Goal: Task Accomplishment & Management: Use online tool/utility

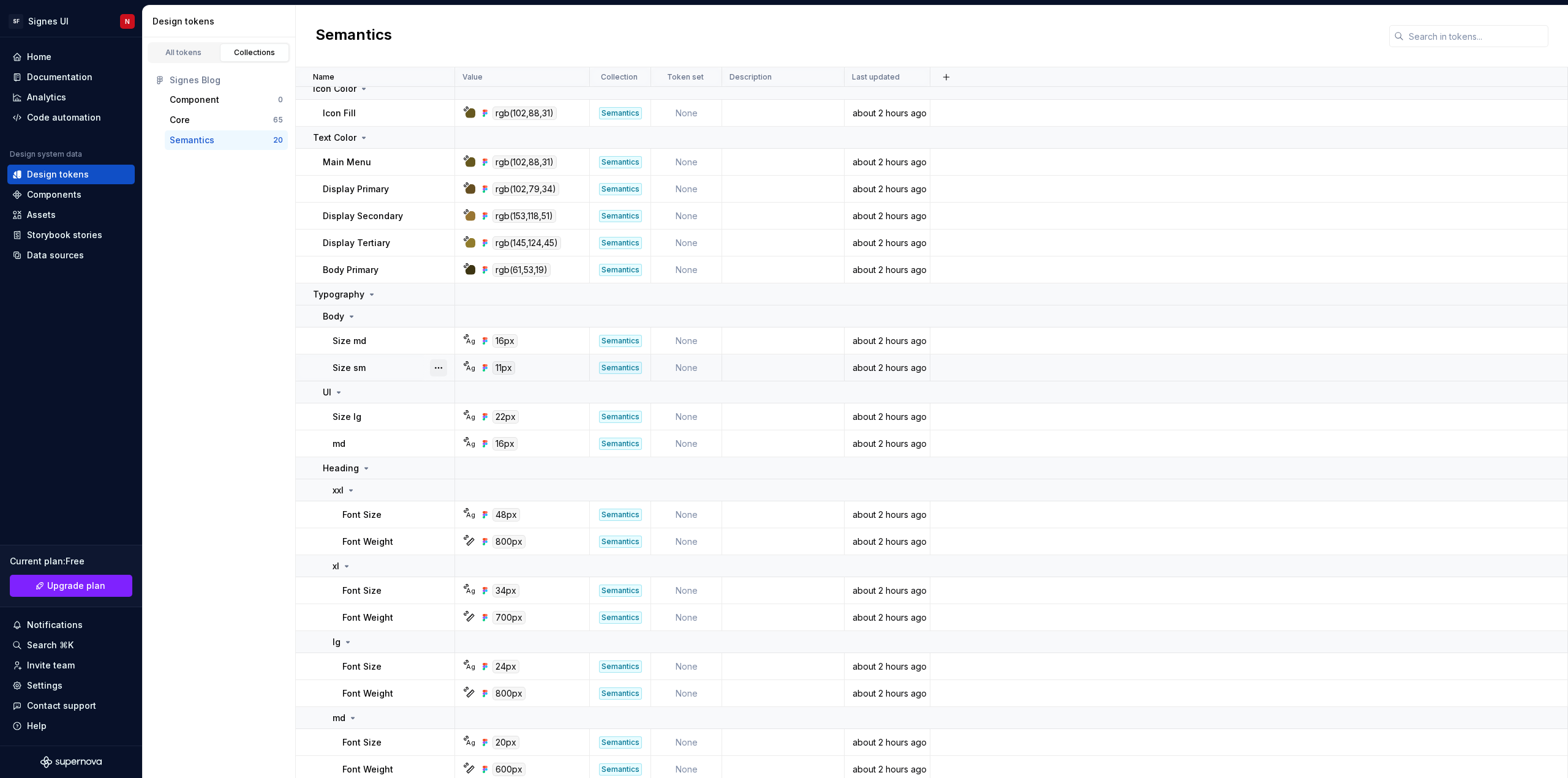
scroll to position [90, 0]
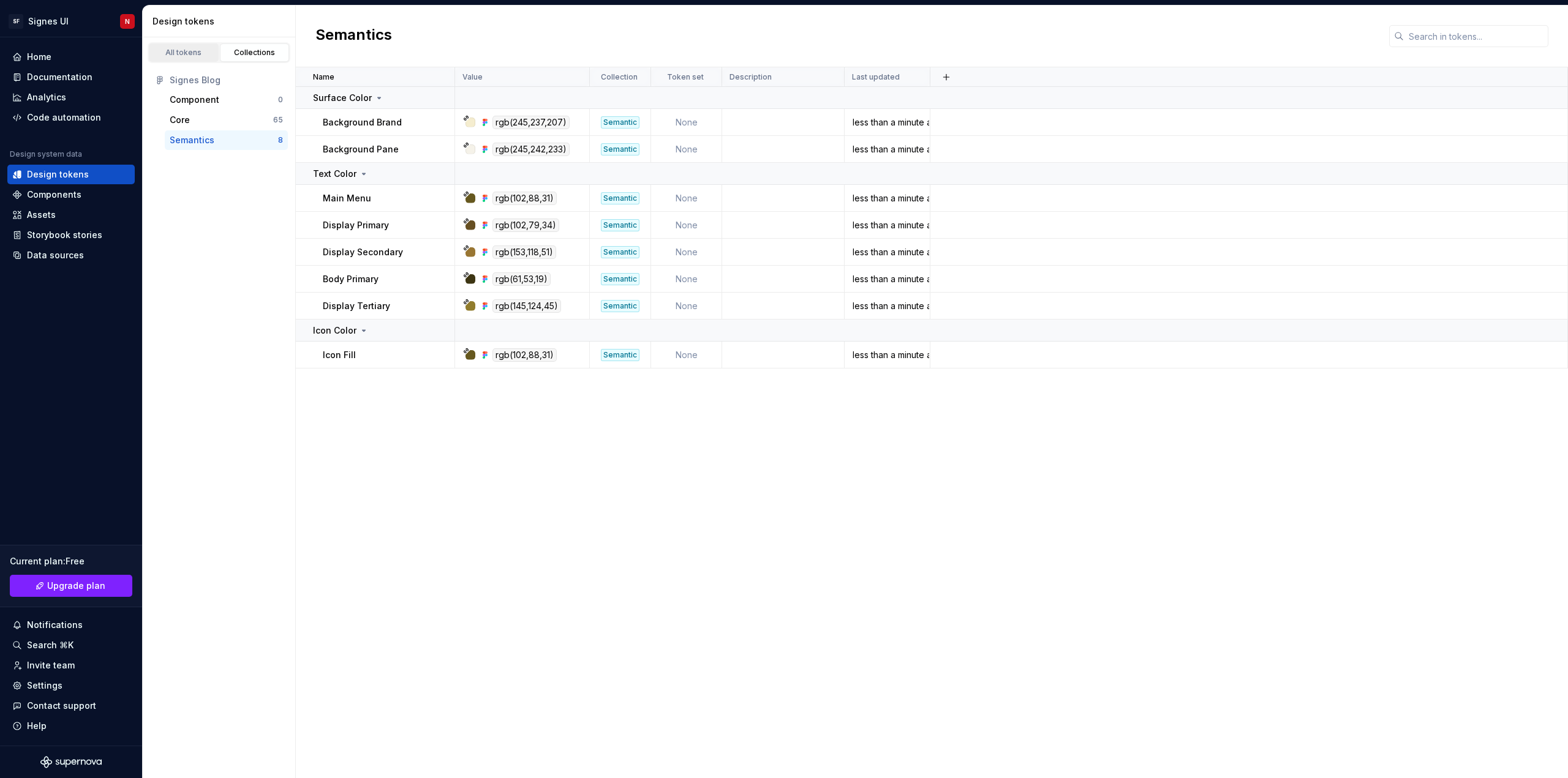
click at [187, 56] on div "All tokens" at bounding box center [184, 53] width 61 height 9
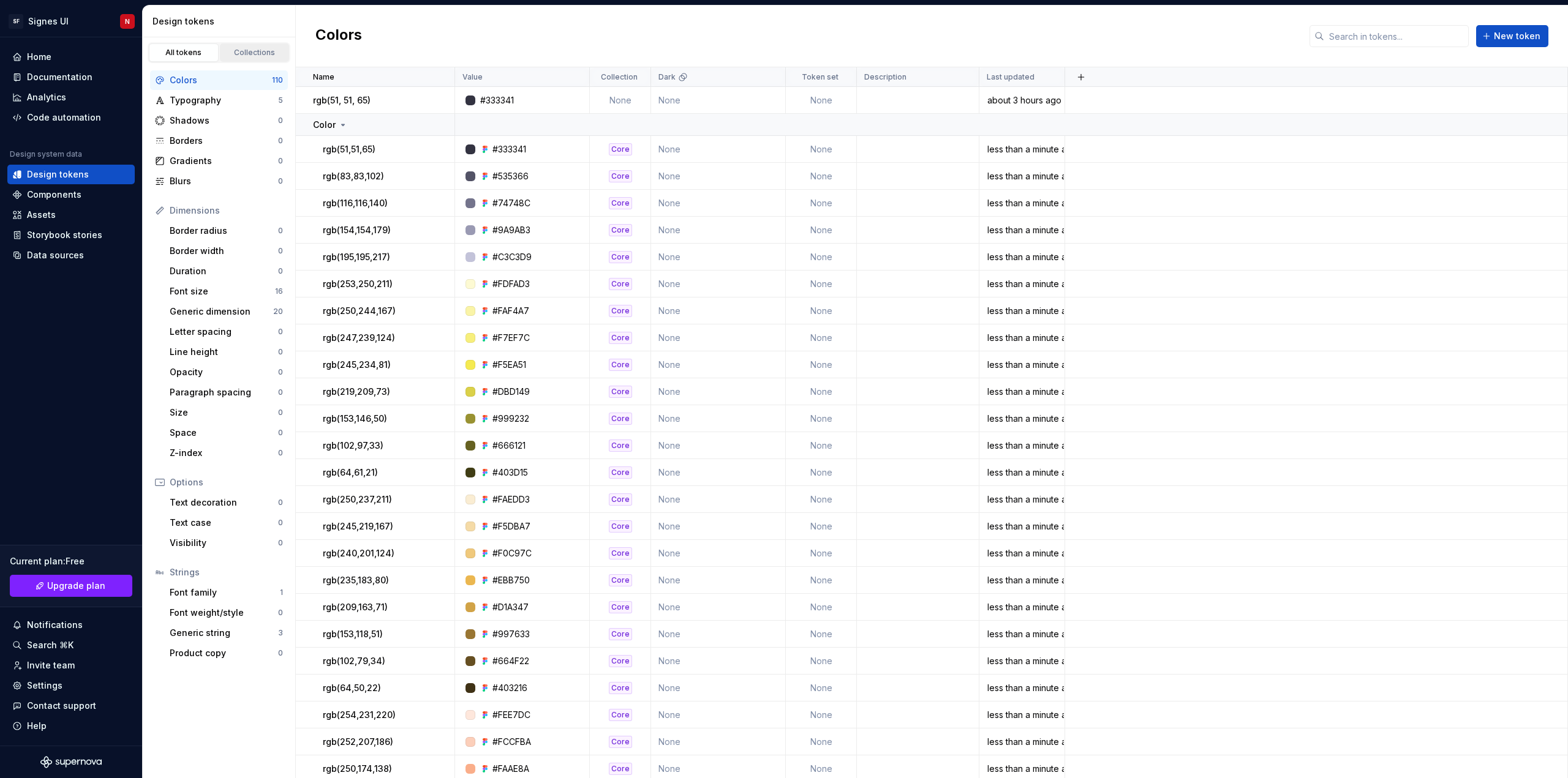
click at [252, 51] on div "Collections" at bounding box center [255, 53] width 61 height 9
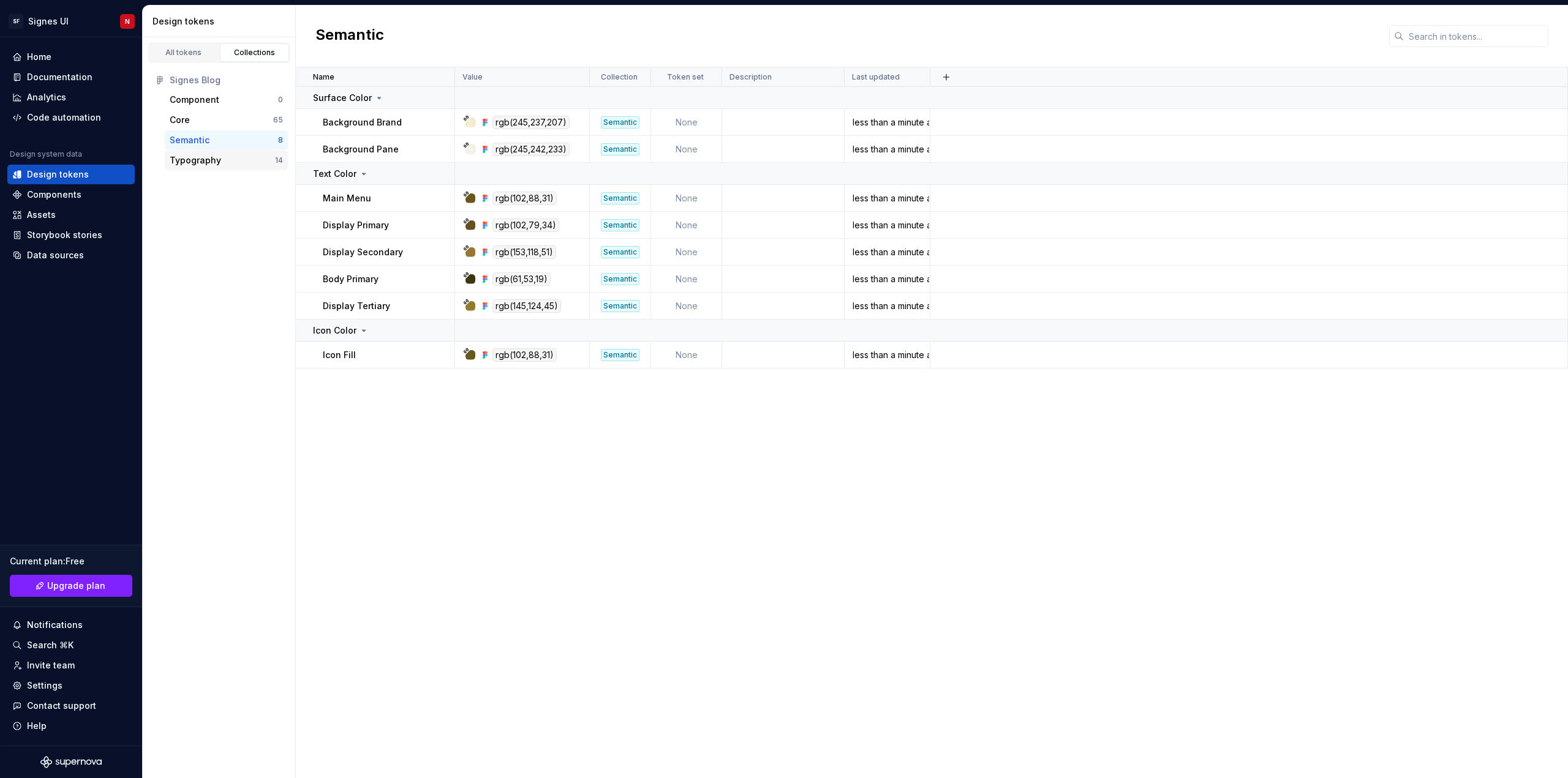
click at [198, 159] on div "Typography" at bounding box center [195, 161] width 51 height 13
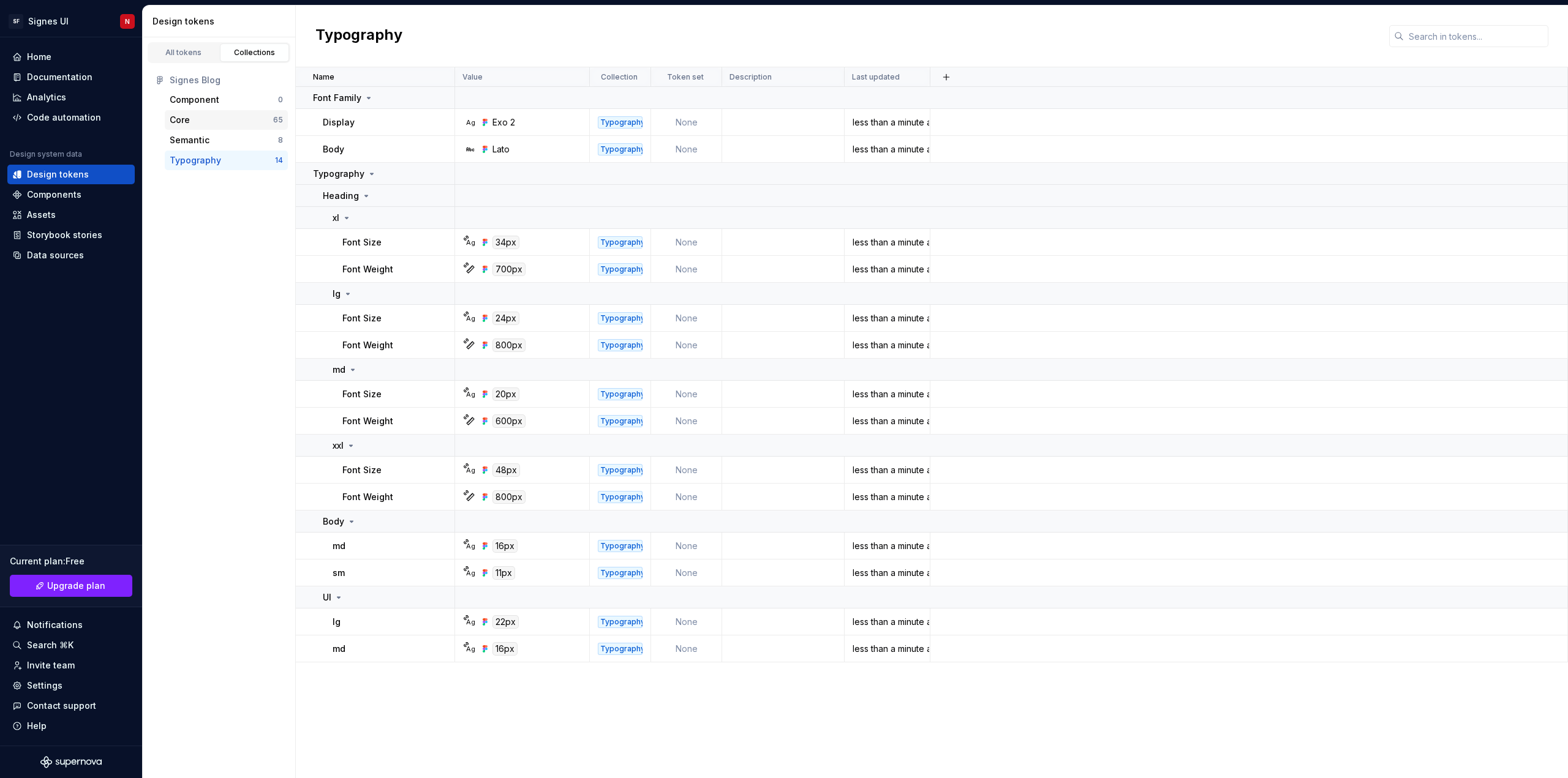
click at [195, 120] on div "Core" at bounding box center [221, 120] width 103 height 13
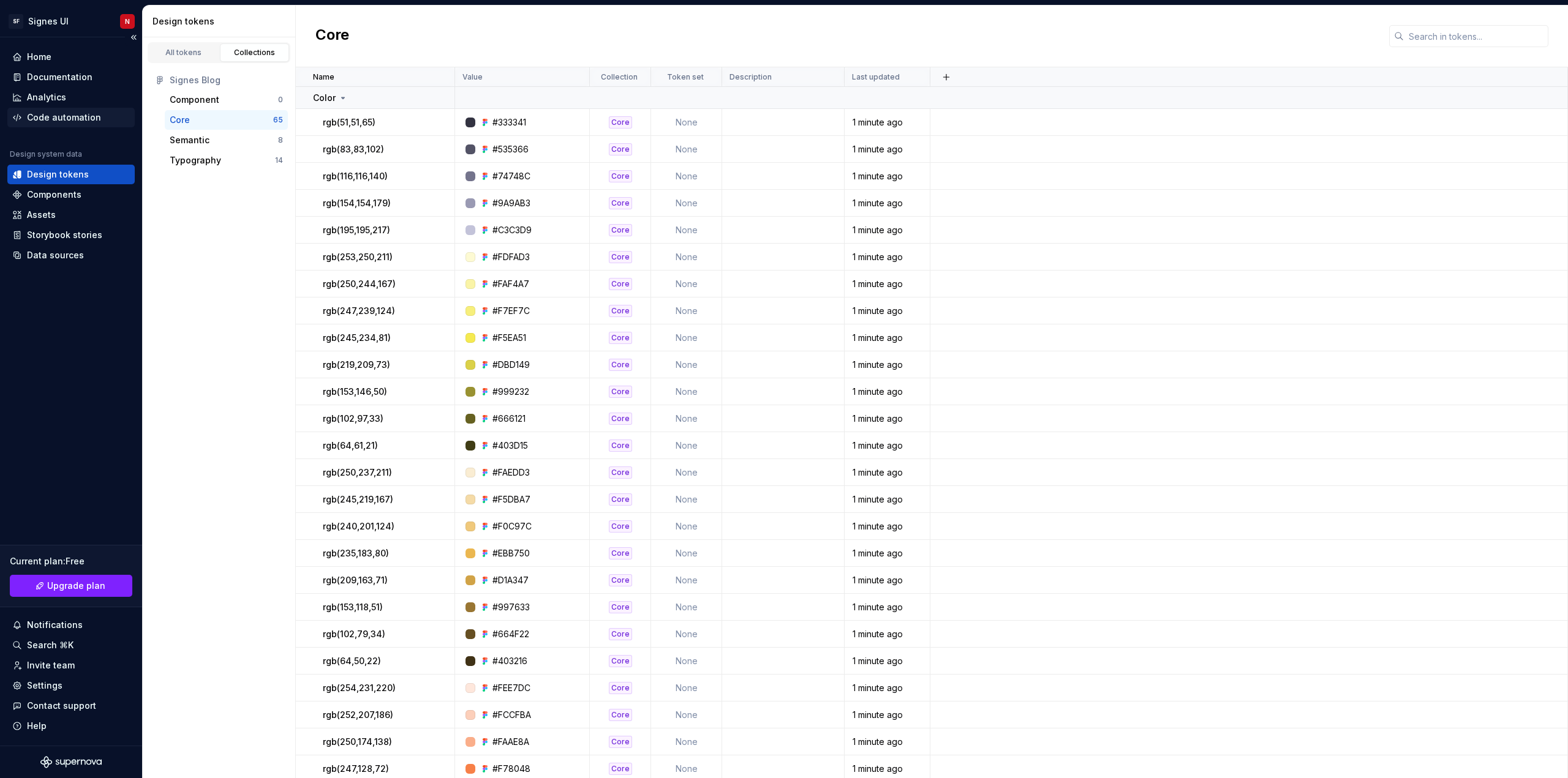
click at [75, 119] on div "Code automation" at bounding box center [64, 117] width 74 height 13
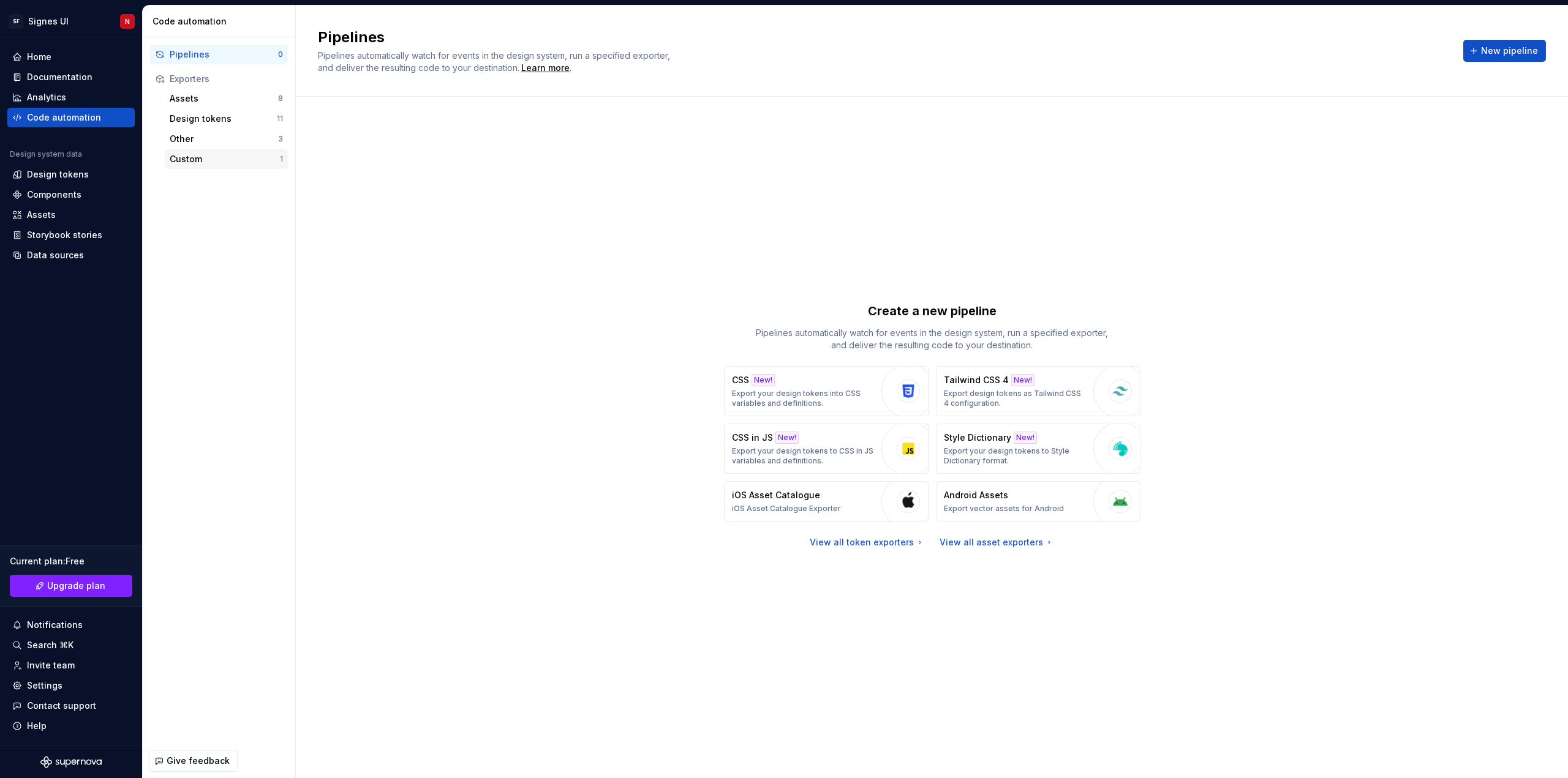
click at [218, 161] on div "Custom" at bounding box center [225, 159] width 110 height 13
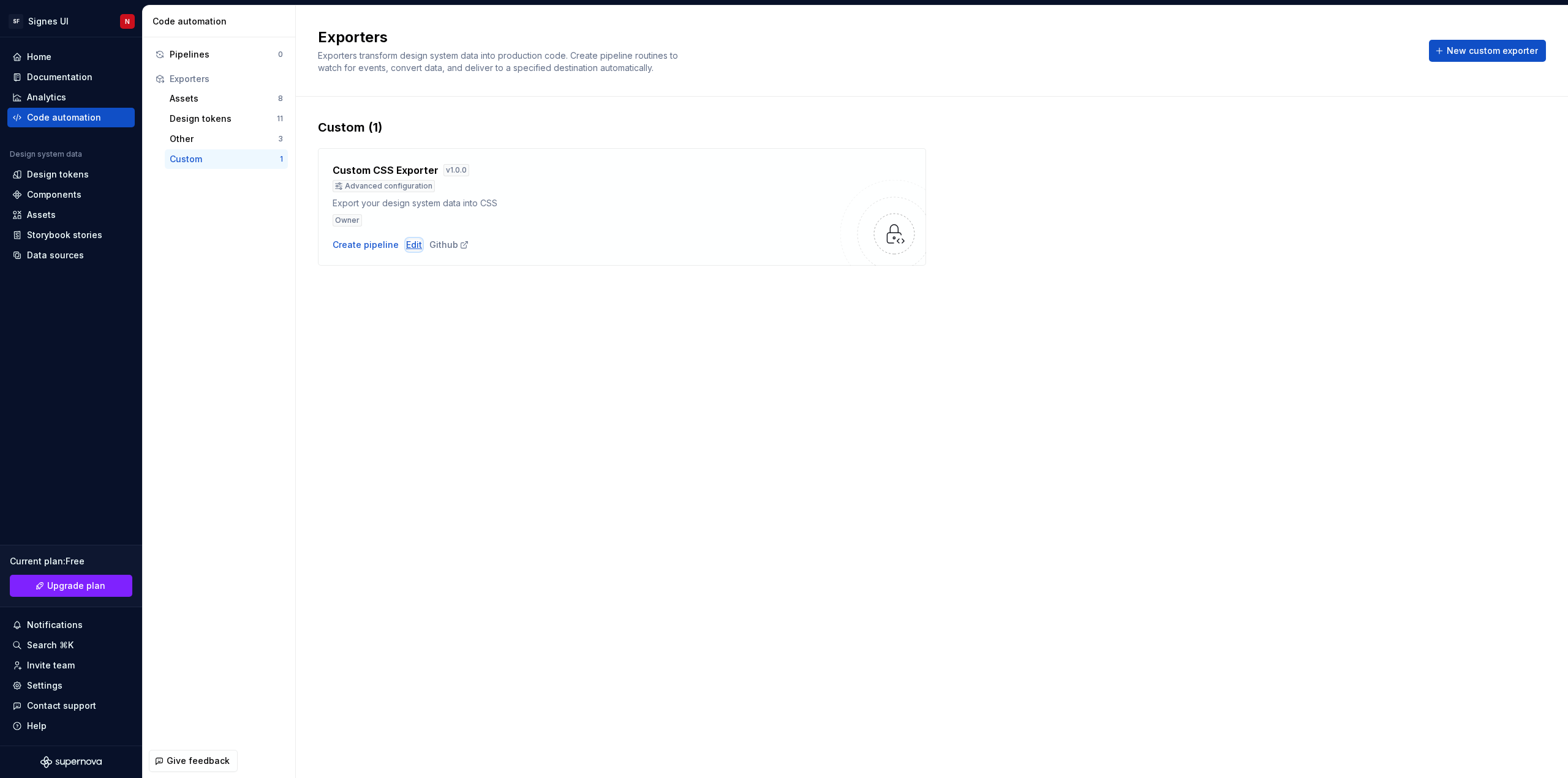
click at [410, 247] on div "Edit" at bounding box center [414, 245] width 16 height 13
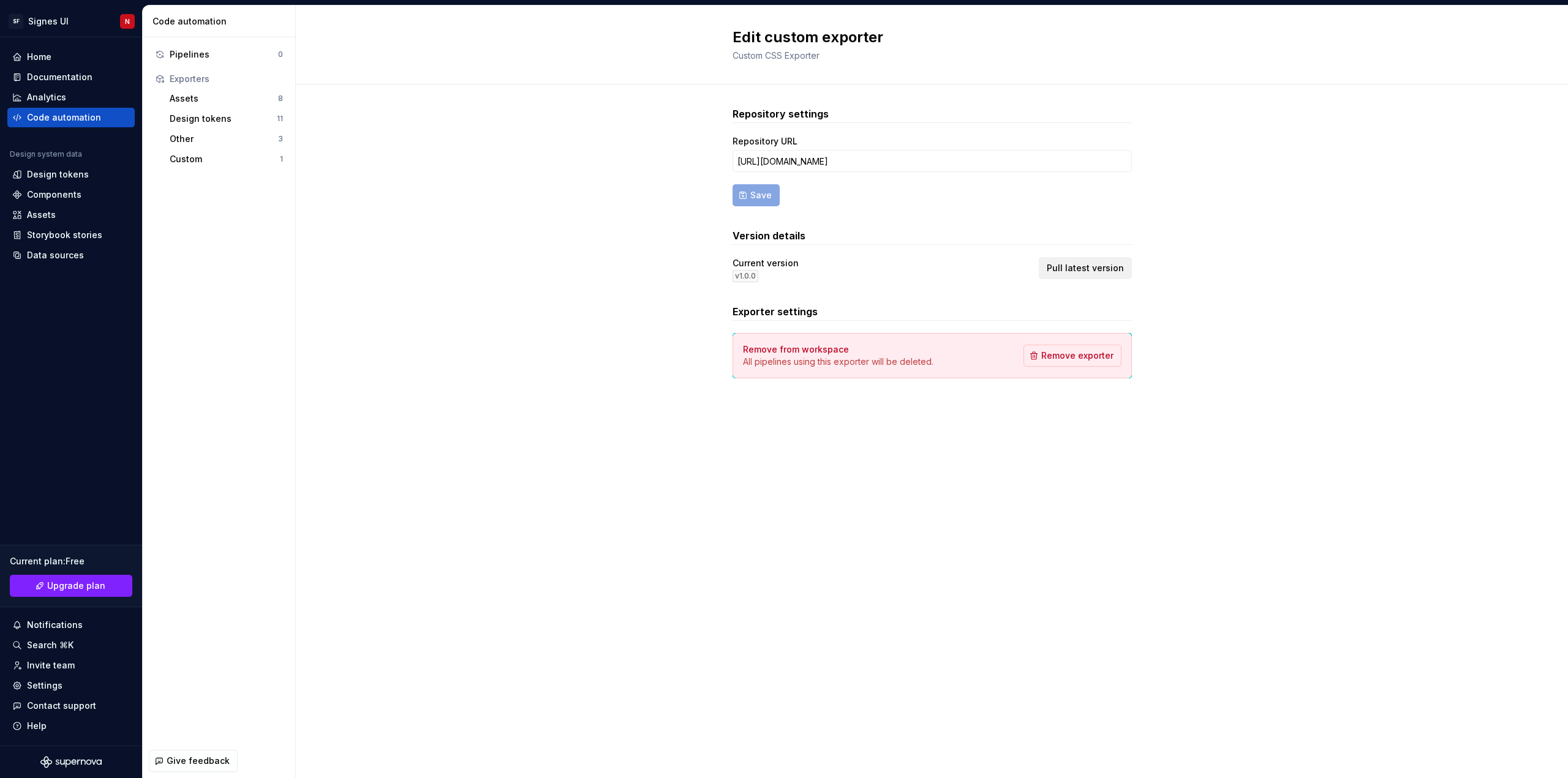
click at [1086, 270] on span "Pull latest version" at bounding box center [1086, 268] width 77 height 13
click at [191, 53] on div "Pipelines" at bounding box center [223, 54] width 108 height 13
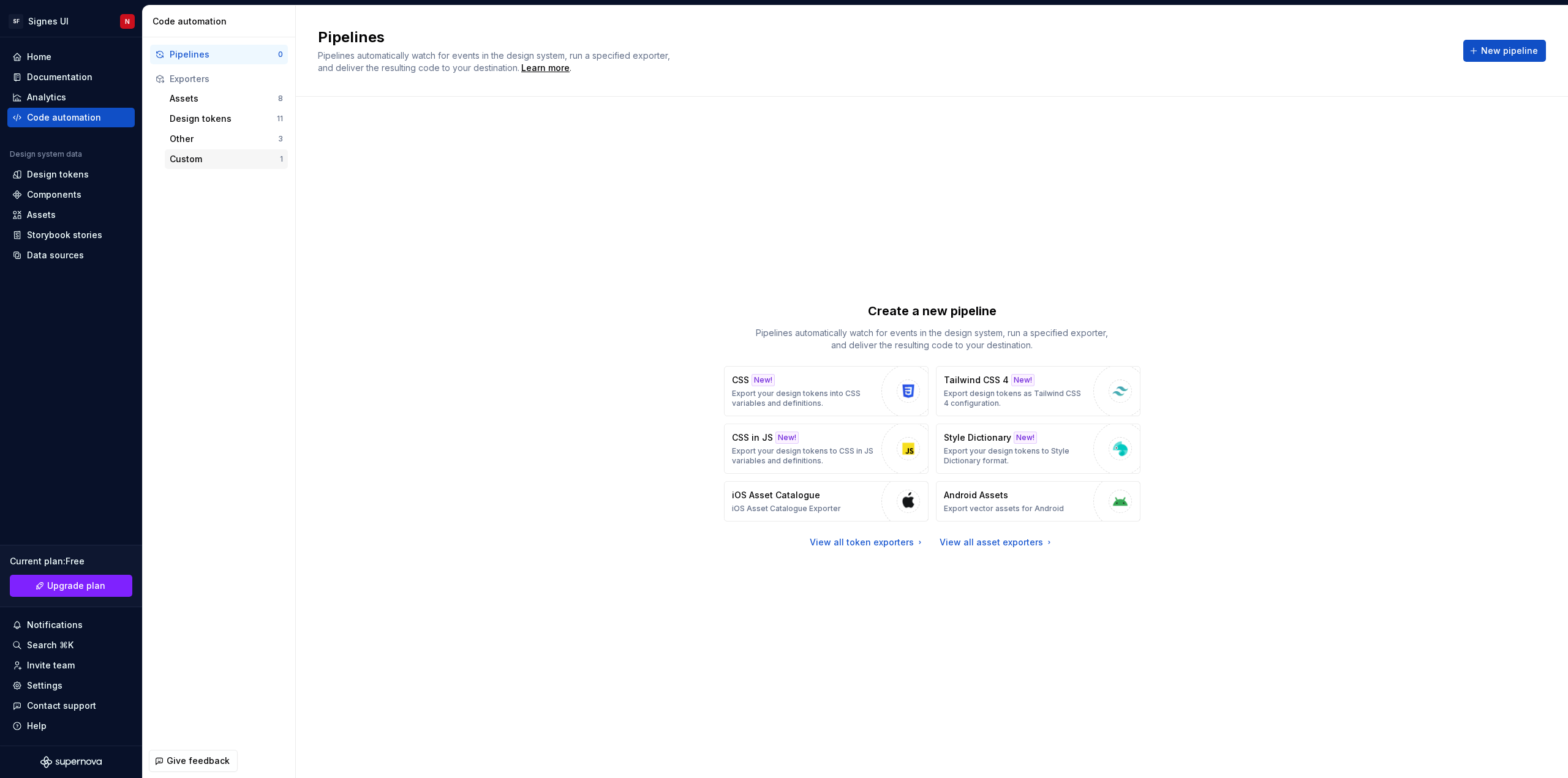
click at [189, 161] on div "Custom" at bounding box center [225, 159] width 110 height 13
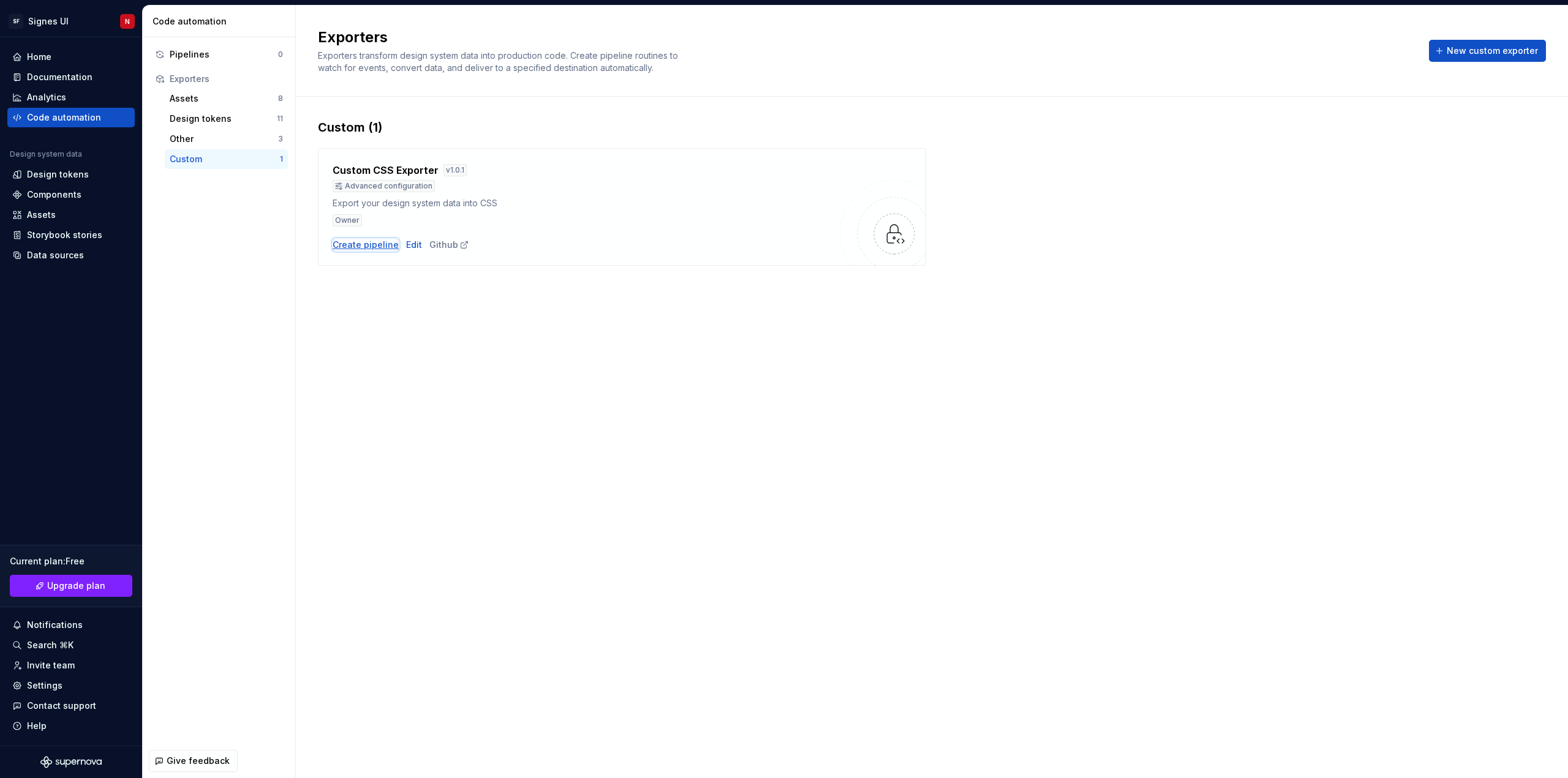
click at [369, 244] on div "Create pipeline" at bounding box center [366, 245] width 66 height 13
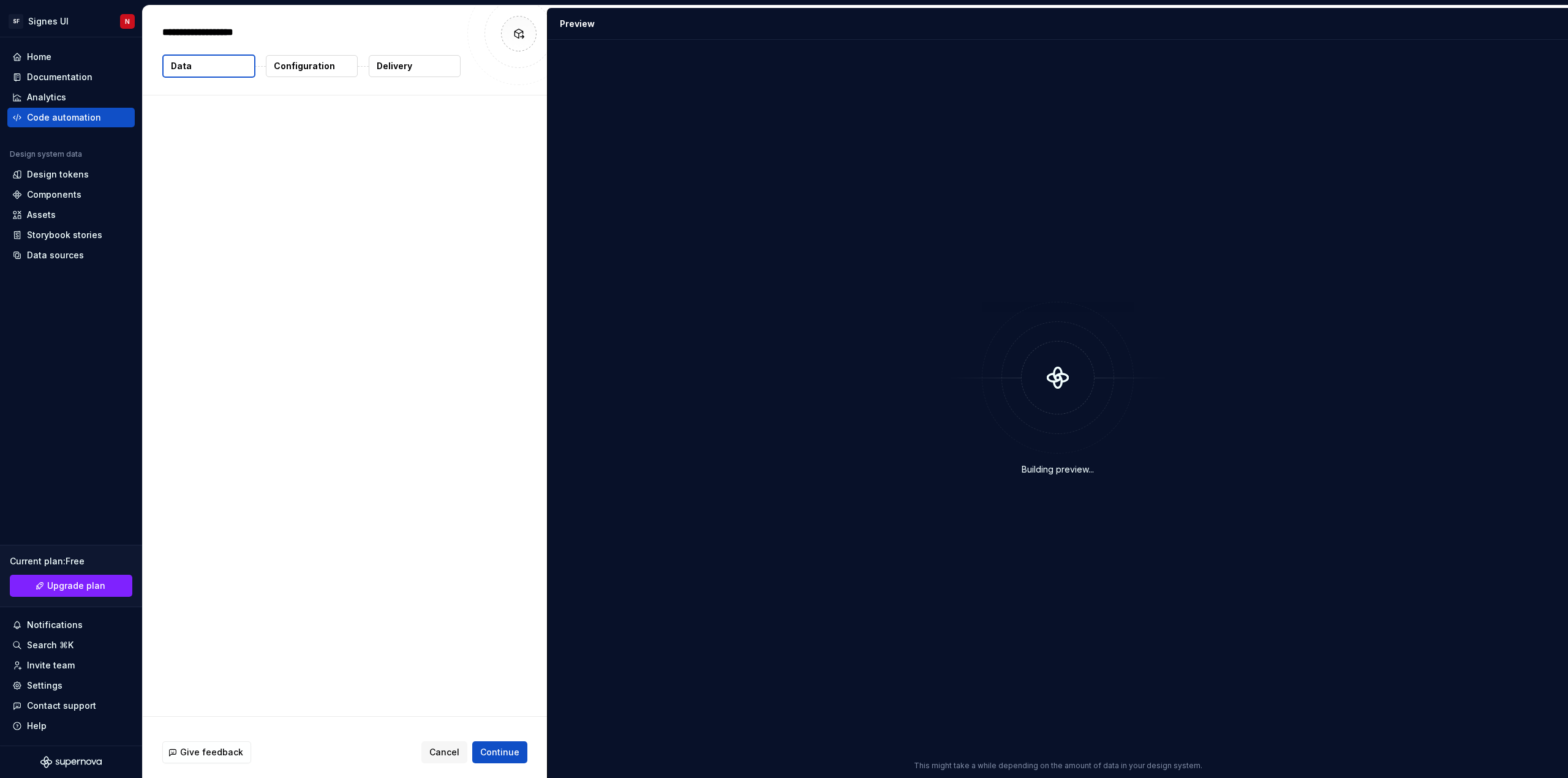
type textarea "*"
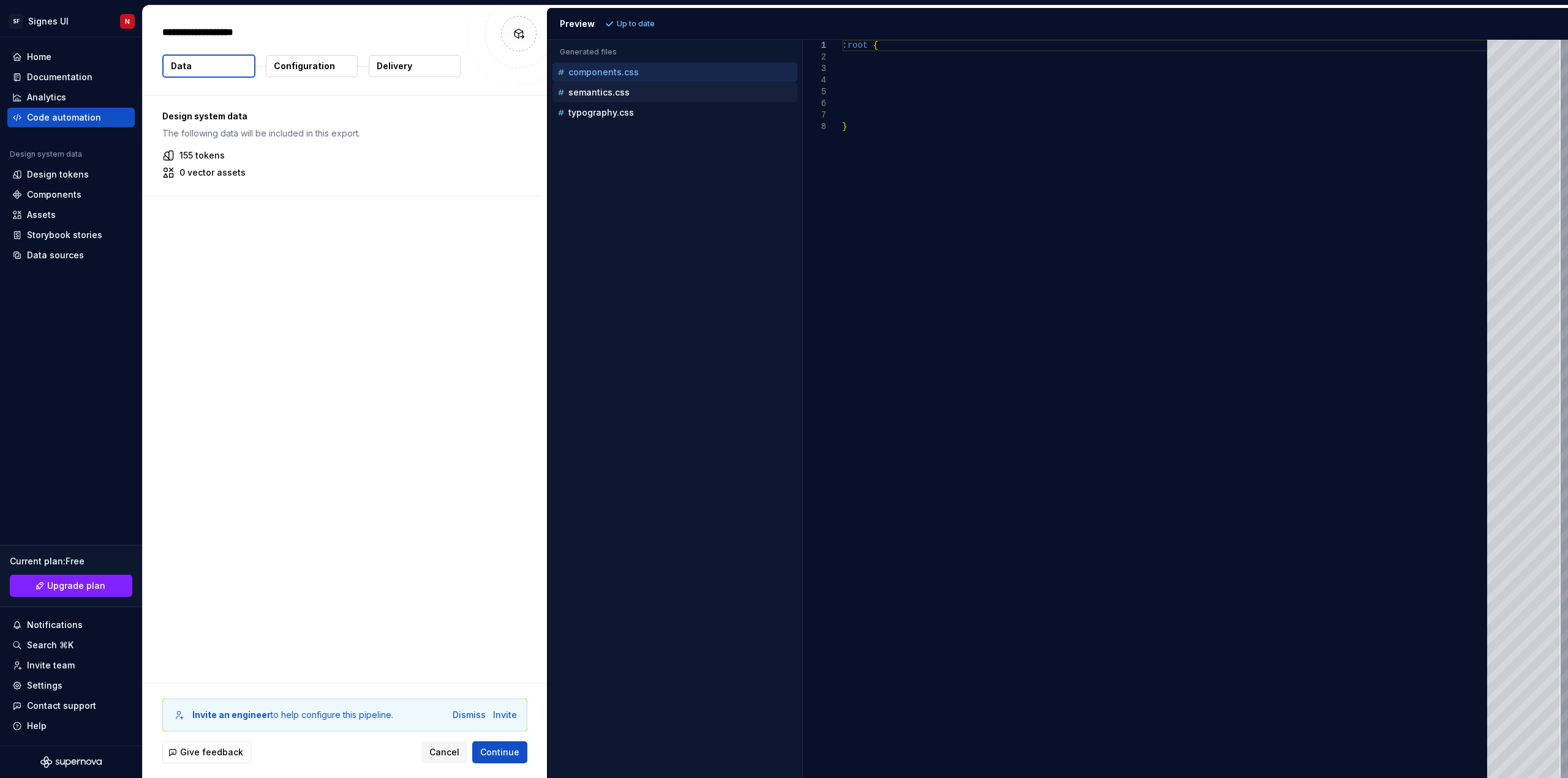
click at [604, 93] on p "semantics.css" at bounding box center [599, 92] width 61 height 9
click at [597, 117] on p "typography.css" at bounding box center [601, 113] width 65 height 9
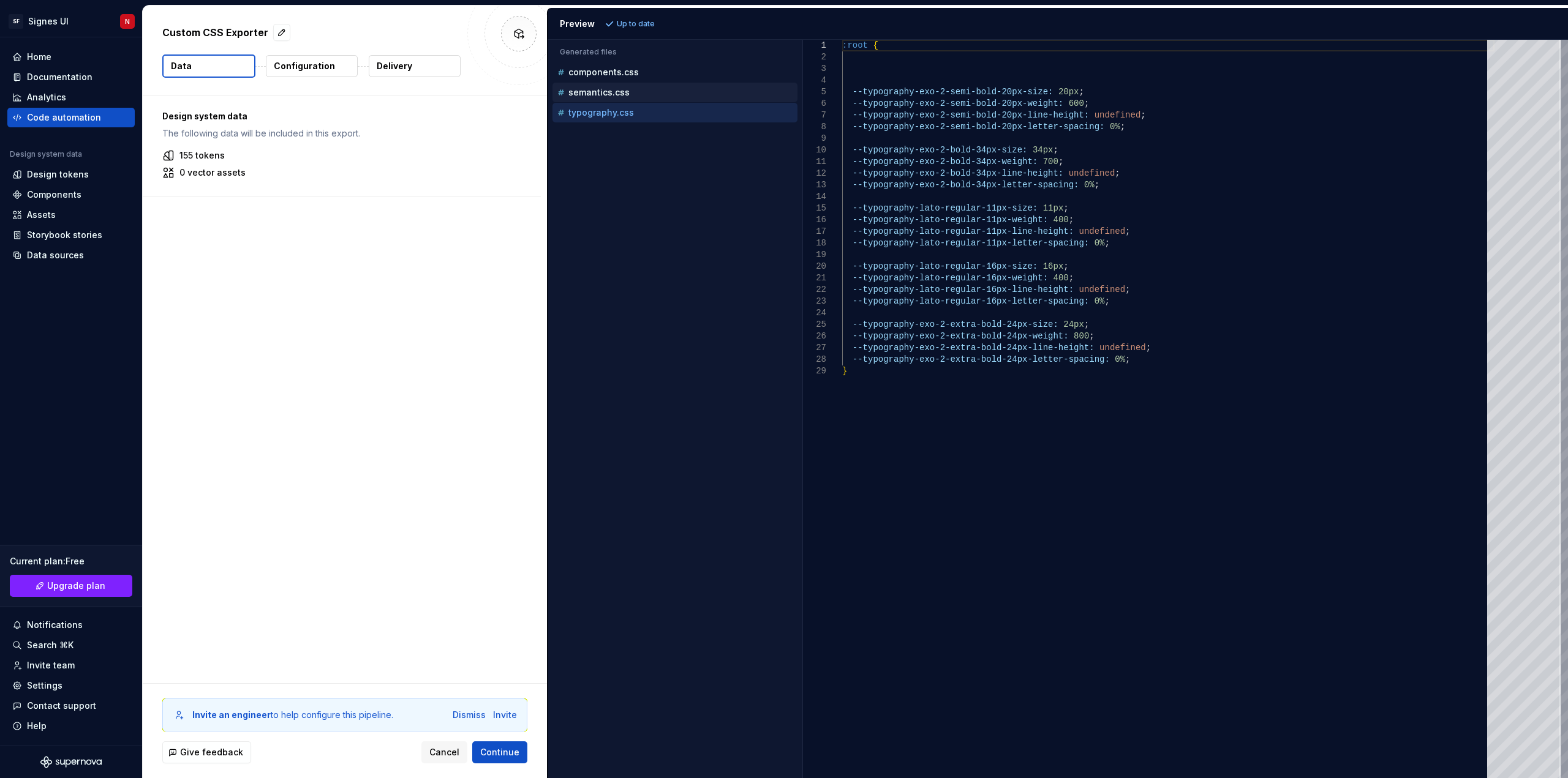
click at [597, 95] on p "semantics.css" at bounding box center [599, 92] width 61 height 9
type textarea "******* *"
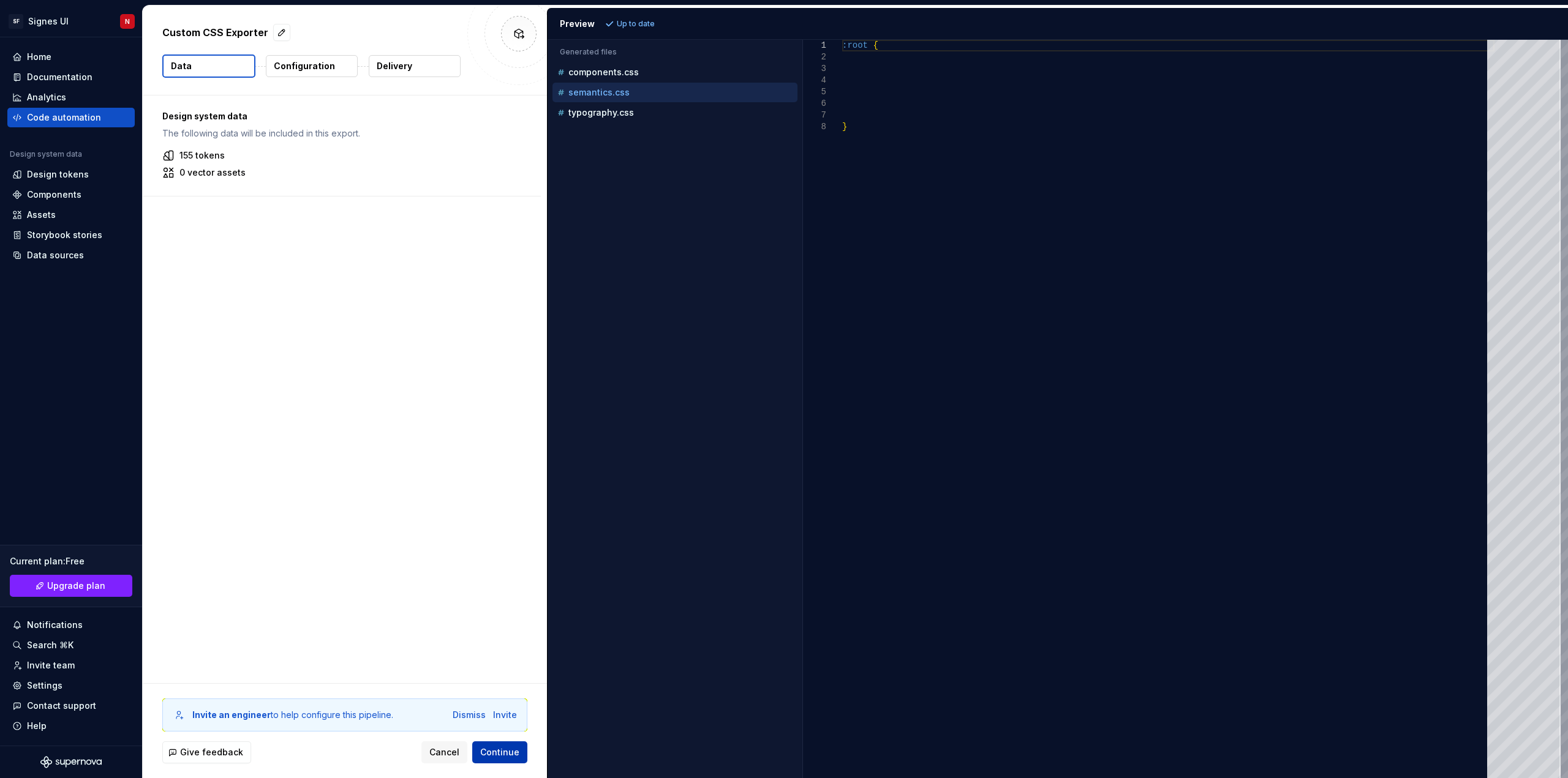
click at [491, 756] on span "Continue" at bounding box center [500, 753] width 39 height 13
click at [499, 750] on span "Continue" at bounding box center [500, 753] width 39 height 13
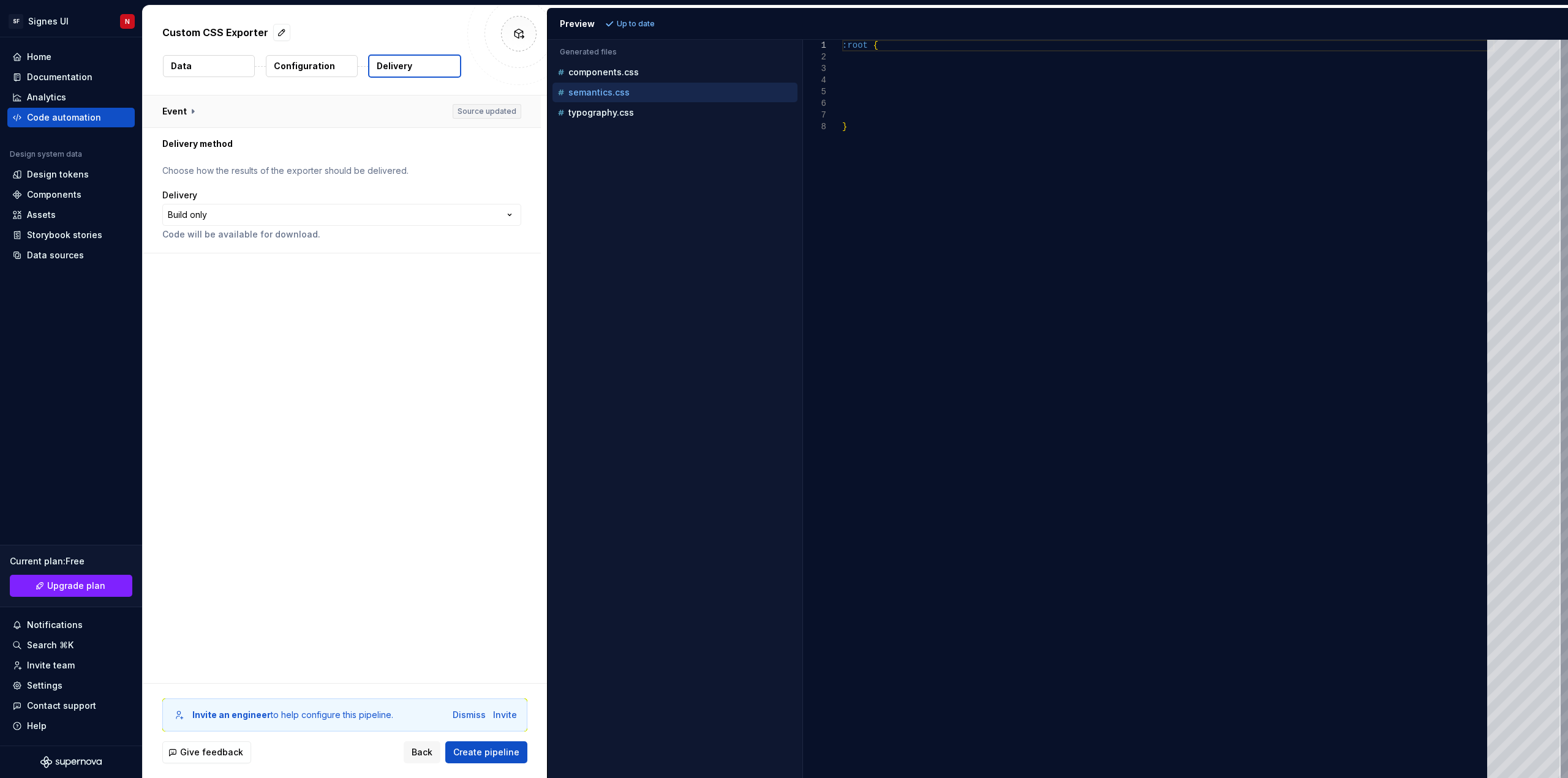
click at [191, 110] on button "button" at bounding box center [341, 111] width 398 height 32
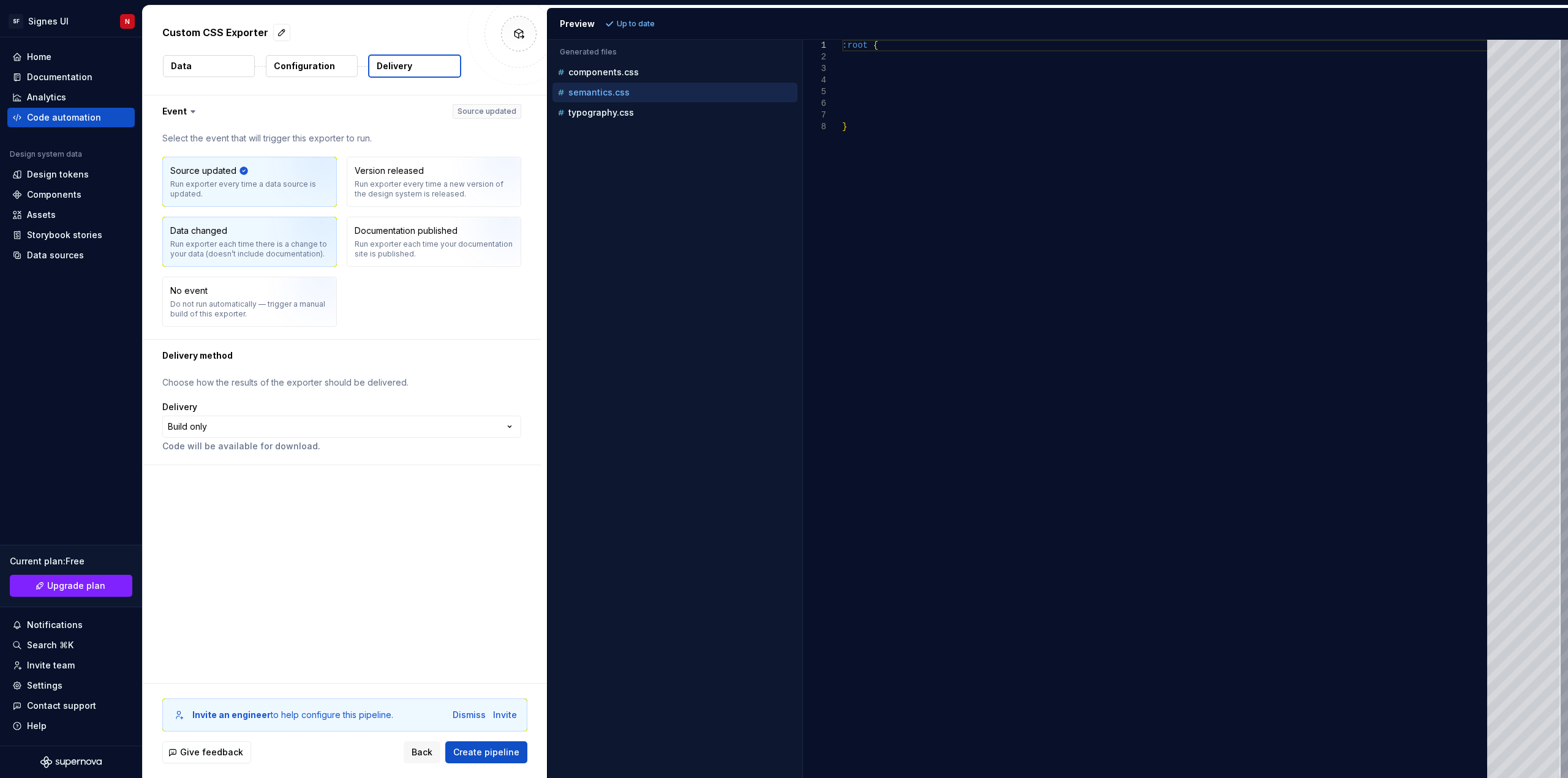
click at [281, 248] on img "button" at bounding box center [306, 246] width 78 height 82
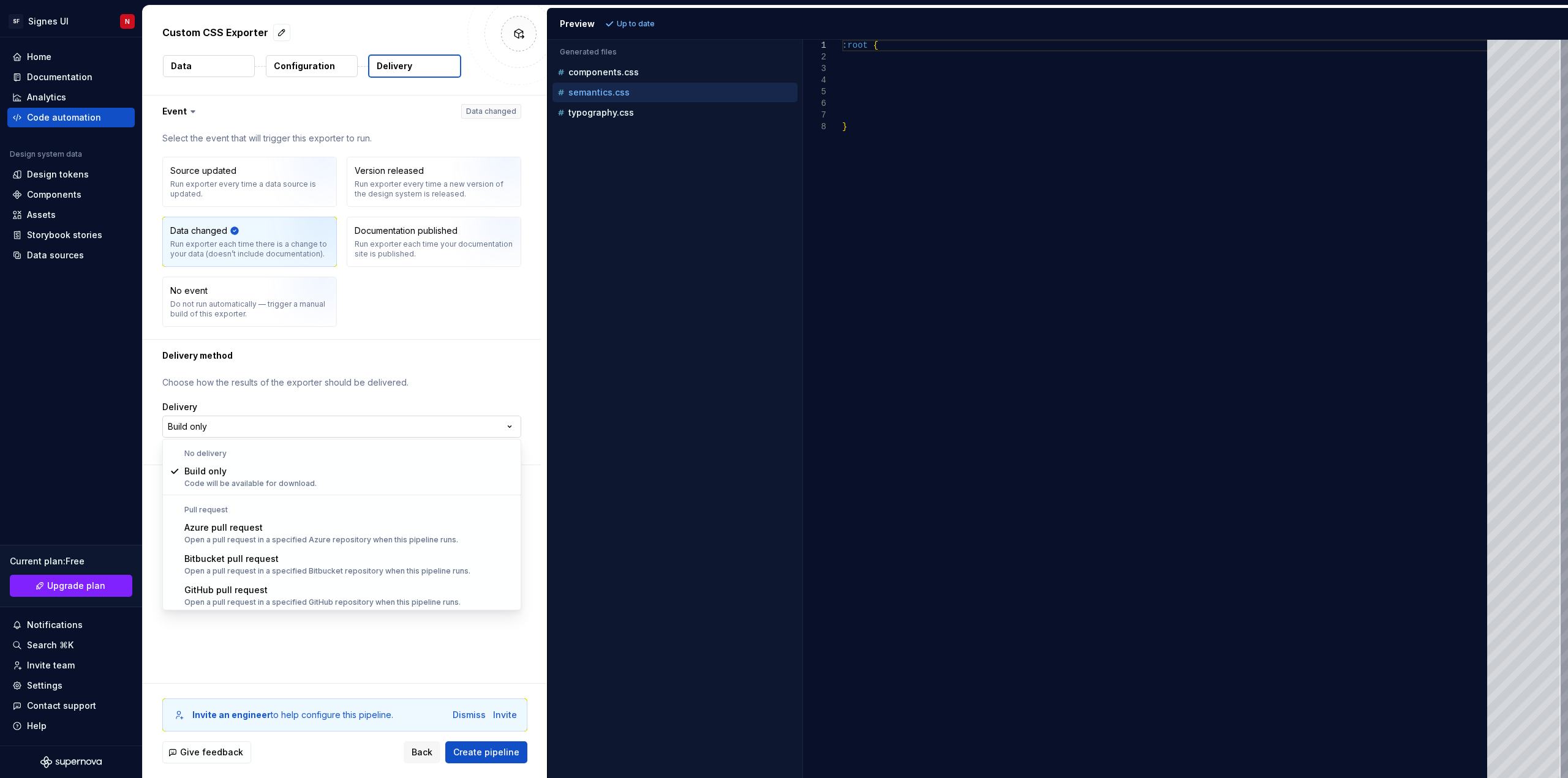
click at [458, 426] on html "**********" at bounding box center [784, 389] width 1568 height 778
click at [455, 369] on html "**********" at bounding box center [784, 389] width 1568 height 778
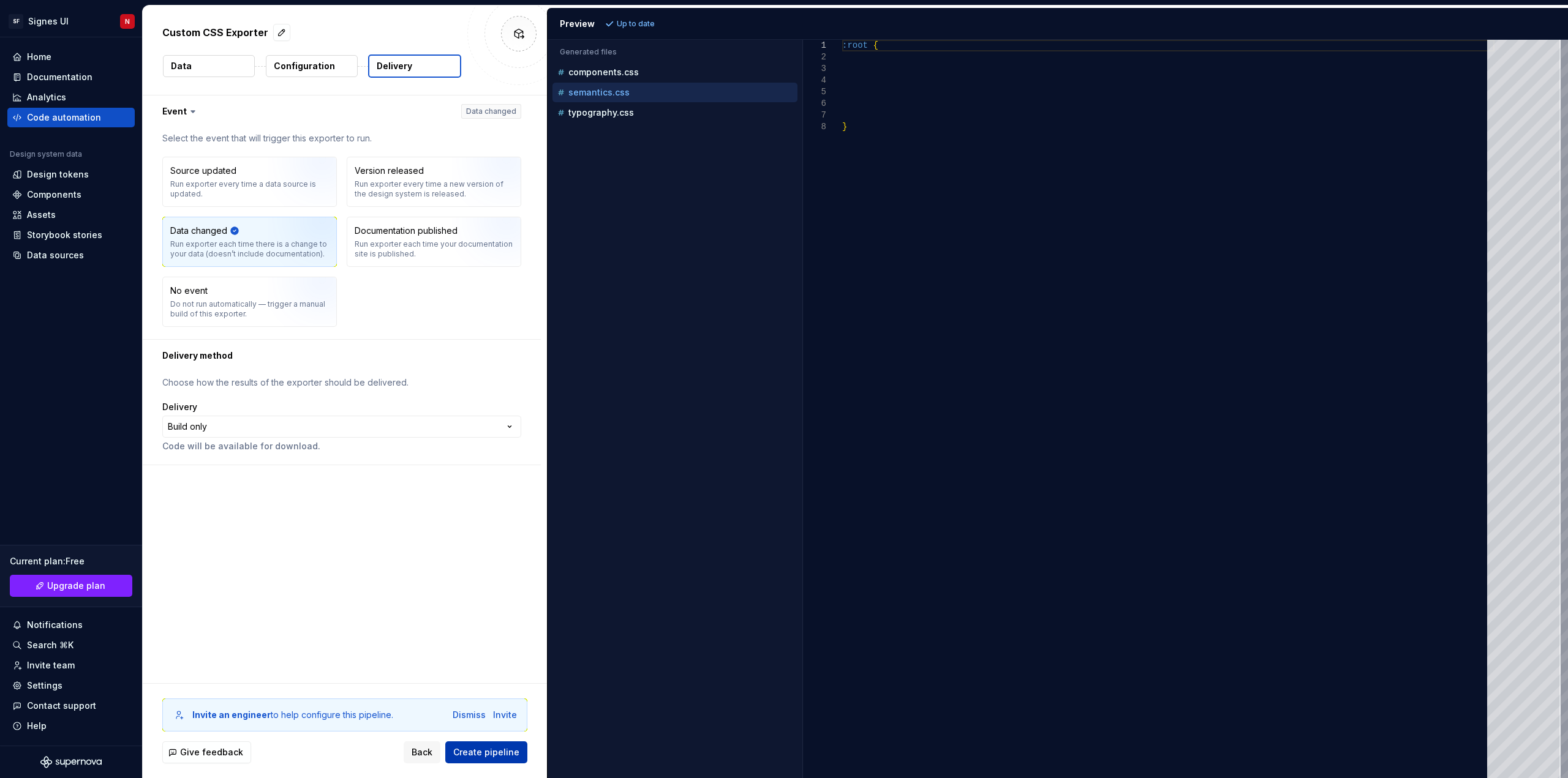
click at [482, 752] on span "Create pipeline" at bounding box center [486, 753] width 66 height 13
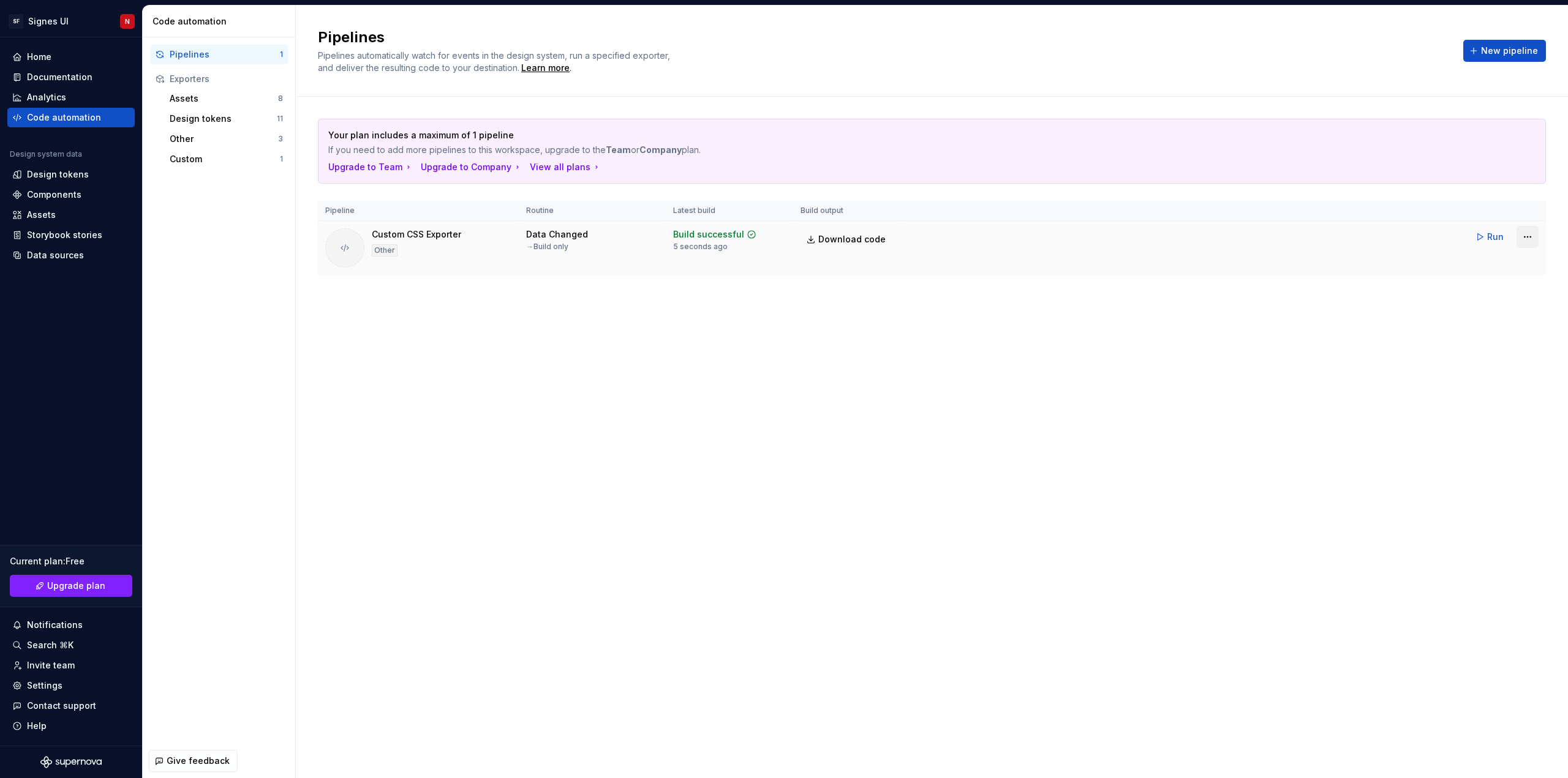
click at [1521, 233] on html "SF Signes UI N Home Documentation Analytics Code automation Design system data …" at bounding box center [784, 389] width 1568 height 778
click at [1486, 265] on div "Edit pipeline" at bounding box center [1510, 263] width 105 height 13
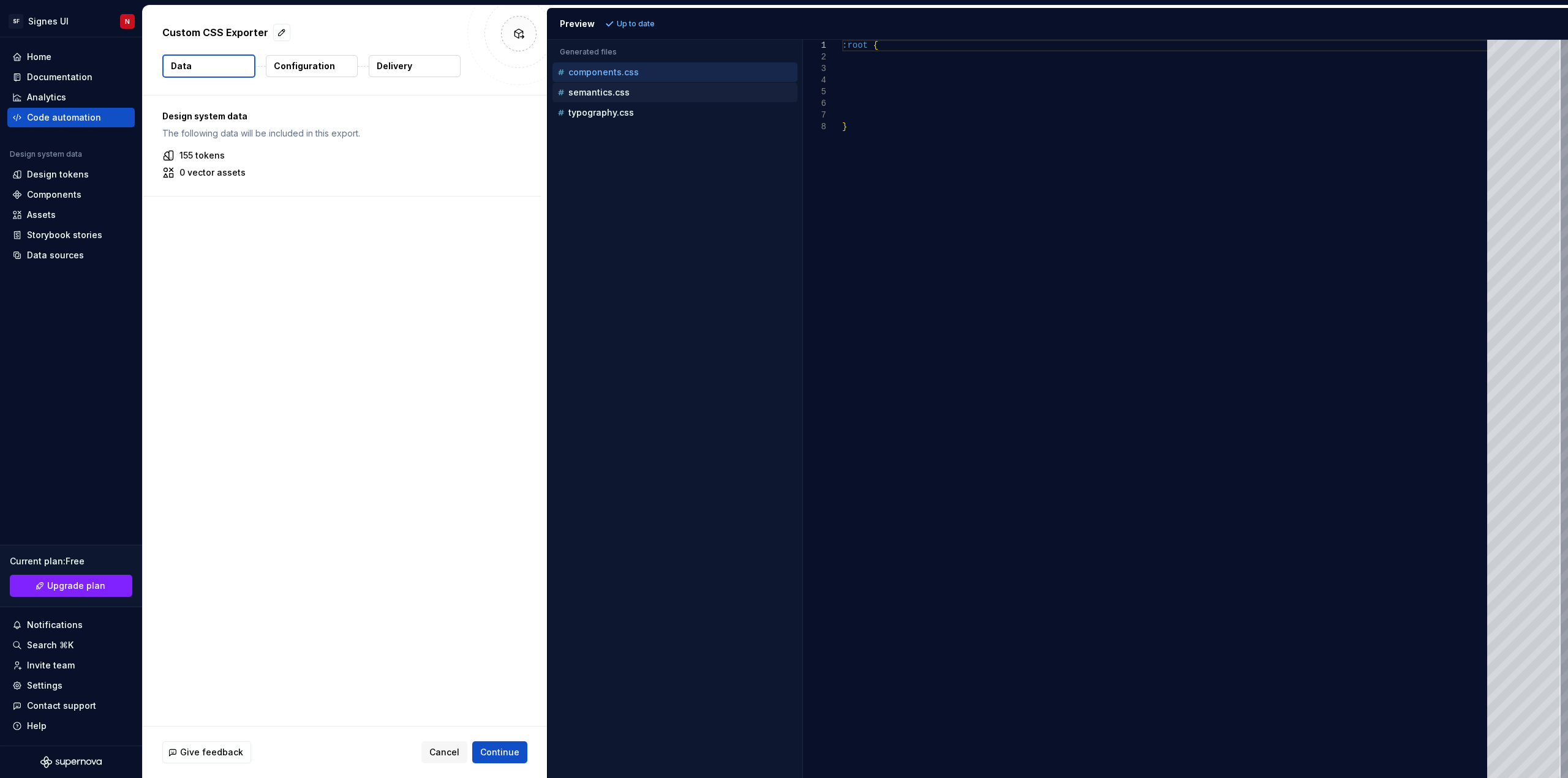
click at [615, 92] on p "semantics.css" at bounding box center [599, 92] width 61 height 9
click at [612, 110] on p "typography.css" at bounding box center [601, 113] width 65 height 9
type textarea "**********"
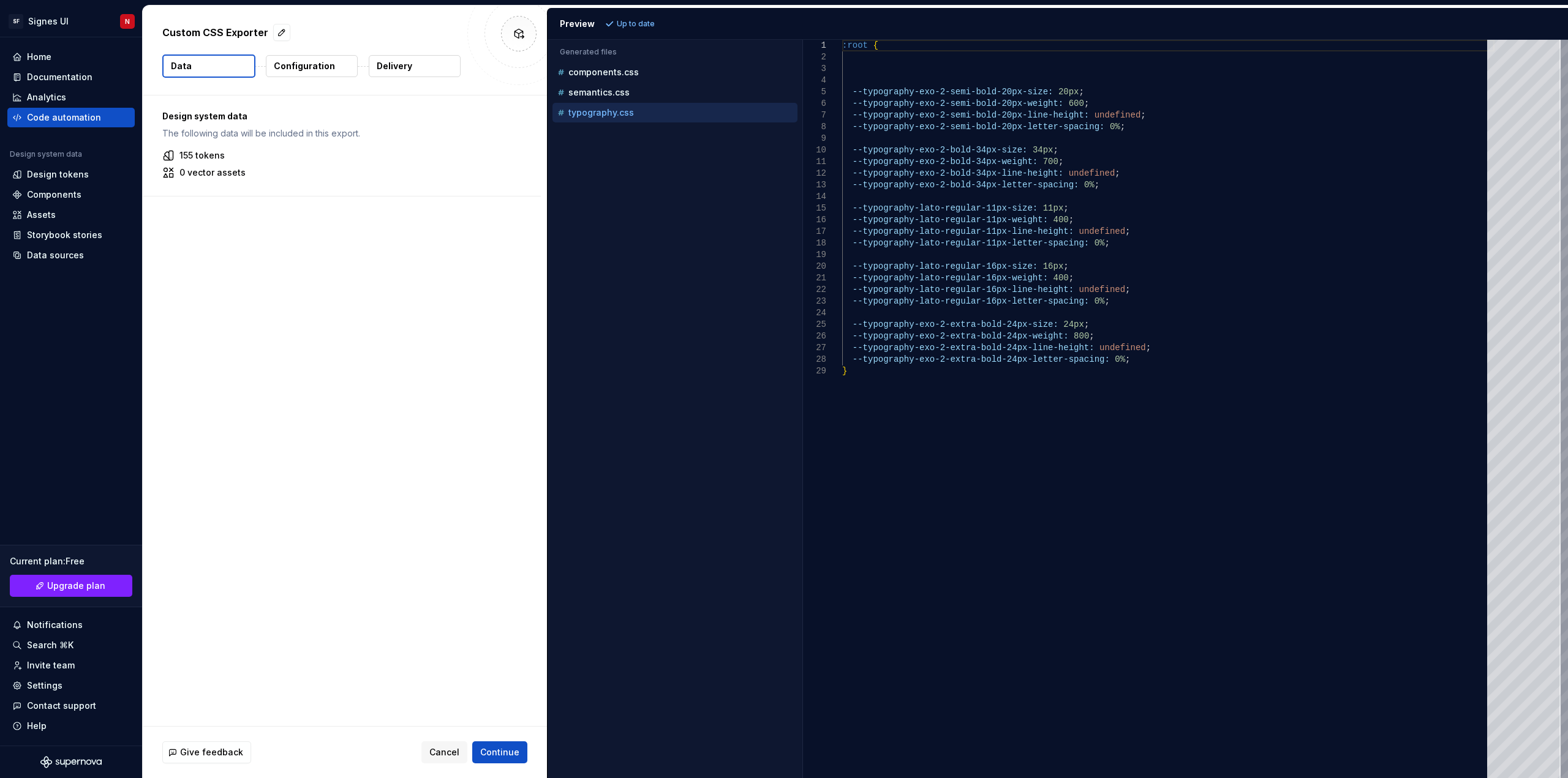
click at [2, 2] on div "SF Signes UI N Home Documentation Analytics Code automation Design system data …" at bounding box center [784, 389] width 1568 height 778
click at [44, 171] on div "Design tokens" at bounding box center [58, 175] width 61 height 13
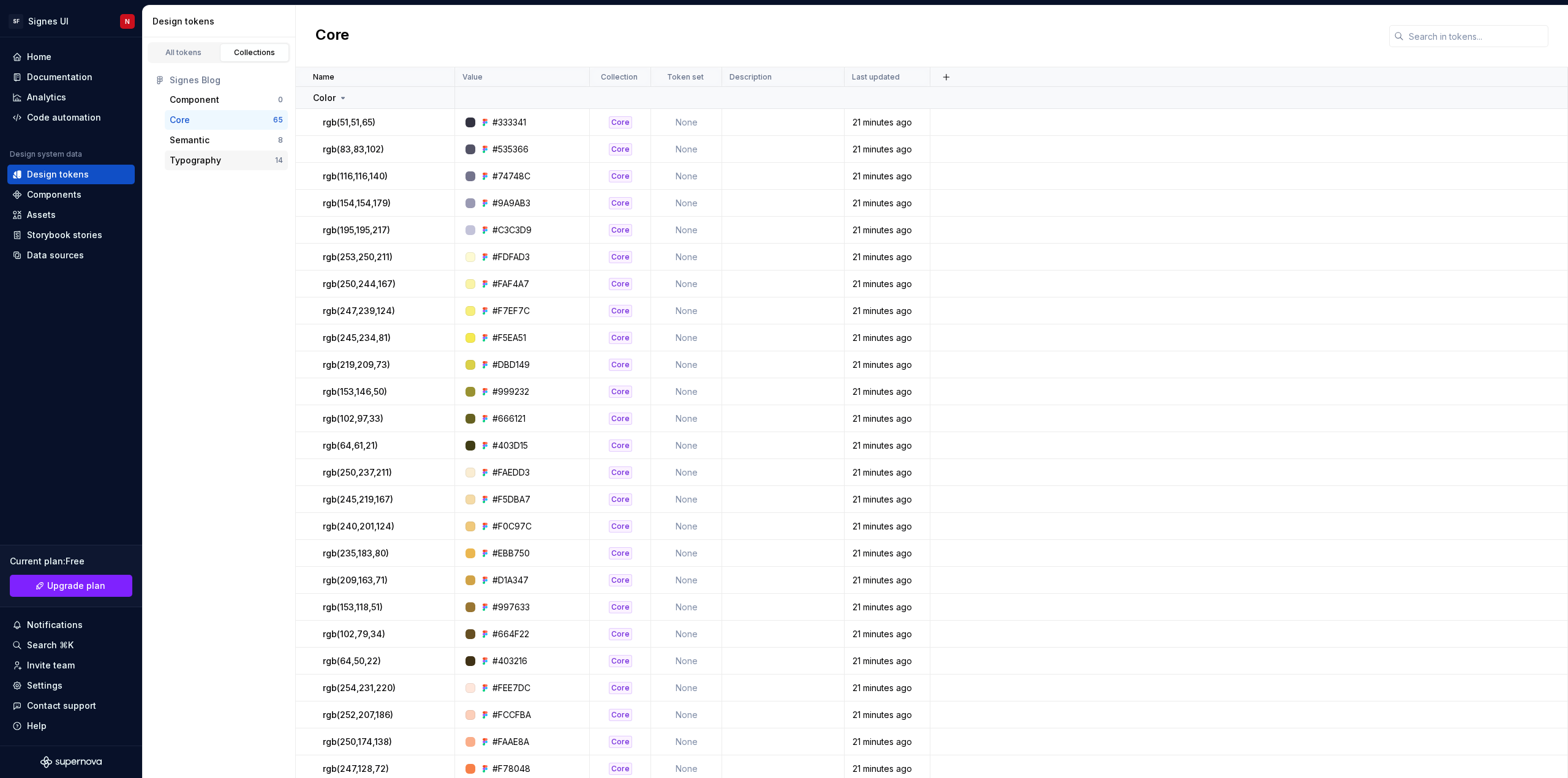
click at [186, 160] on div "Typography" at bounding box center [195, 161] width 51 height 13
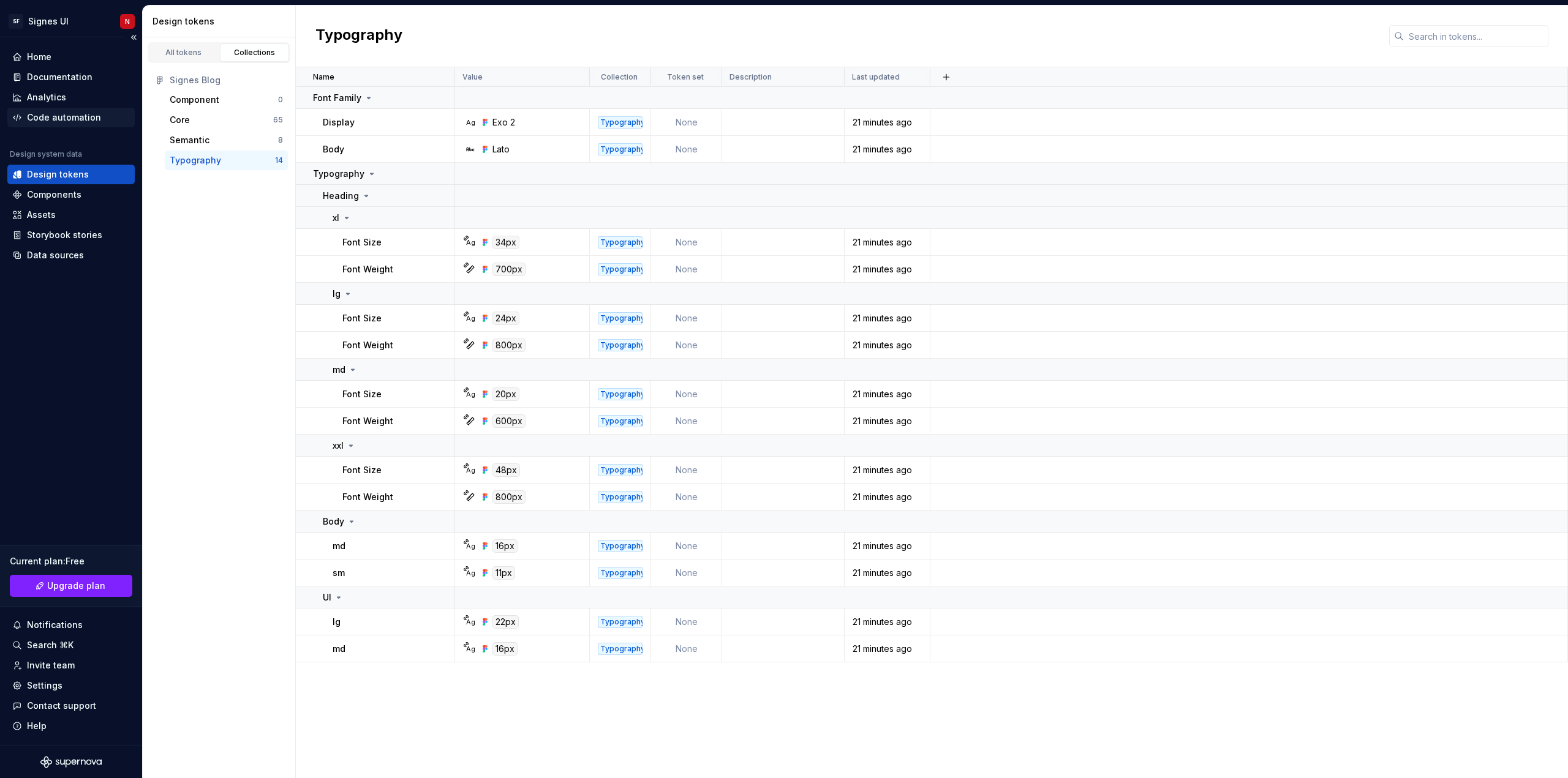
click at [56, 115] on div "Code automation" at bounding box center [64, 117] width 74 height 13
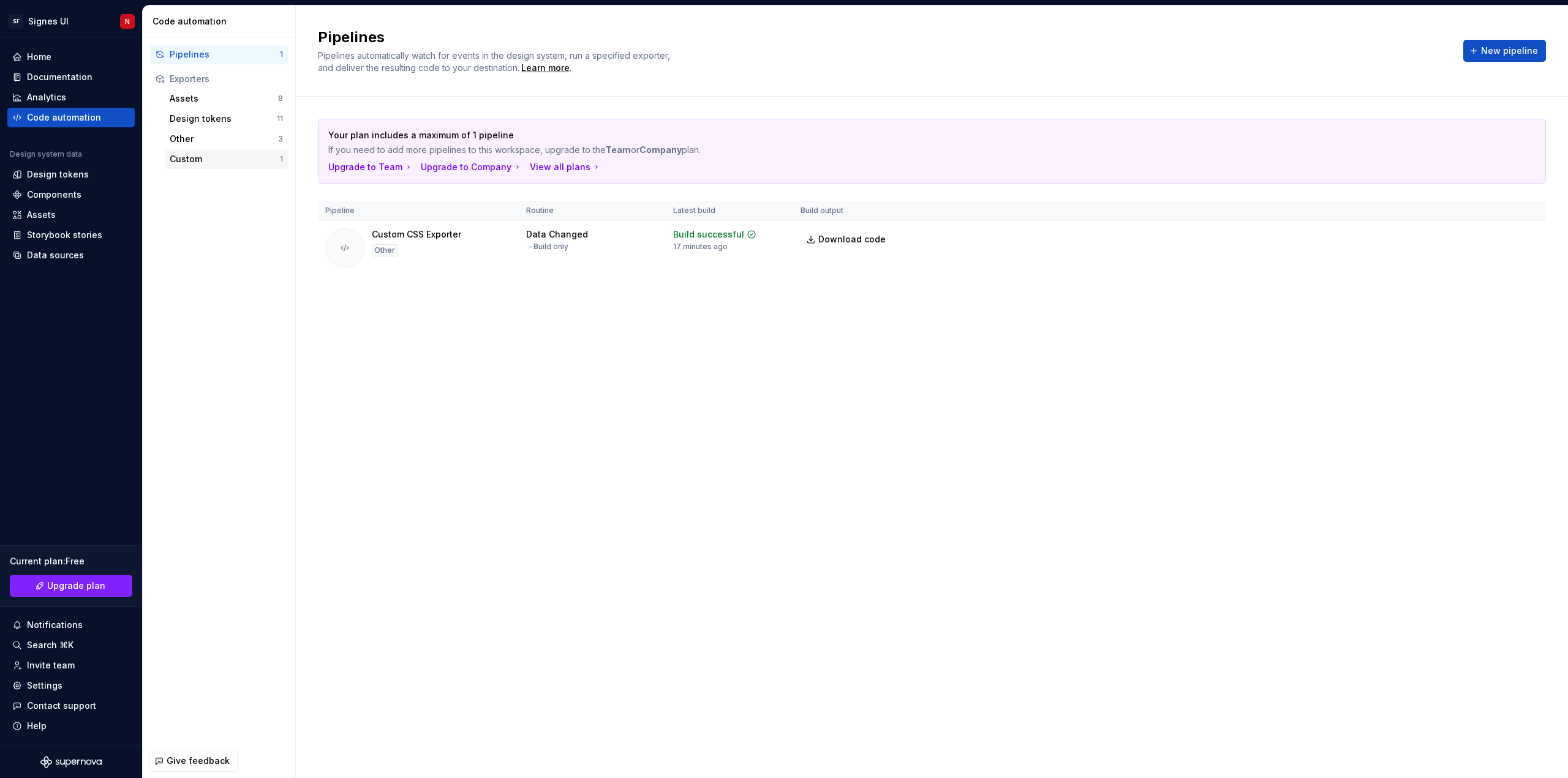
click at [190, 162] on div "Custom" at bounding box center [225, 159] width 110 height 13
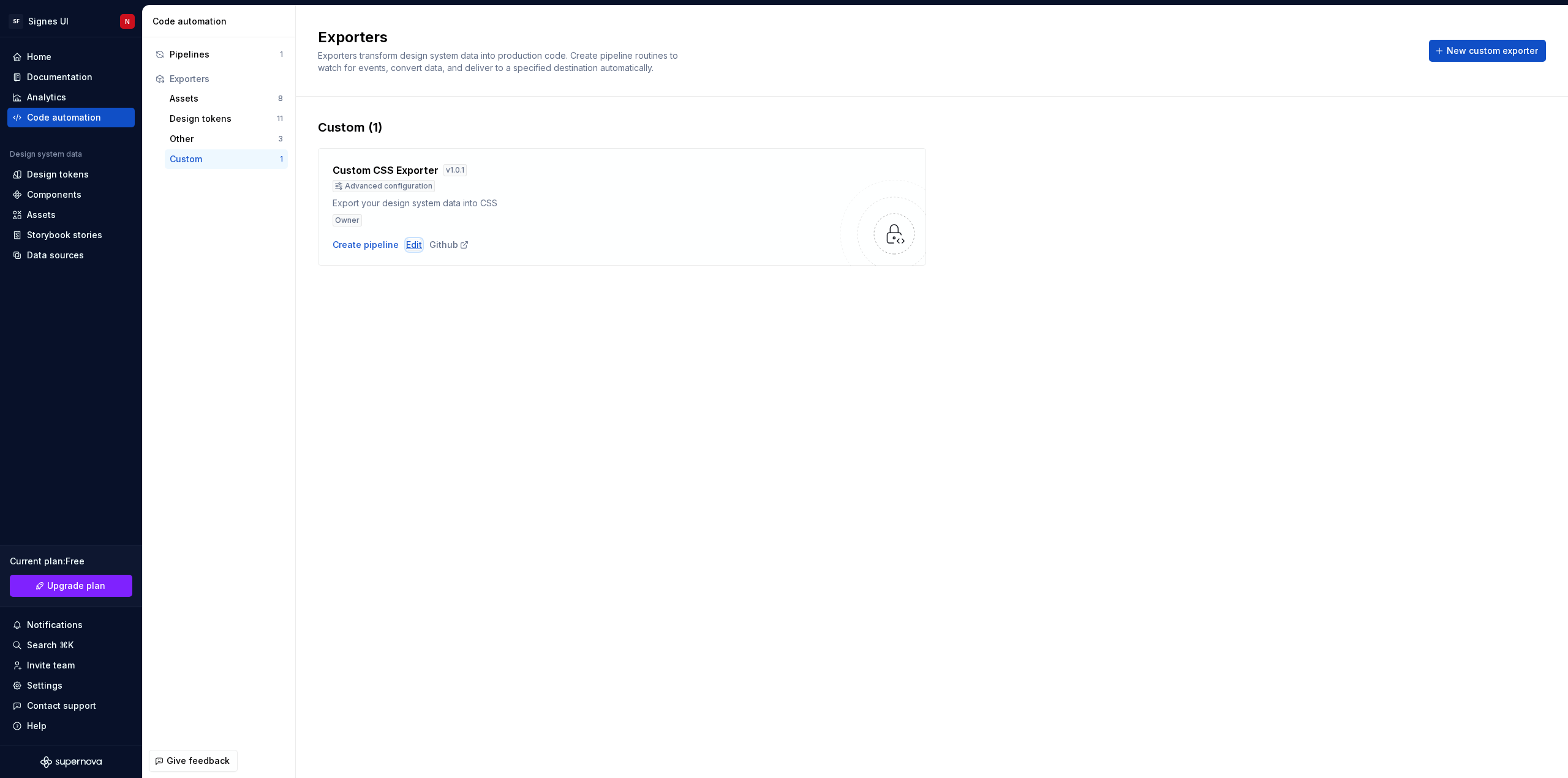
click at [407, 244] on div "Edit" at bounding box center [414, 245] width 16 height 13
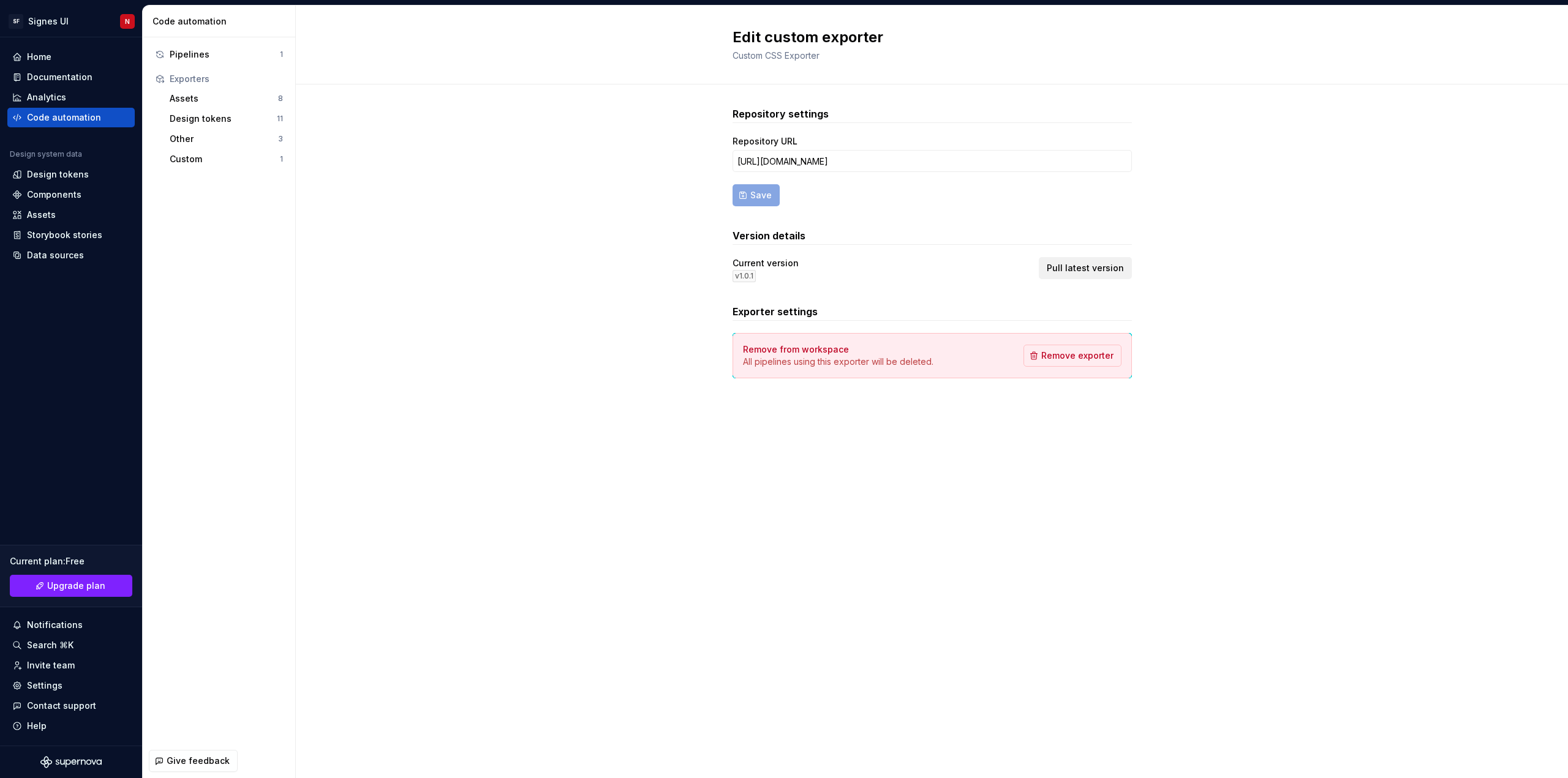
click at [1107, 262] on span "Pull latest version" at bounding box center [1086, 268] width 77 height 13
click at [207, 56] on div "Pipelines" at bounding box center [225, 54] width 110 height 13
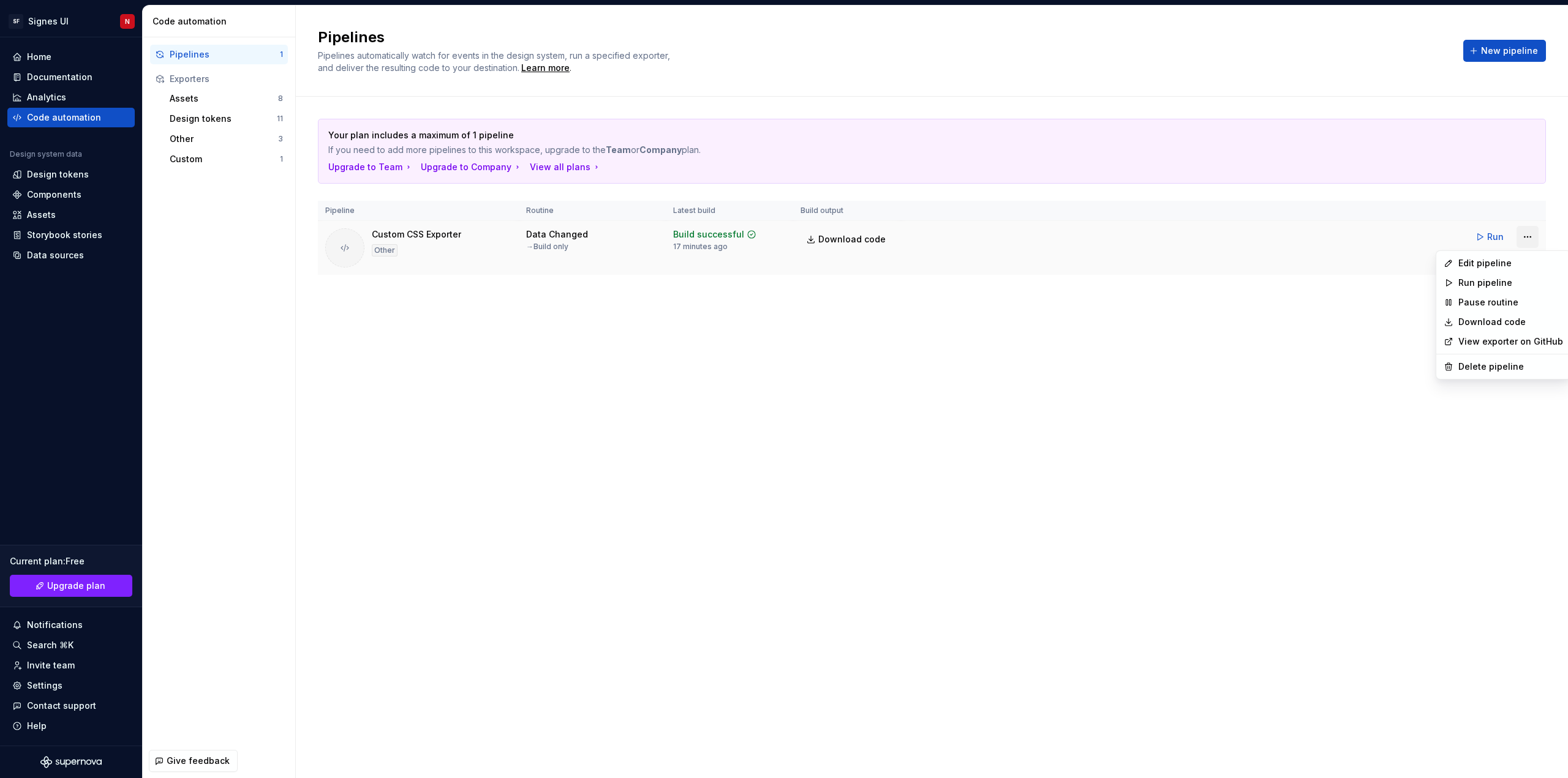
click at [1527, 236] on html "SF Signes UI N Home Documentation Analytics Code automation Design system data …" at bounding box center [784, 389] width 1568 height 778
click at [1477, 262] on div "Edit pipeline" at bounding box center [1510, 263] width 105 height 13
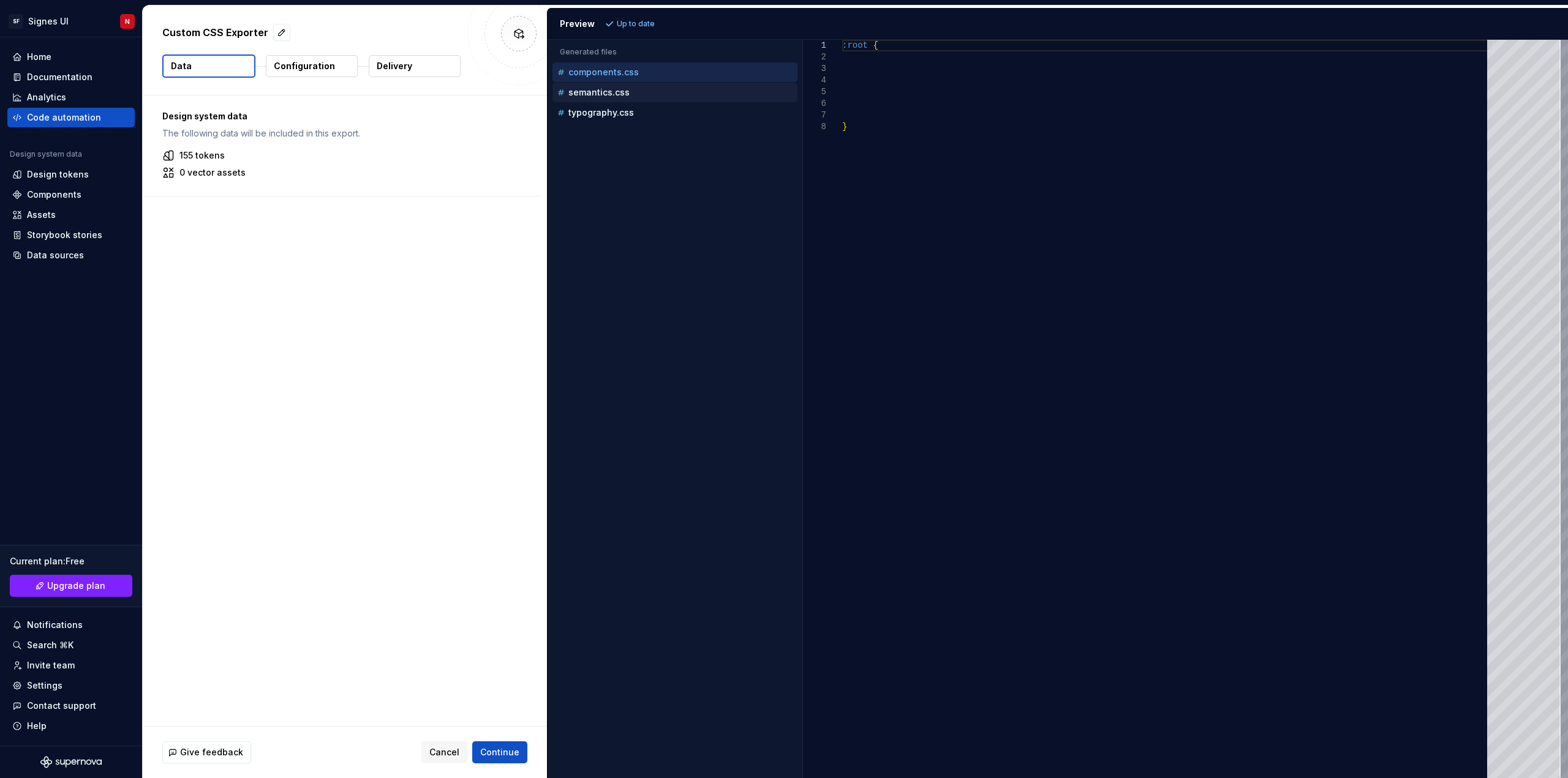
click at [632, 91] on div "semantics.css" at bounding box center [676, 93] width 243 height 13
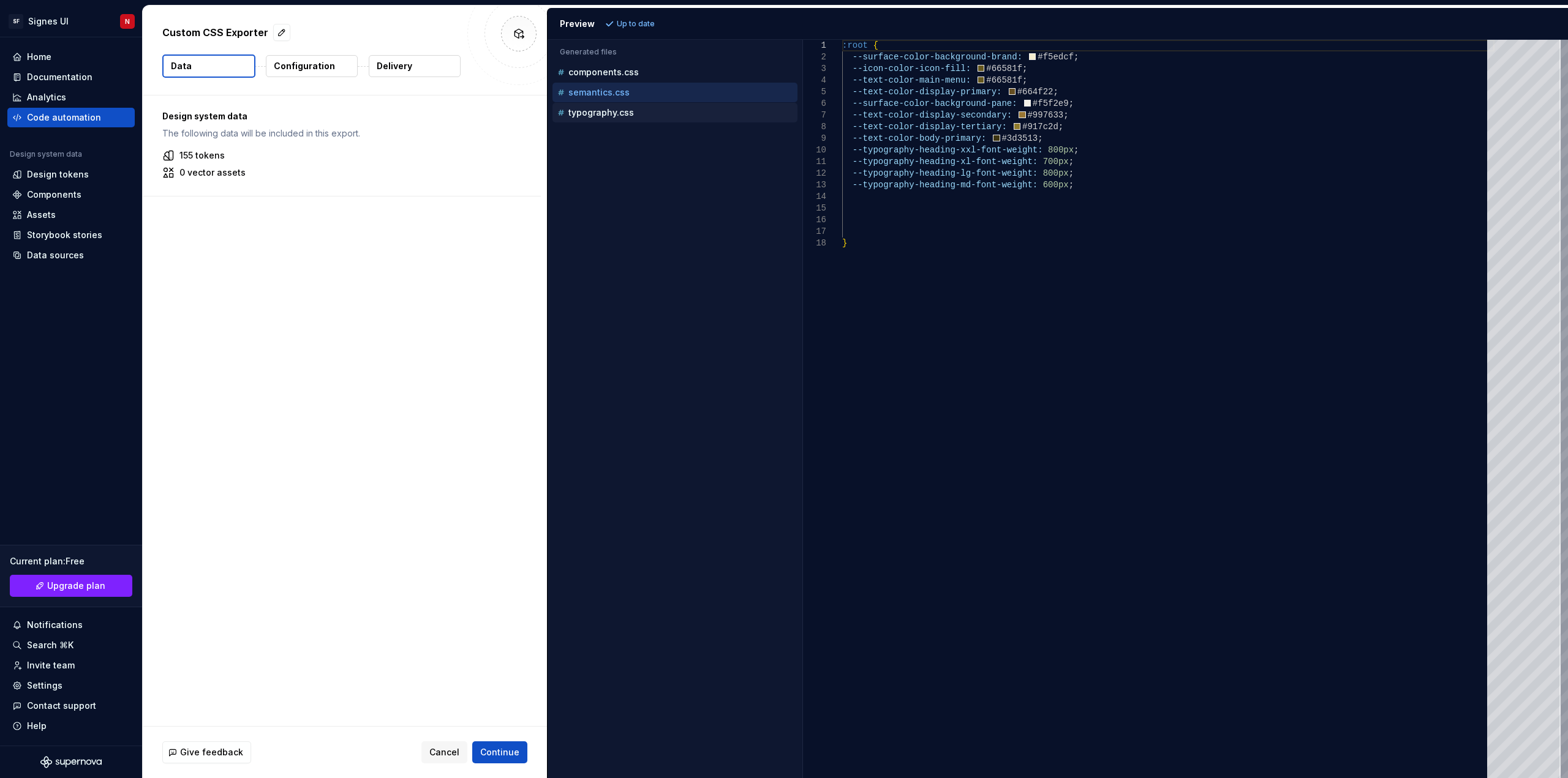
click at [626, 111] on p "typography.css" at bounding box center [601, 113] width 65 height 9
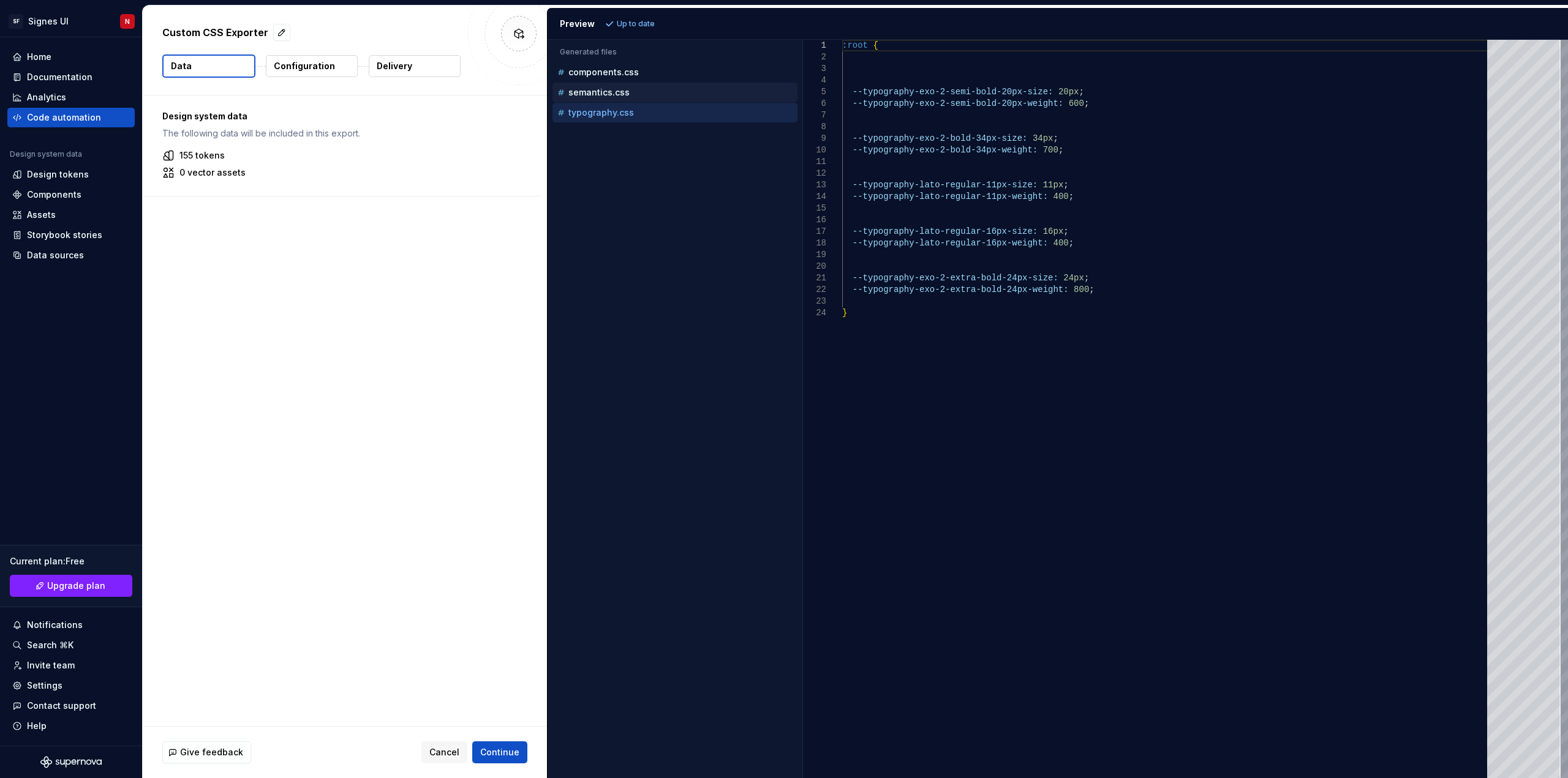
click at [624, 91] on p "semantics.css" at bounding box center [599, 92] width 61 height 9
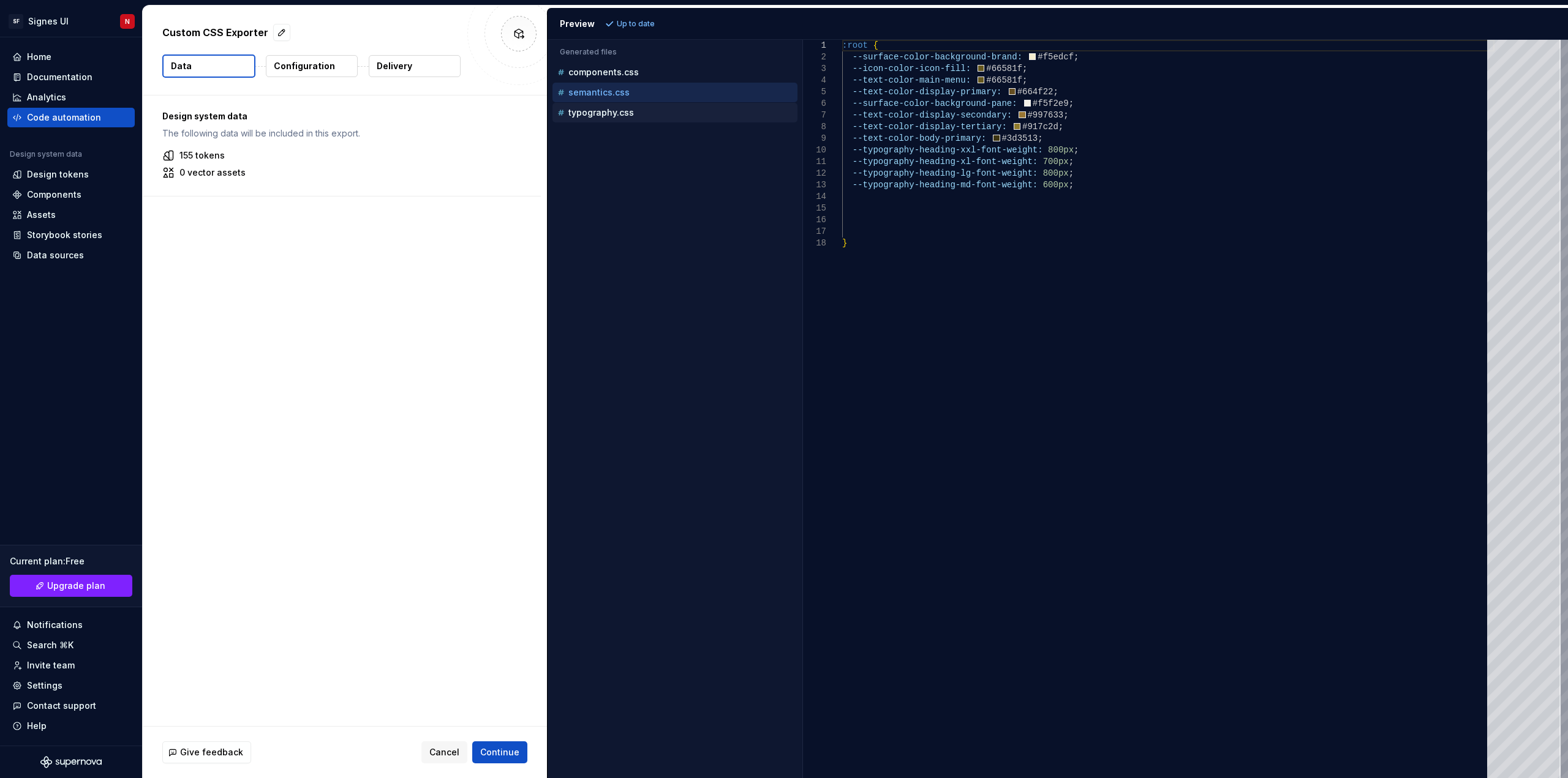
click at [630, 117] on p "typography.css" at bounding box center [601, 113] width 65 height 9
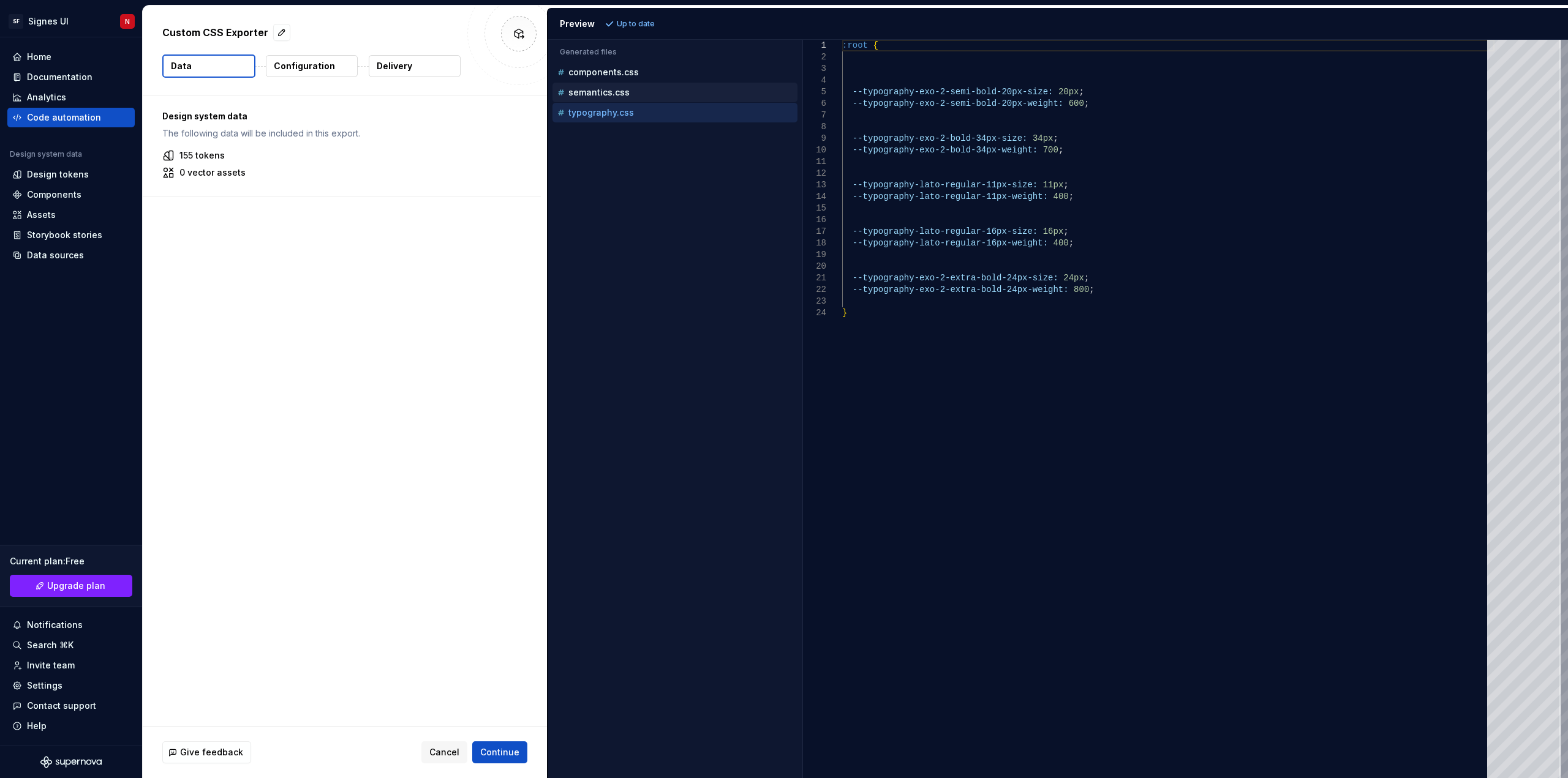
click at [631, 90] on div "semantics.css" at bounding box center [676, 93] width 243 height 13
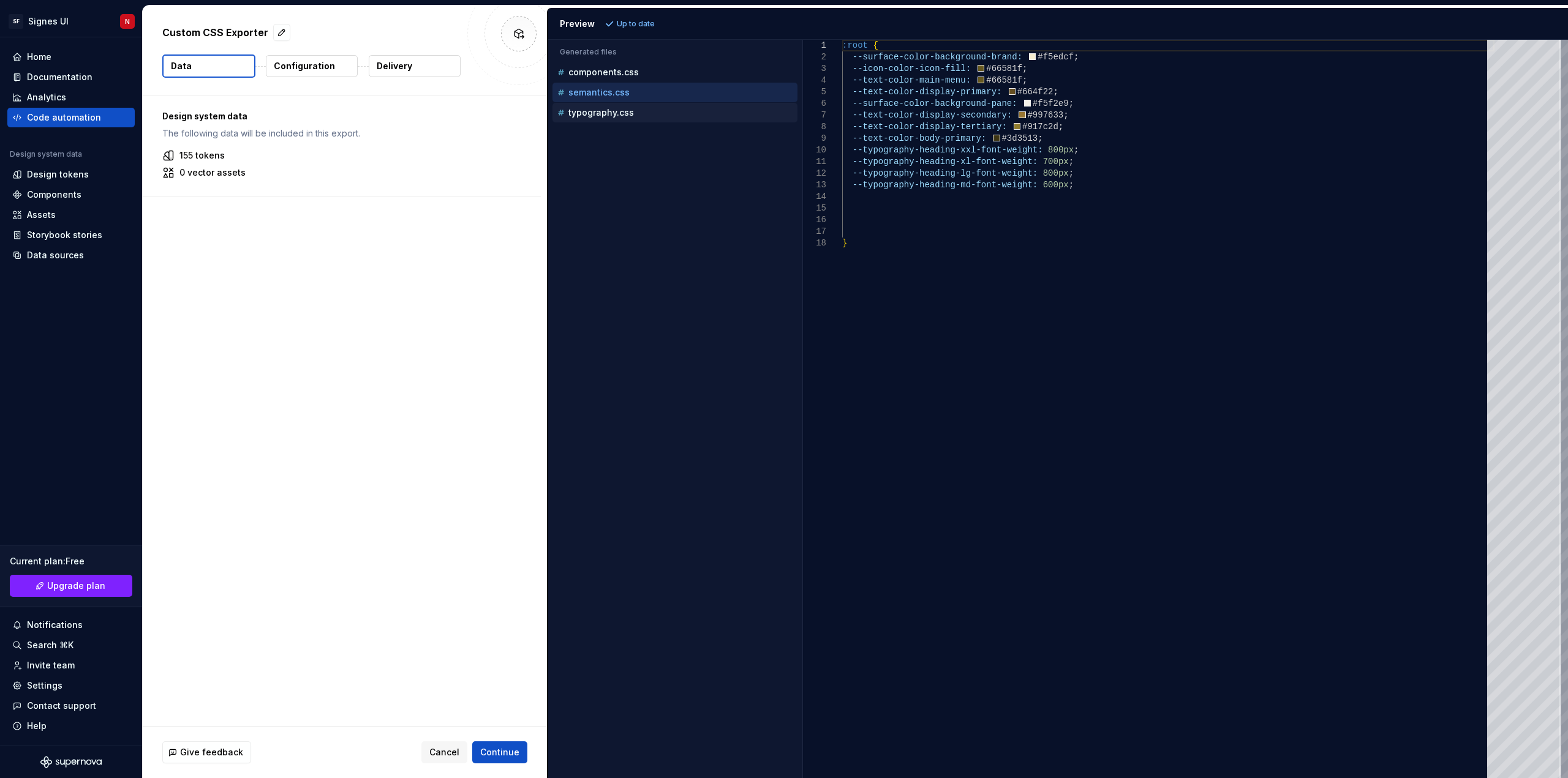
click at [632, 112] on div "typography.css" at bounding box center [676, 113] width 243 height 13
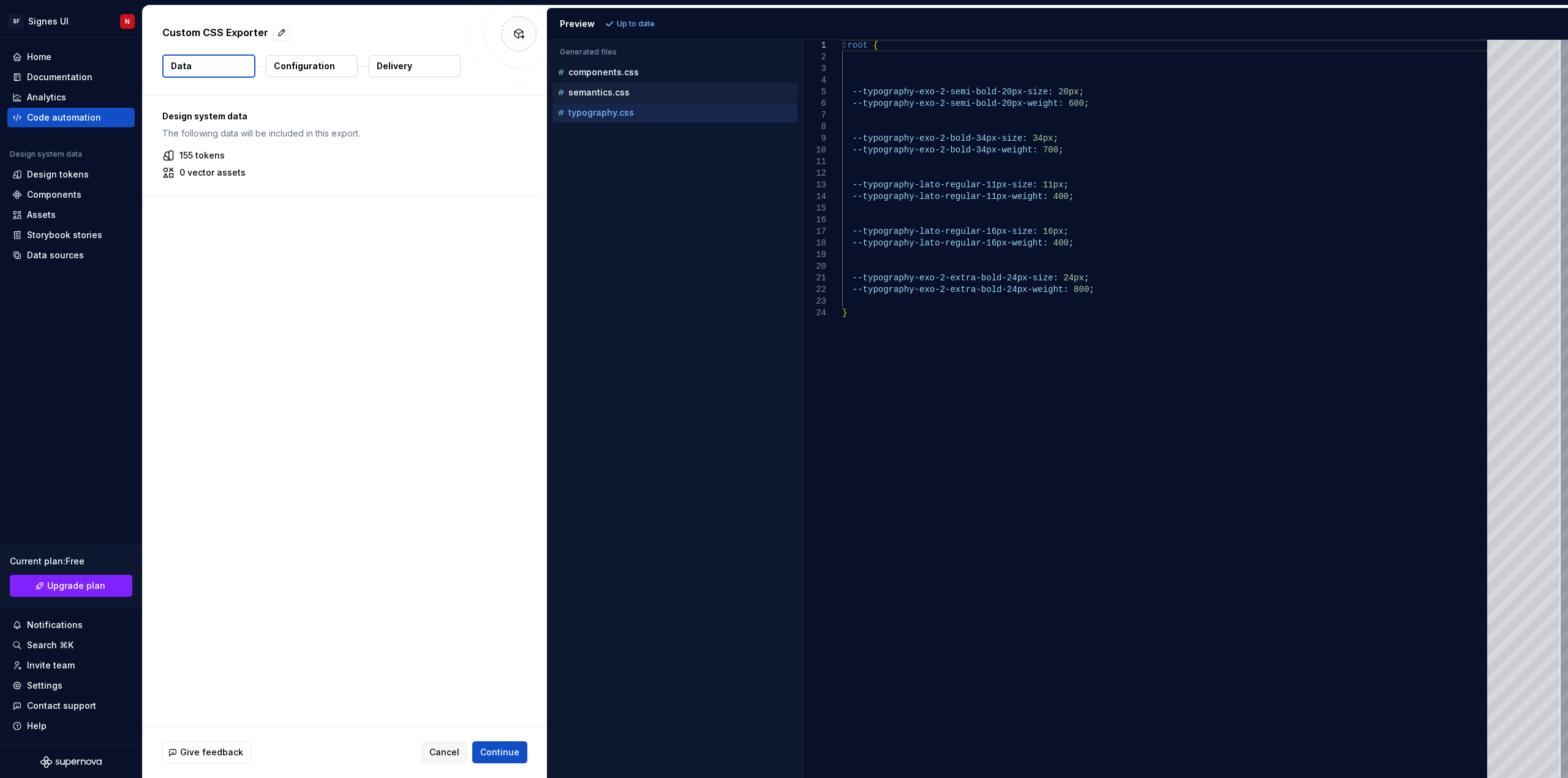
click at [630, 92] on div "semantics.css" at bounding box center [676, 93] width 243 height 13
type textarea "**********"
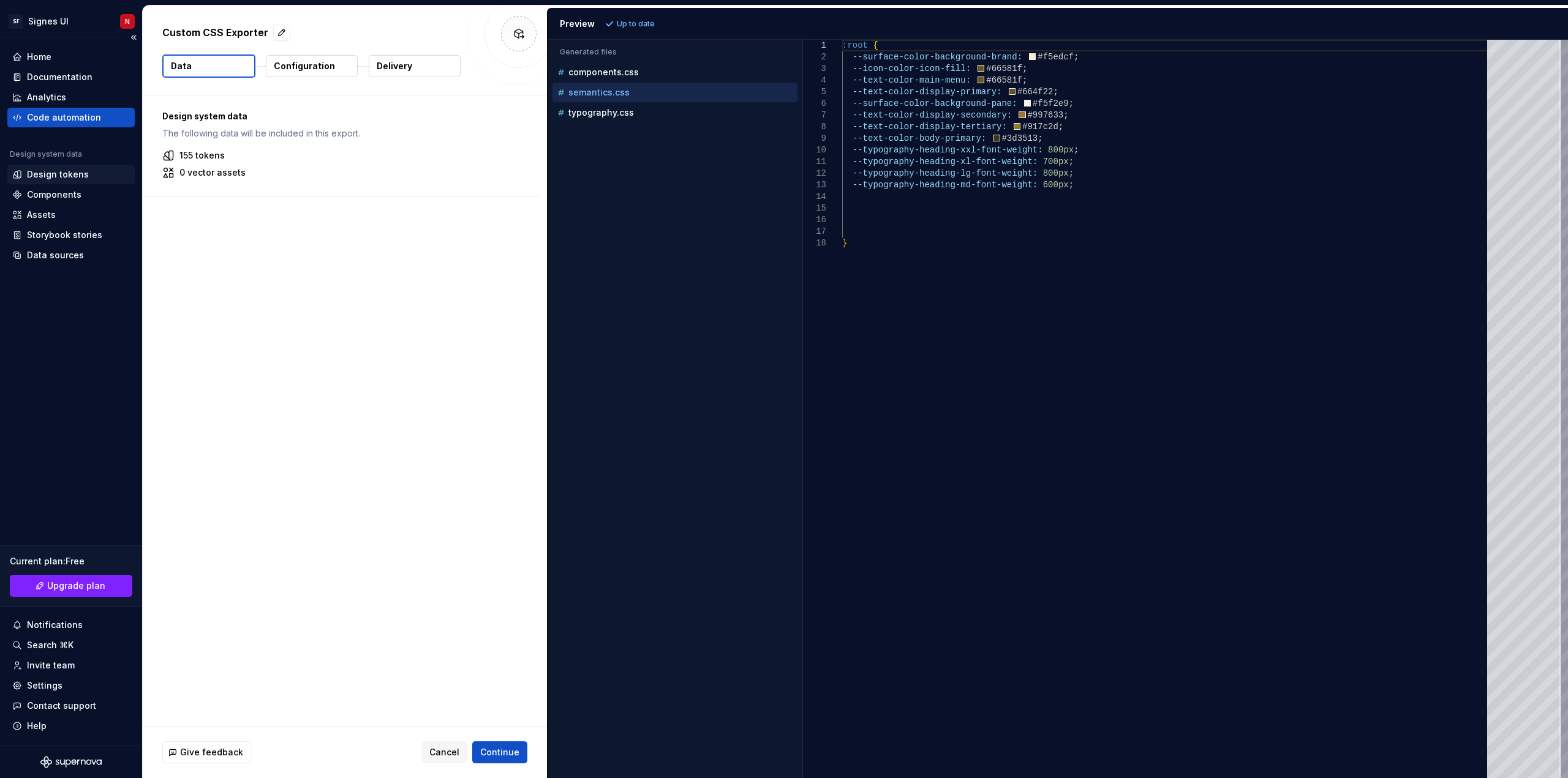
click at [50, 177] on div "Design tokens" at bounding box center [58, 175] width 61 height 13
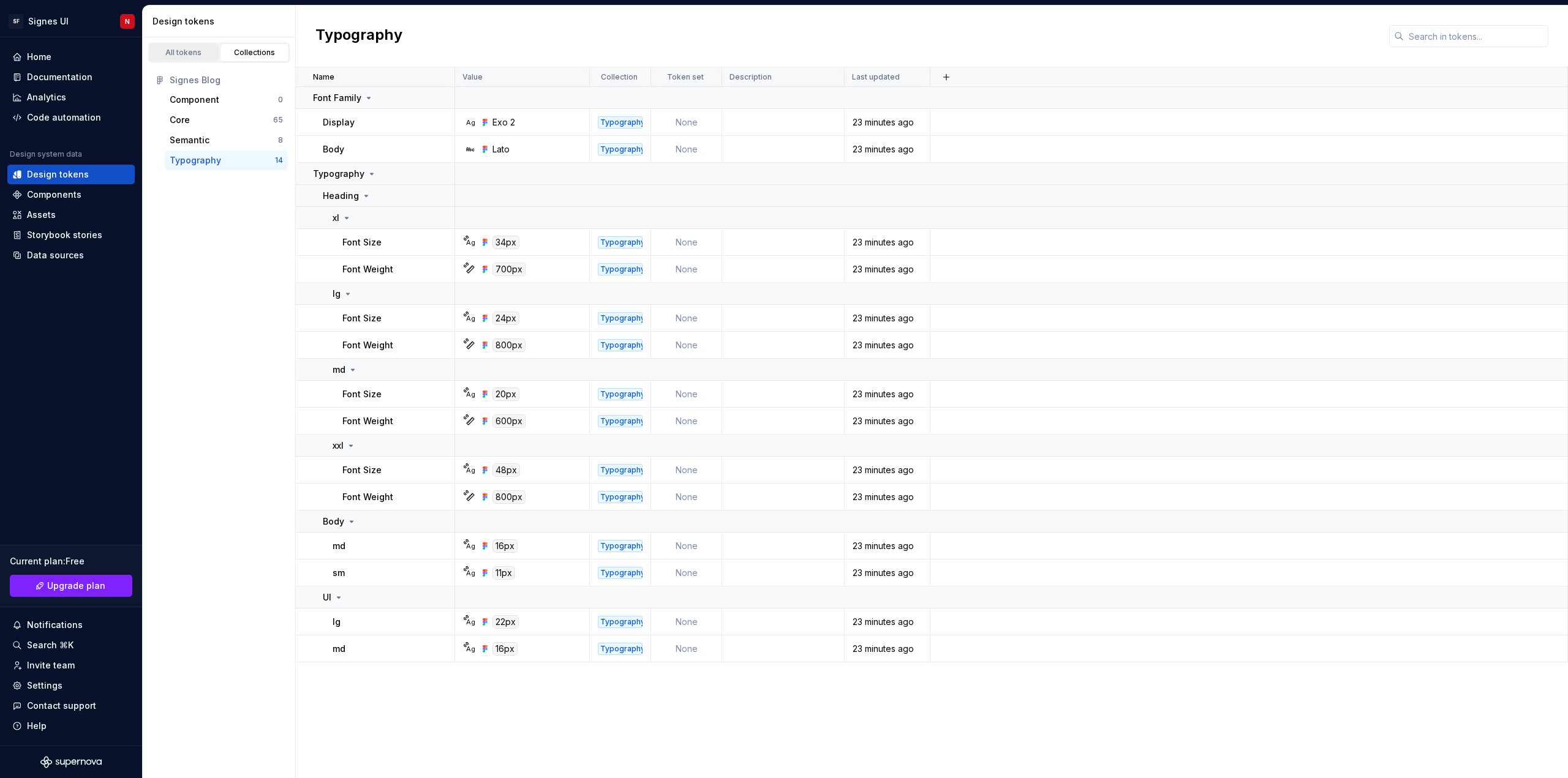
click at [193, 48] on div "All tokens" at bounding box center [184, 53] width 61 height 9
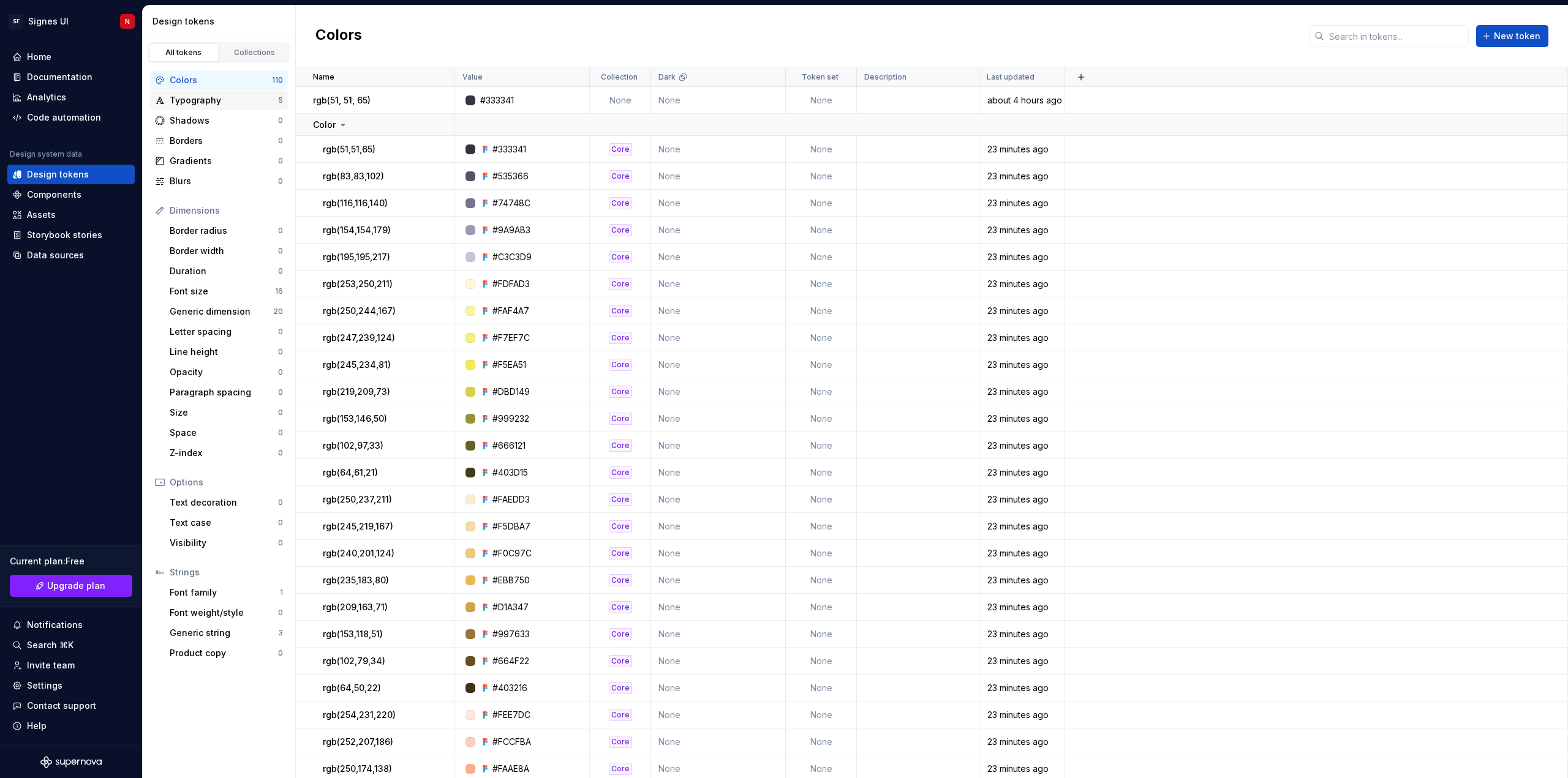
click at [204, 102] on div "Typography" at bounding box center [223, 101] width 108 height 13
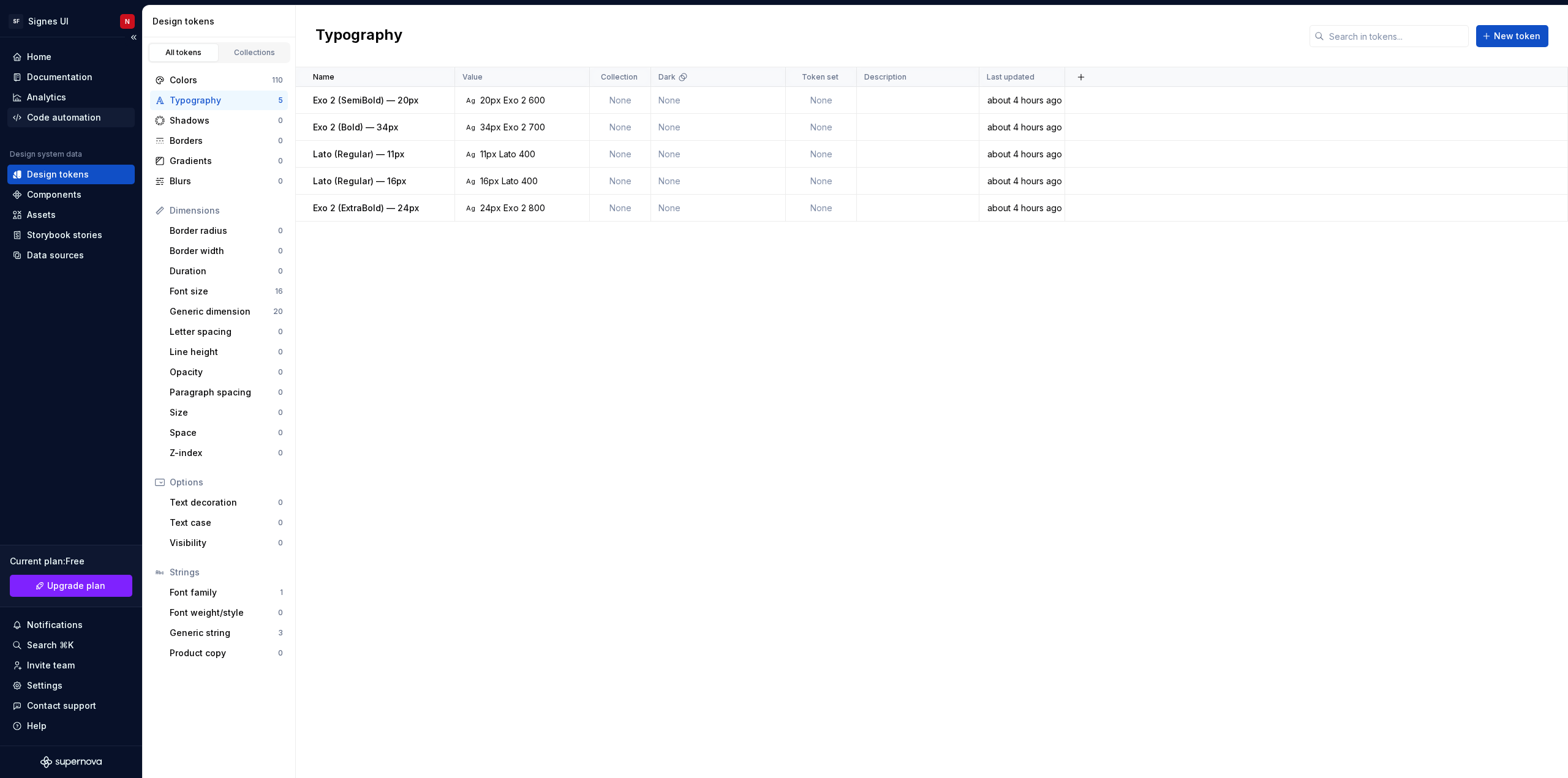
click at [54, 119] on div "Code automation" at bounding box center [64, 117] width 74 height 13
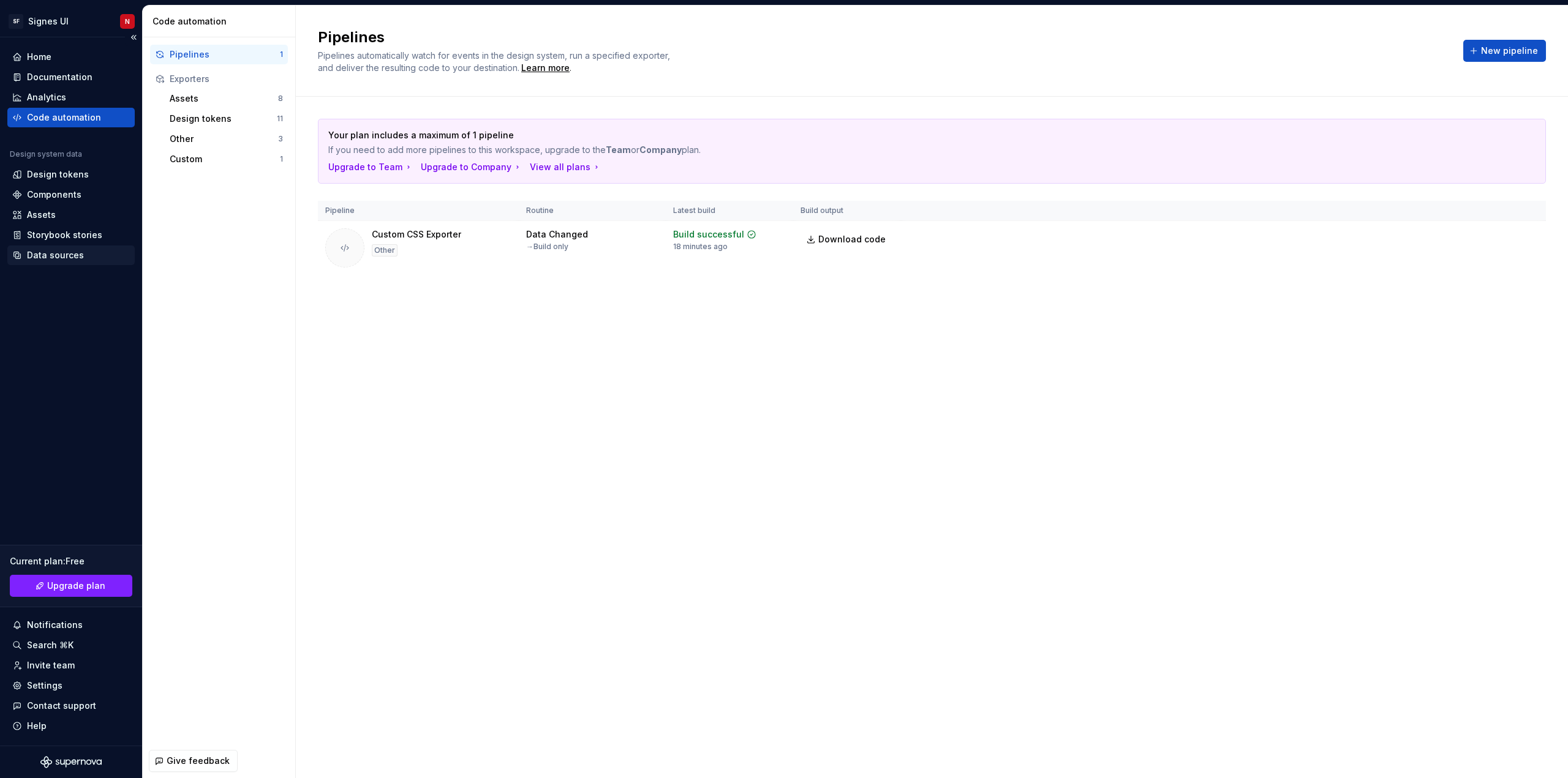
click at [51, 259] on div "Data sources" at bounding box center [55, 255] width 57 height 13
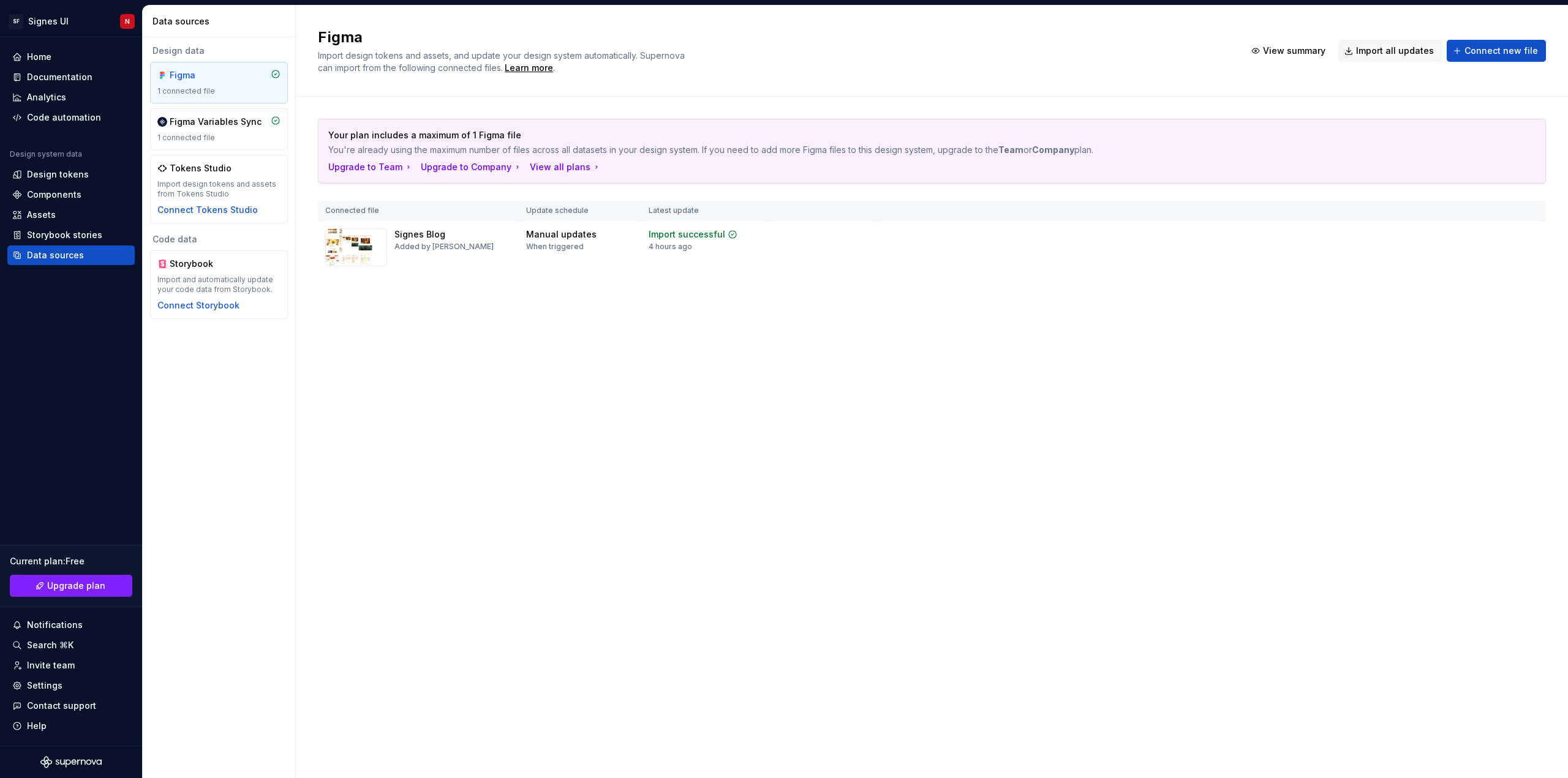
click at [222, 76] on div "Figma" at bounding box center [199, 76] width 59 height 13
click at [1535, 233] on html "SF Signes UI N Home Documentation Analytics Code automation Design system data …" at bounding box center [784, 389] width 1568 height 778
click at [1463, 259] on div "Edit import scope" at bounding box center [1493, 259] width 140 height 13
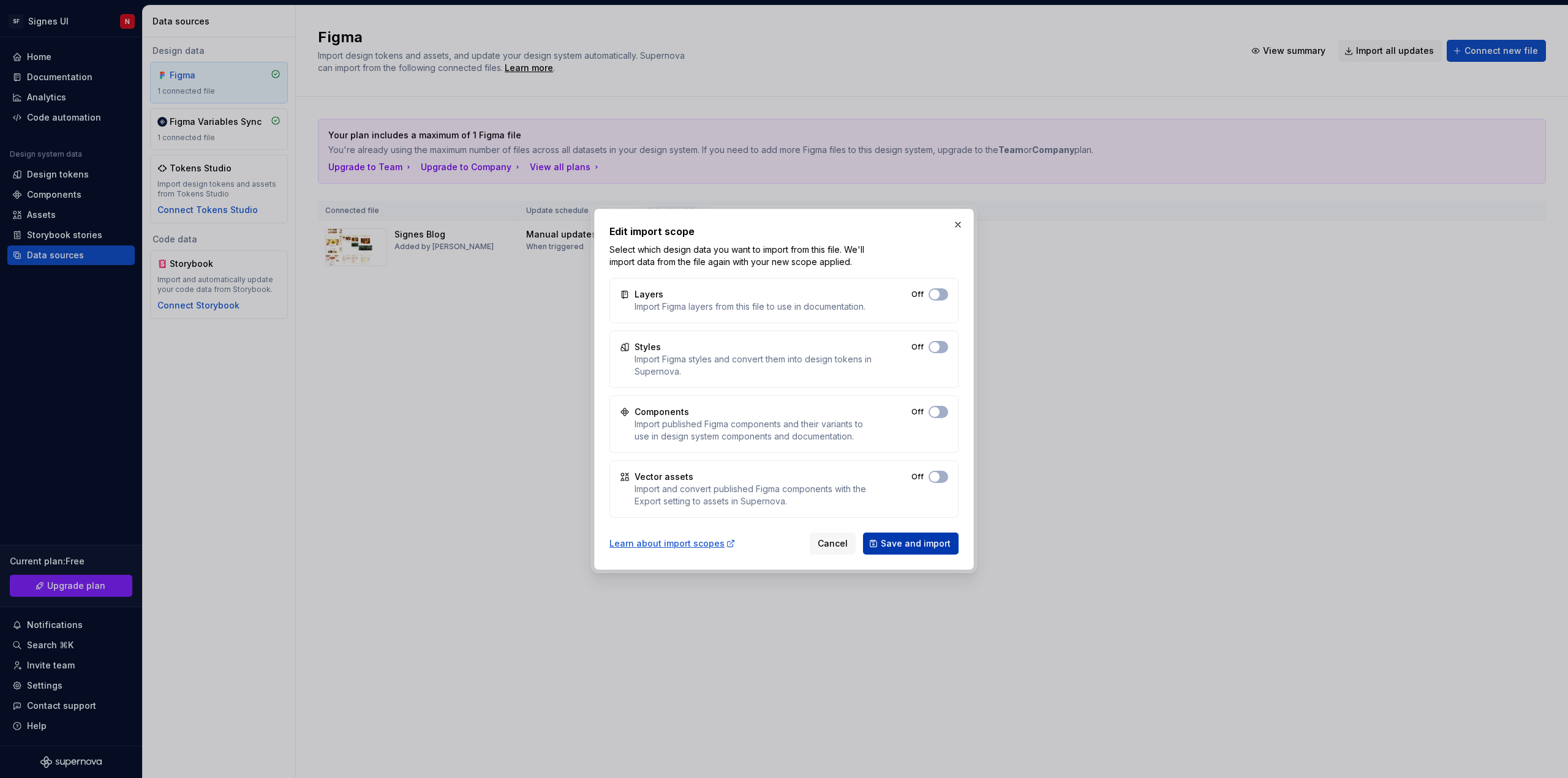
click at [922, 544] on span "Save and import" at bounding box center [915, 544] width 70 height 13
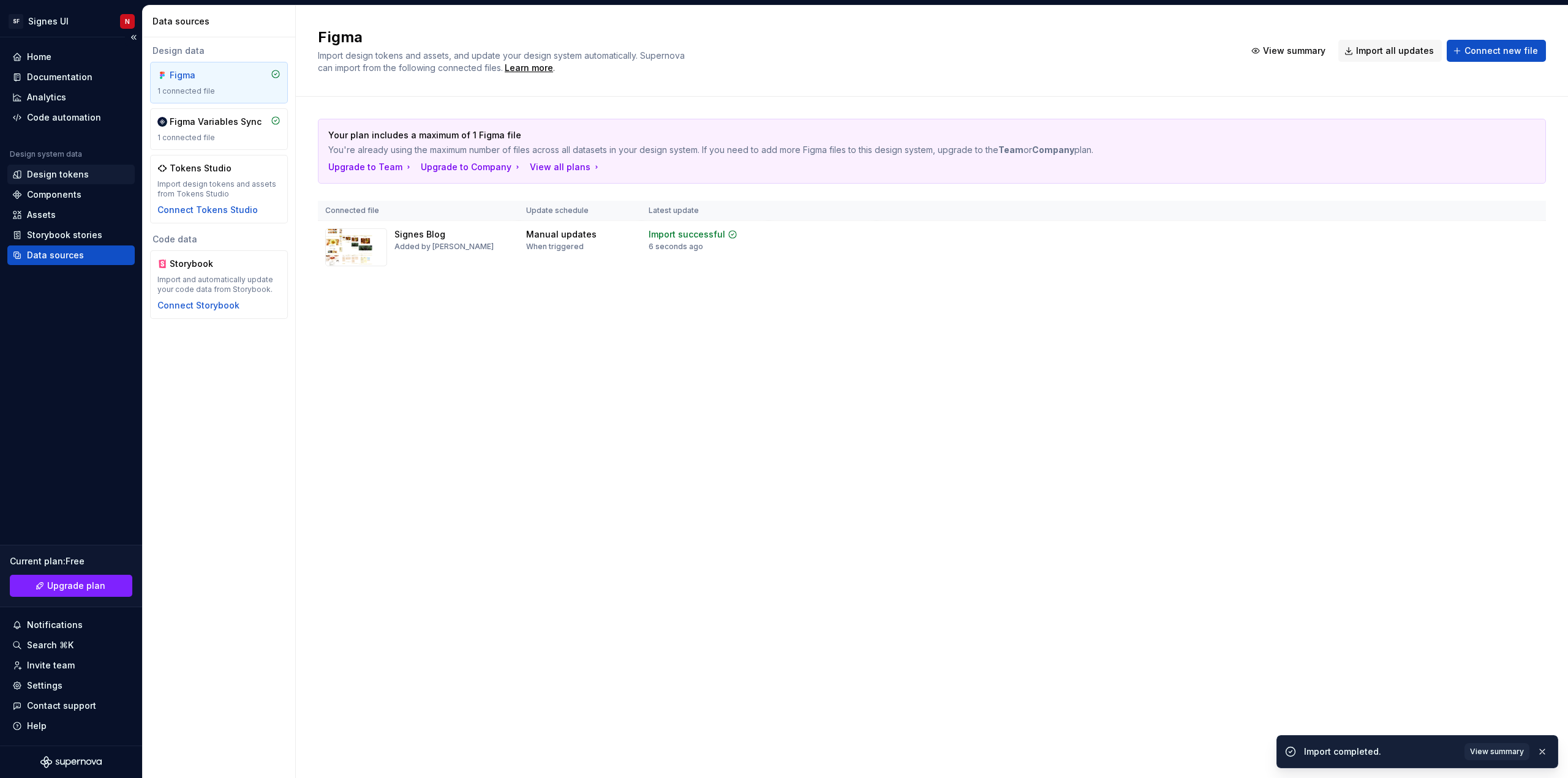
click at [71, 174] on div "Design tokens" at bounding box center [58, 175] width 61 height 13
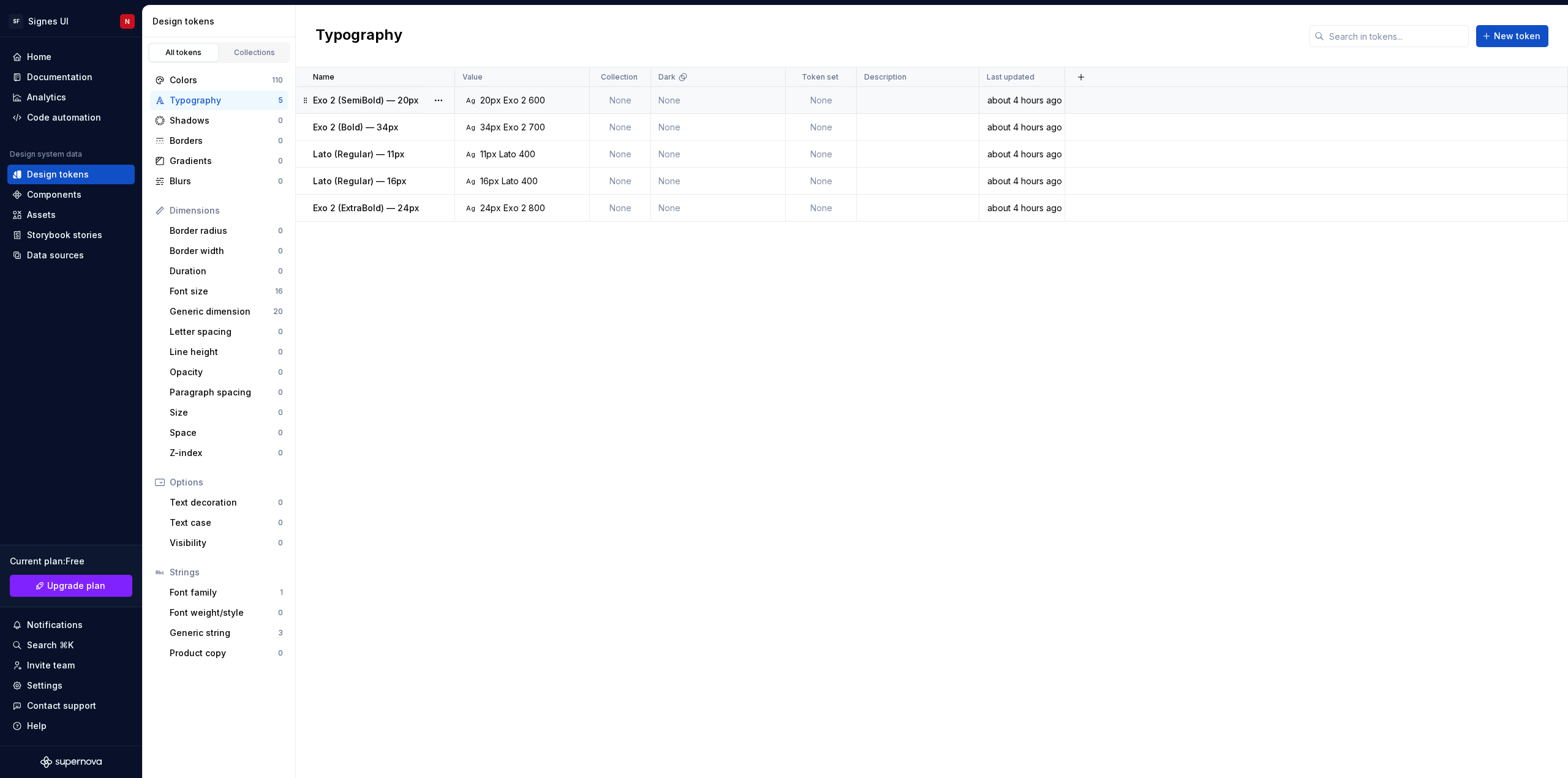
click at [1107, 100] on td at bounding box center [1317, 100] width 503 height 27
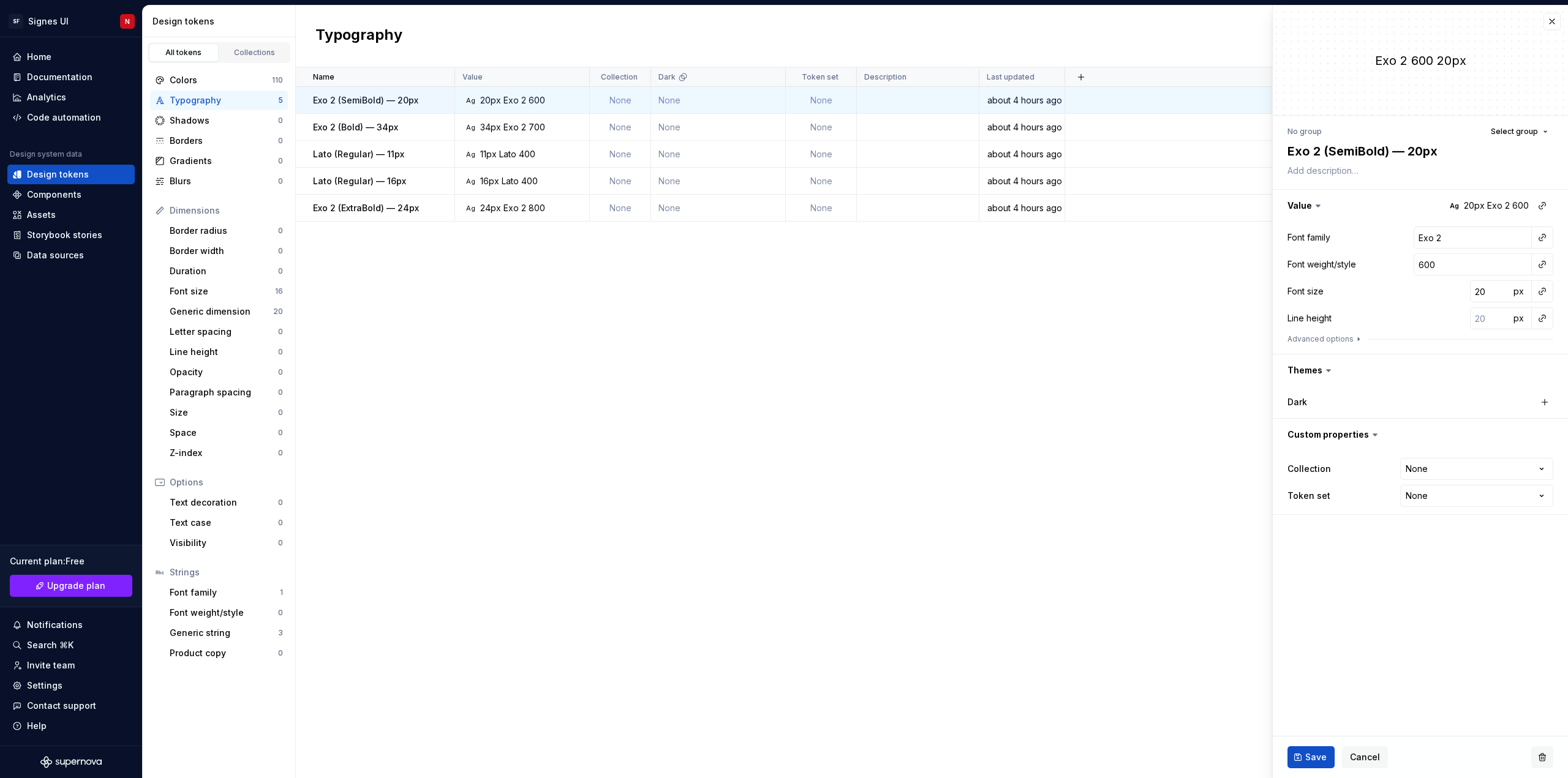
click at [1548, 754] on button "button" at bounding box center [1542, 758] width 22 height 22
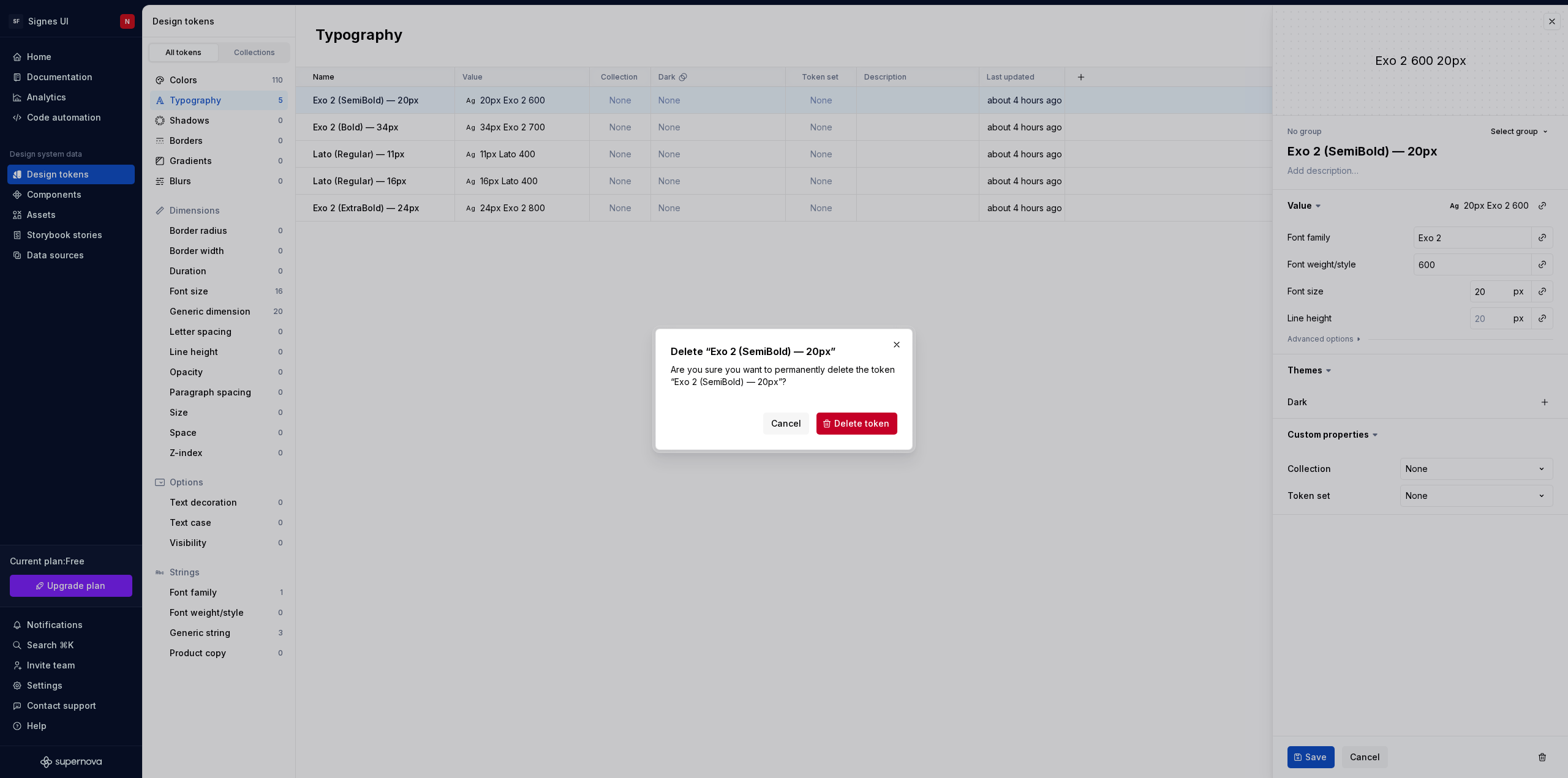
click at [878, 424] on span "Delete token" at bounding box center [862, 424] width 55 height 13
click at [863, 424] on span "Delete token" at bounding box center [862, 424] width 55 height 13
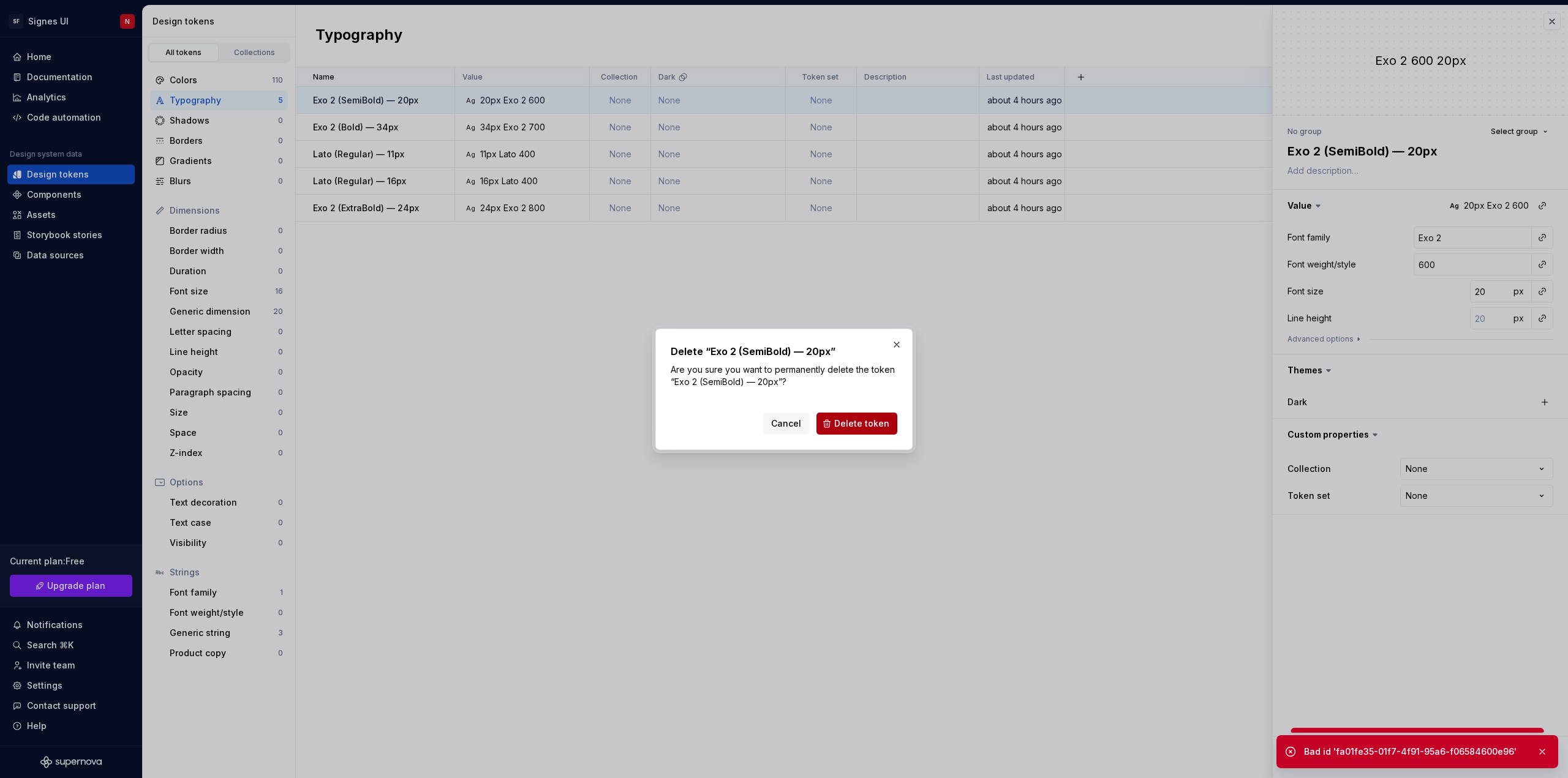
click at [864, 423] on span "Delete token" at bounding box center [862, 424] width 55 height 13
click at [897, 341] on button "button" at bounding box center [896, 344] width 17 height 17
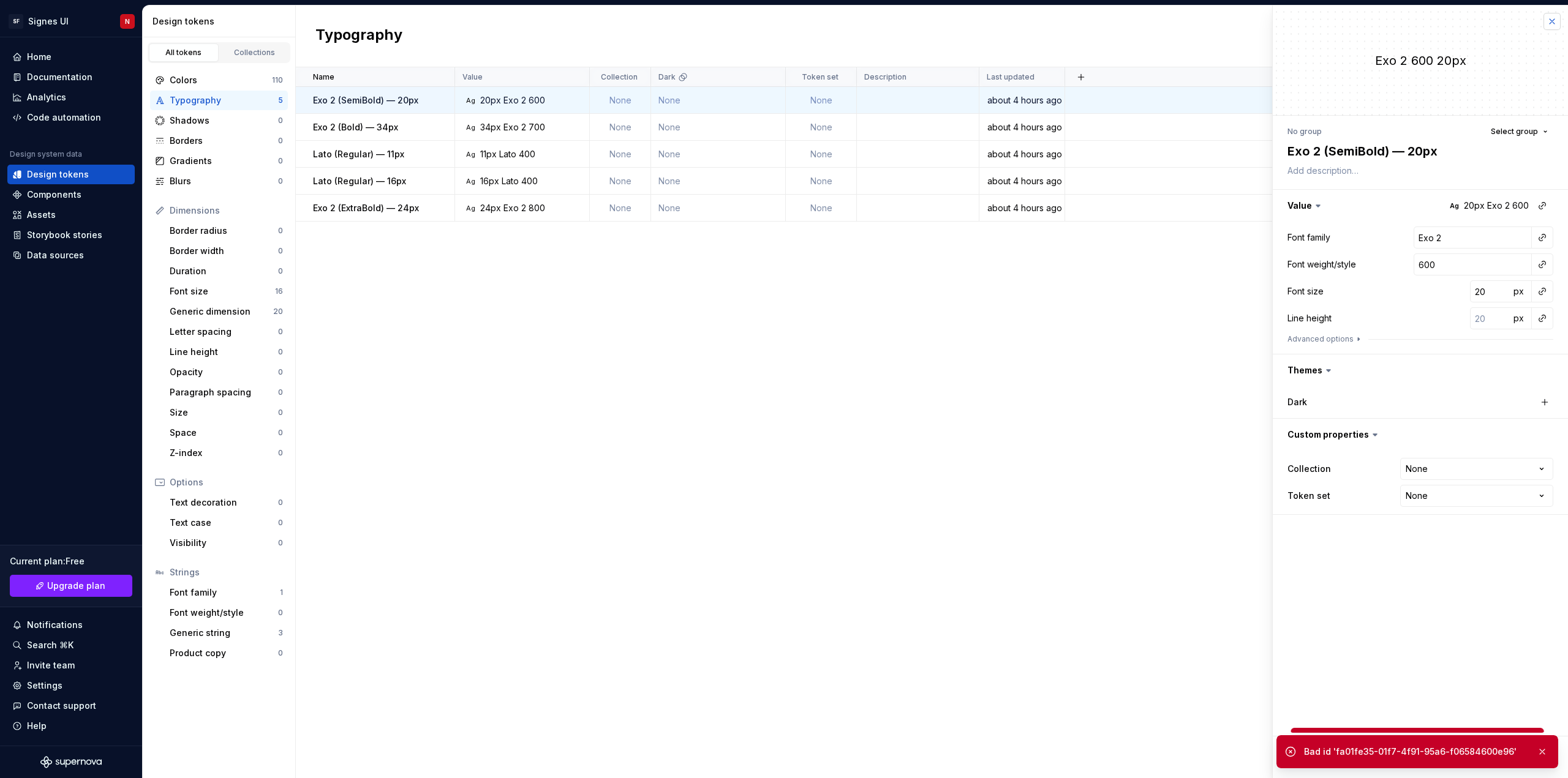
click at [1549, 22] on button "button" at bounding box center [1551, 21] width 17 height 17
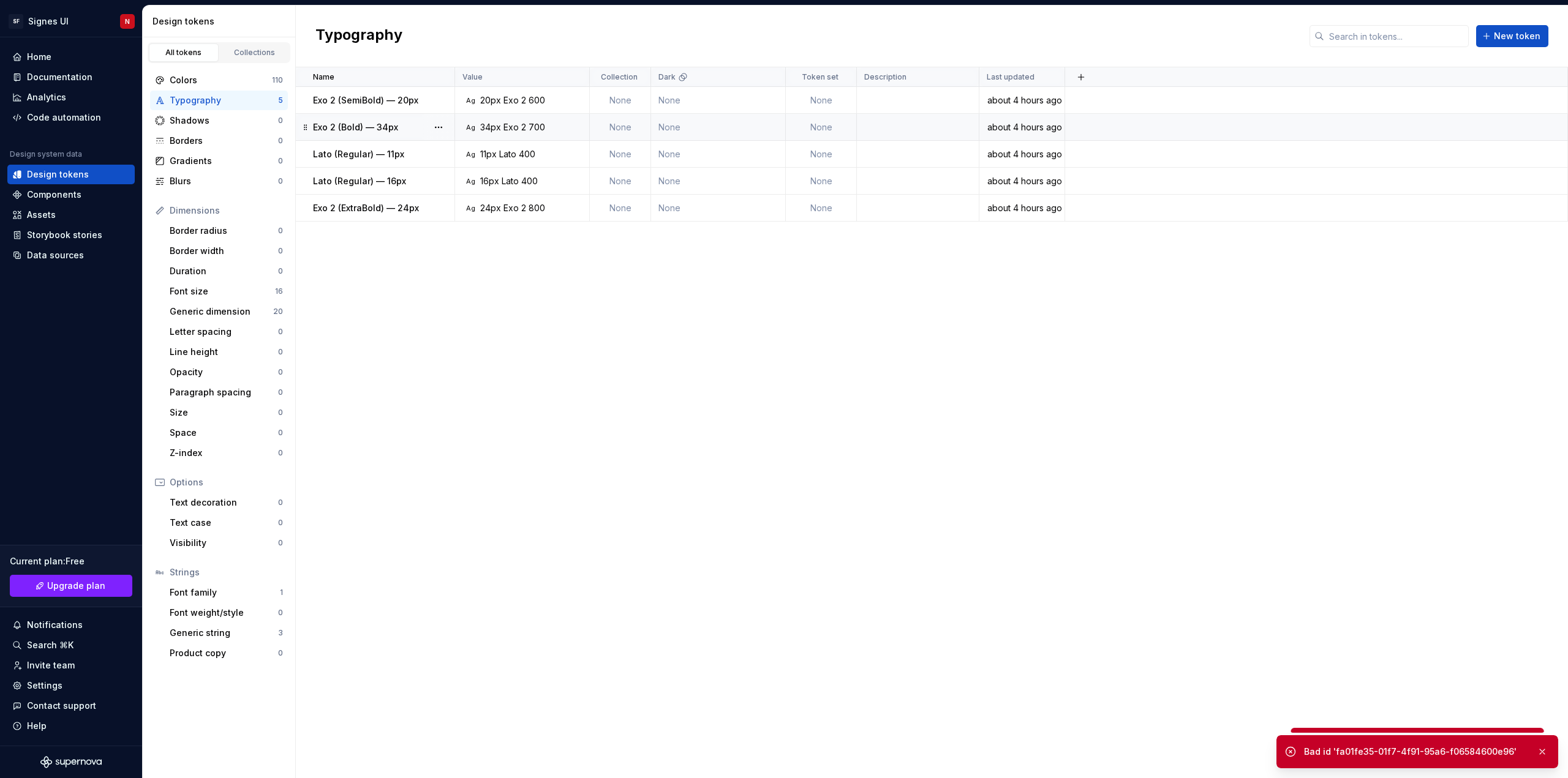
click at [869, 125] on td at bounding box center [918, 127] width 122 height 27
type textarea "*"
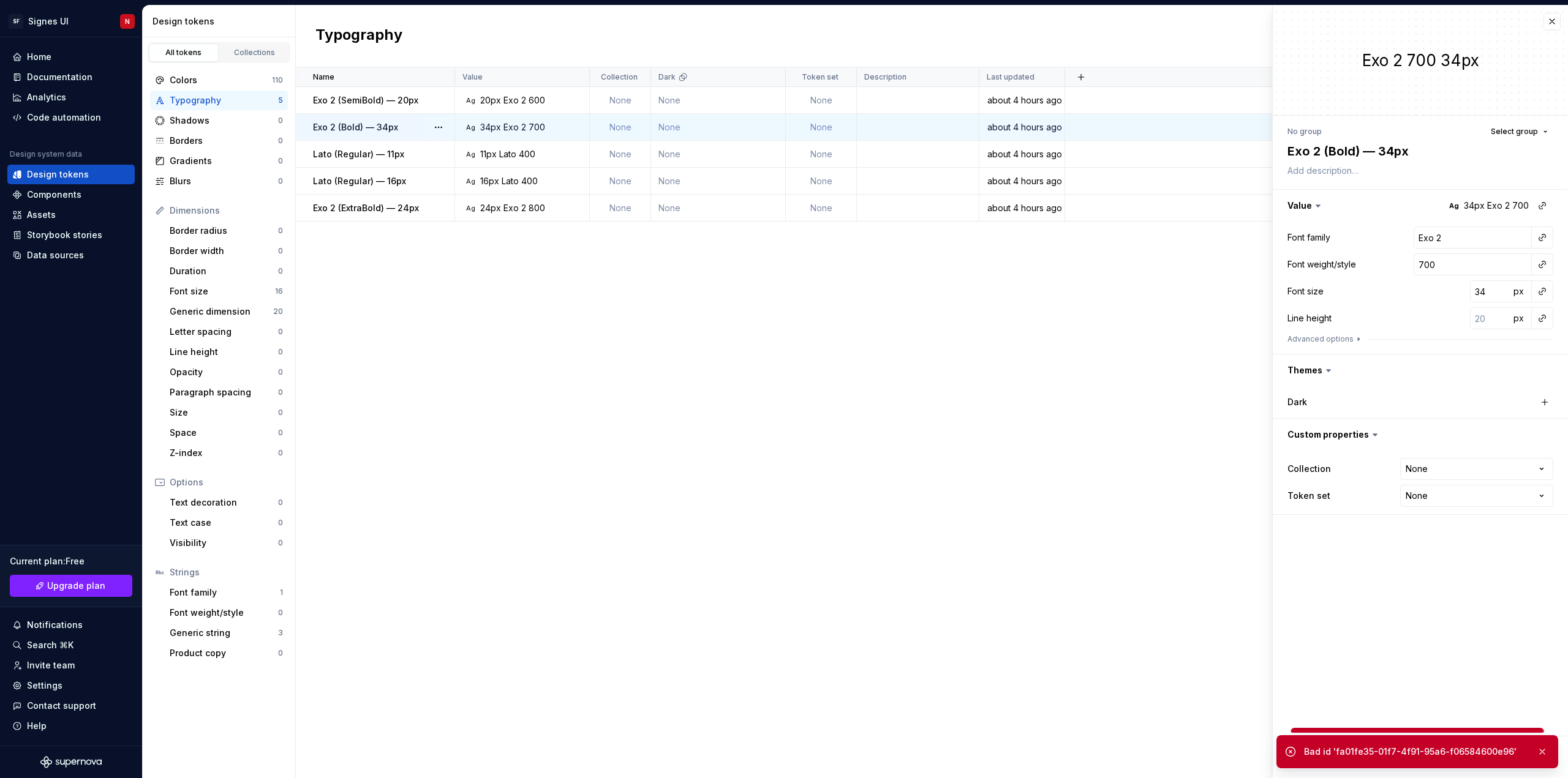
drag, startPoint x: 249, startPoint y: 100, endPoint x: 241, endPoint y: 99, distance: 8.1
click at [241, 99] on div "Typography" at bounding box center [223, 101] width 108 height 13
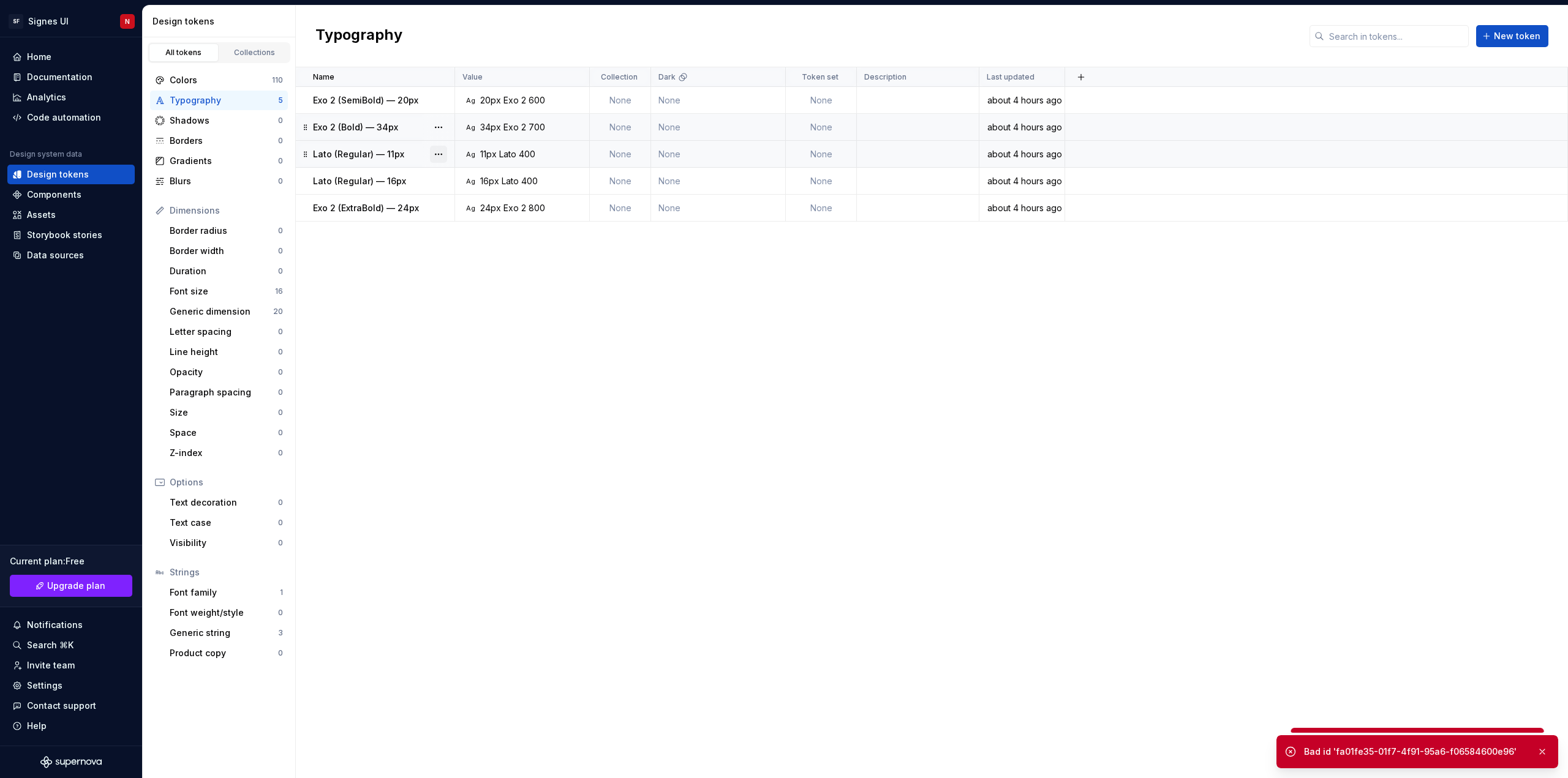
click at [438, 154] on button "button" at bounding box center [438, 154] width 17 height 17
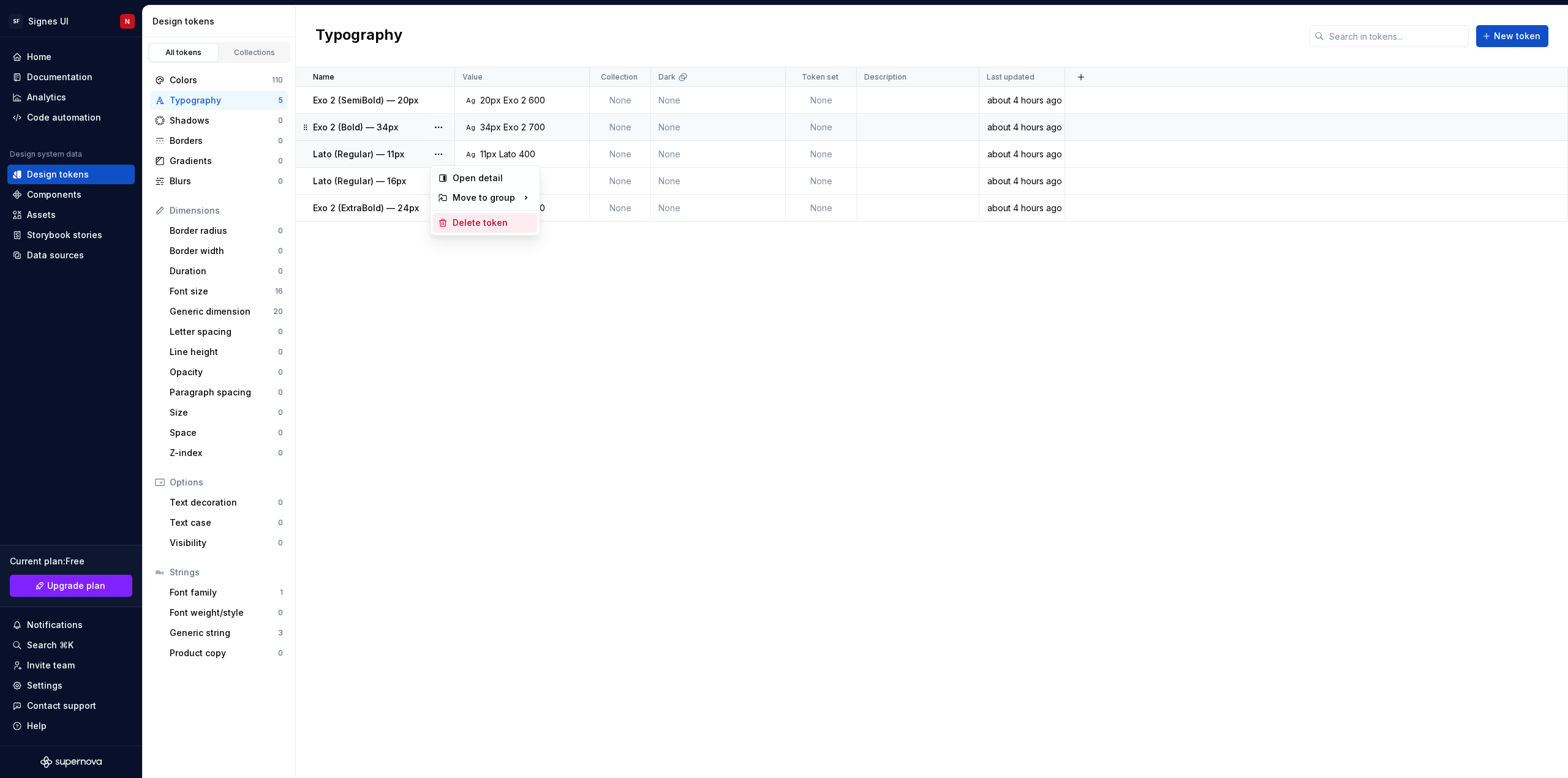
click at [472, 221] on div "Delete token" at bounding box center [492, 223] width 80 height 13
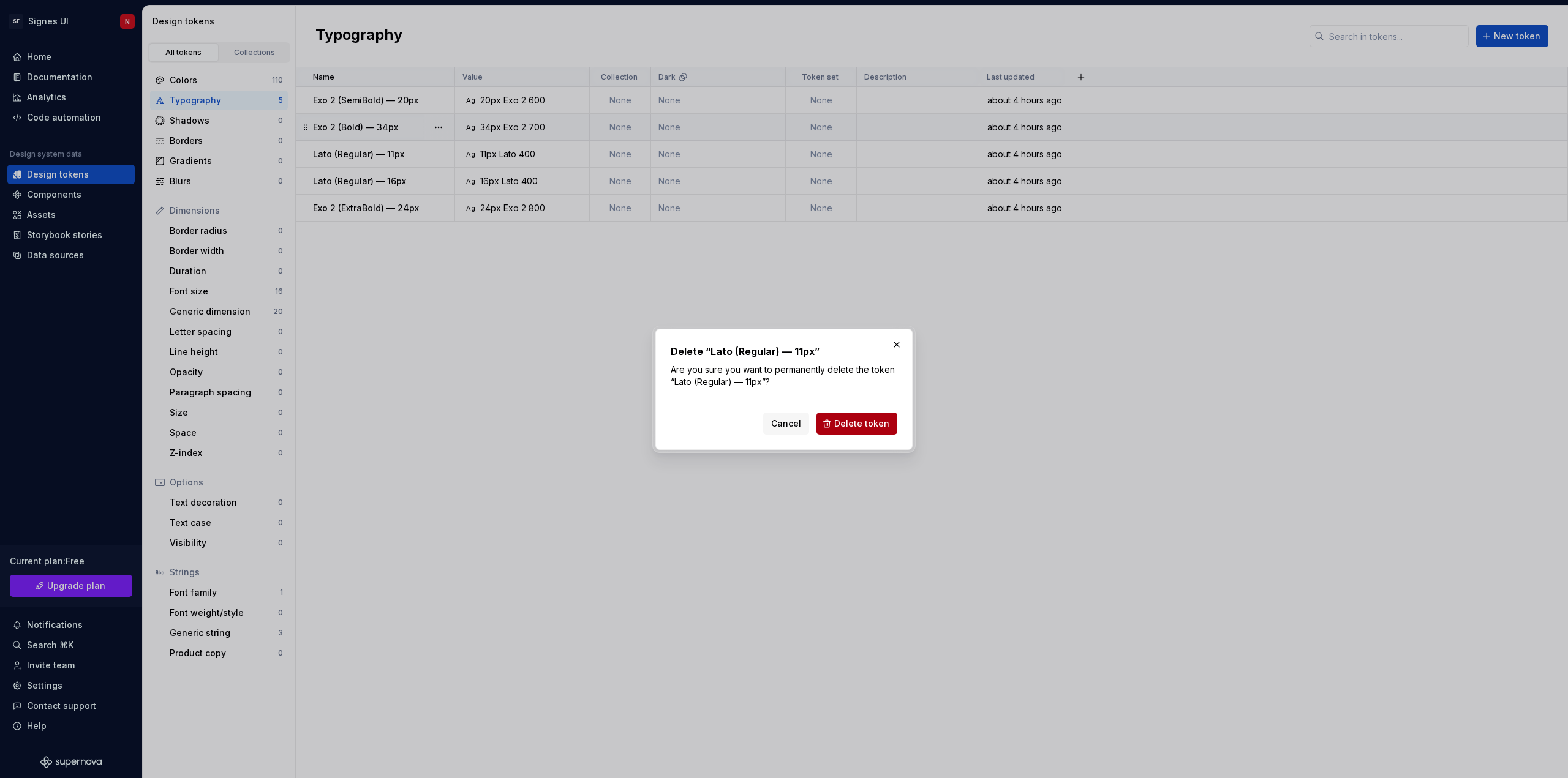
click at [861, 426] on span "Delete token" at bounding box center [862, 424] width 55 height 13
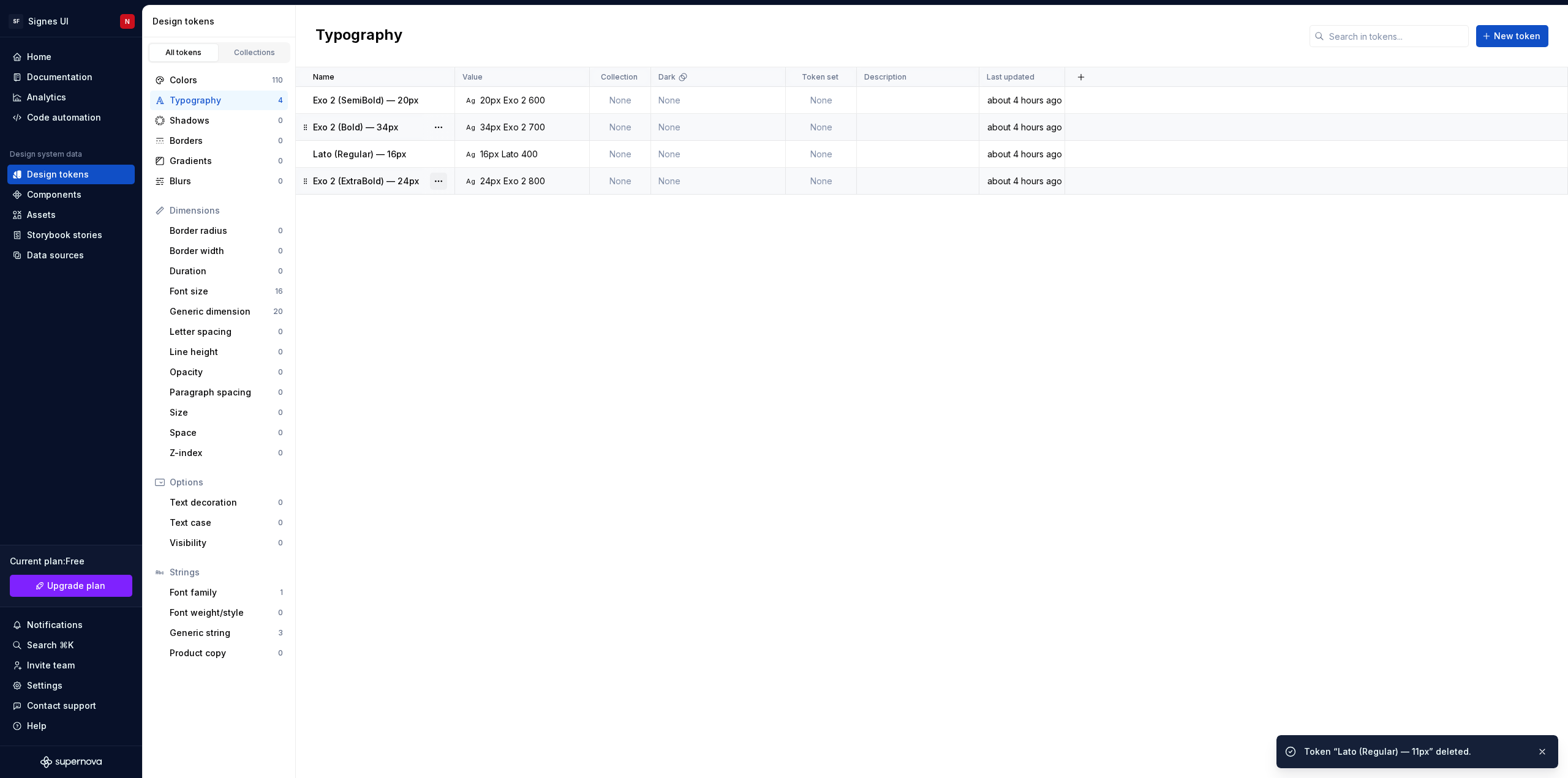
click at [437, 181] on button "button" at bounding box center [438, 181] width 17 height 17
click at [464, 251] on div "Delete token" at bounding box center [492, 250] width 80 height 13
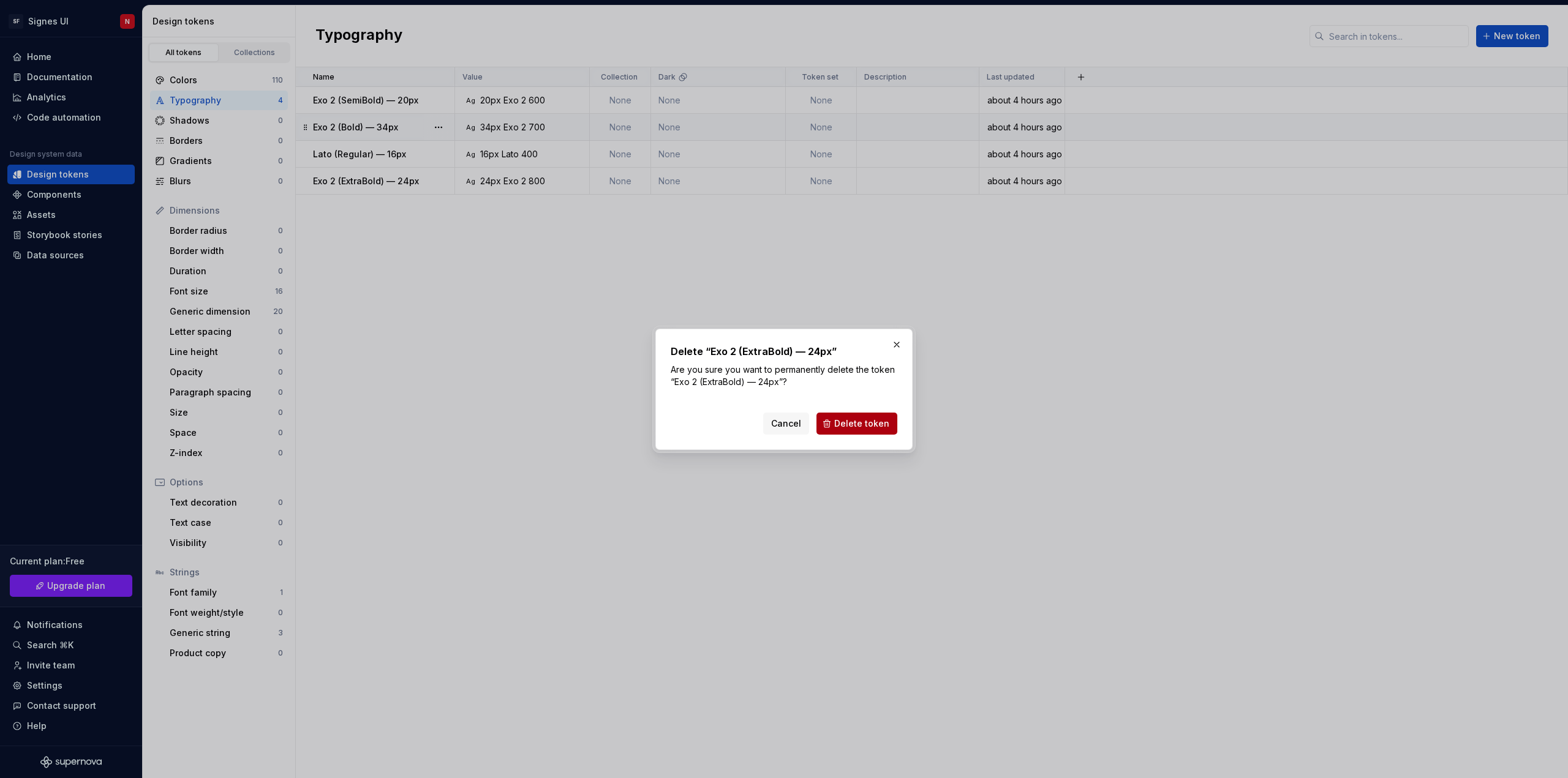
click at [887, 422] on span "Delete token" at bounding box center [862, 424] width 55 height 13
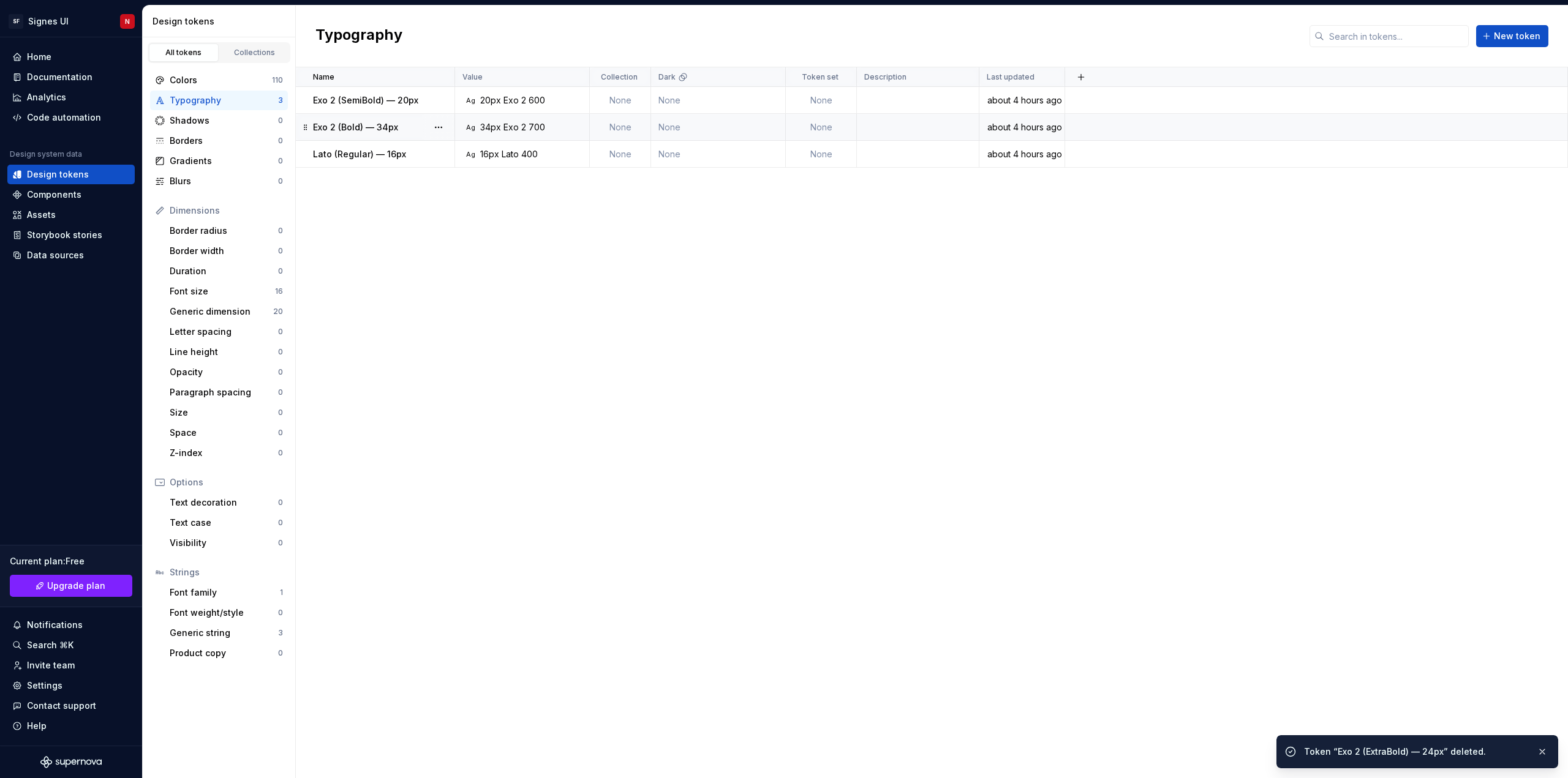
click at [430, 155] on button "button" at bounding box center [438, 154] width 17 height 17
click at [463, 222] on div "Delete token" at bounding box center [492, 223] width 80 height 13
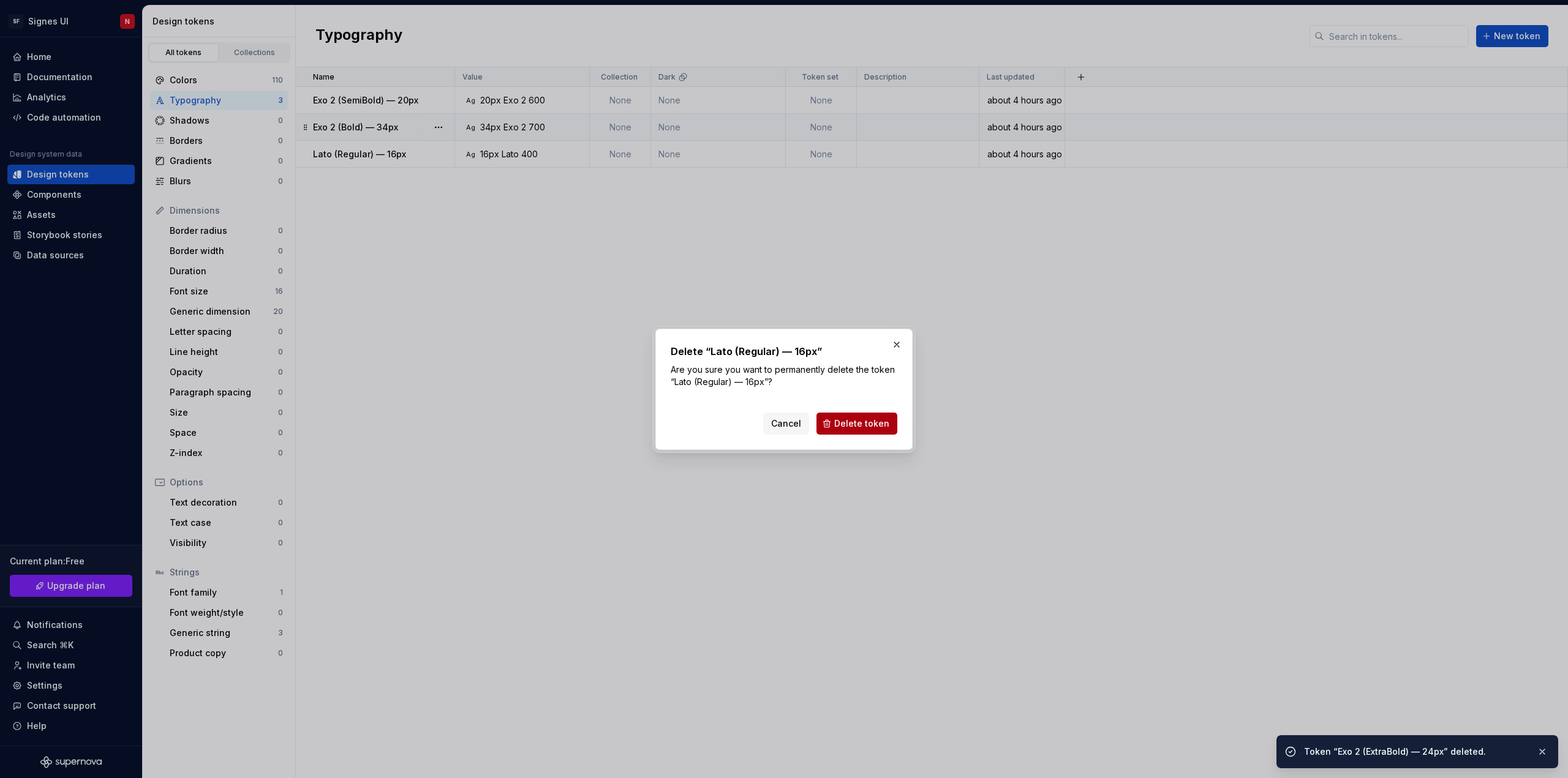
click at [861, 418] on span "Delete token" at bounding box center [862, 424] width 55 height 13
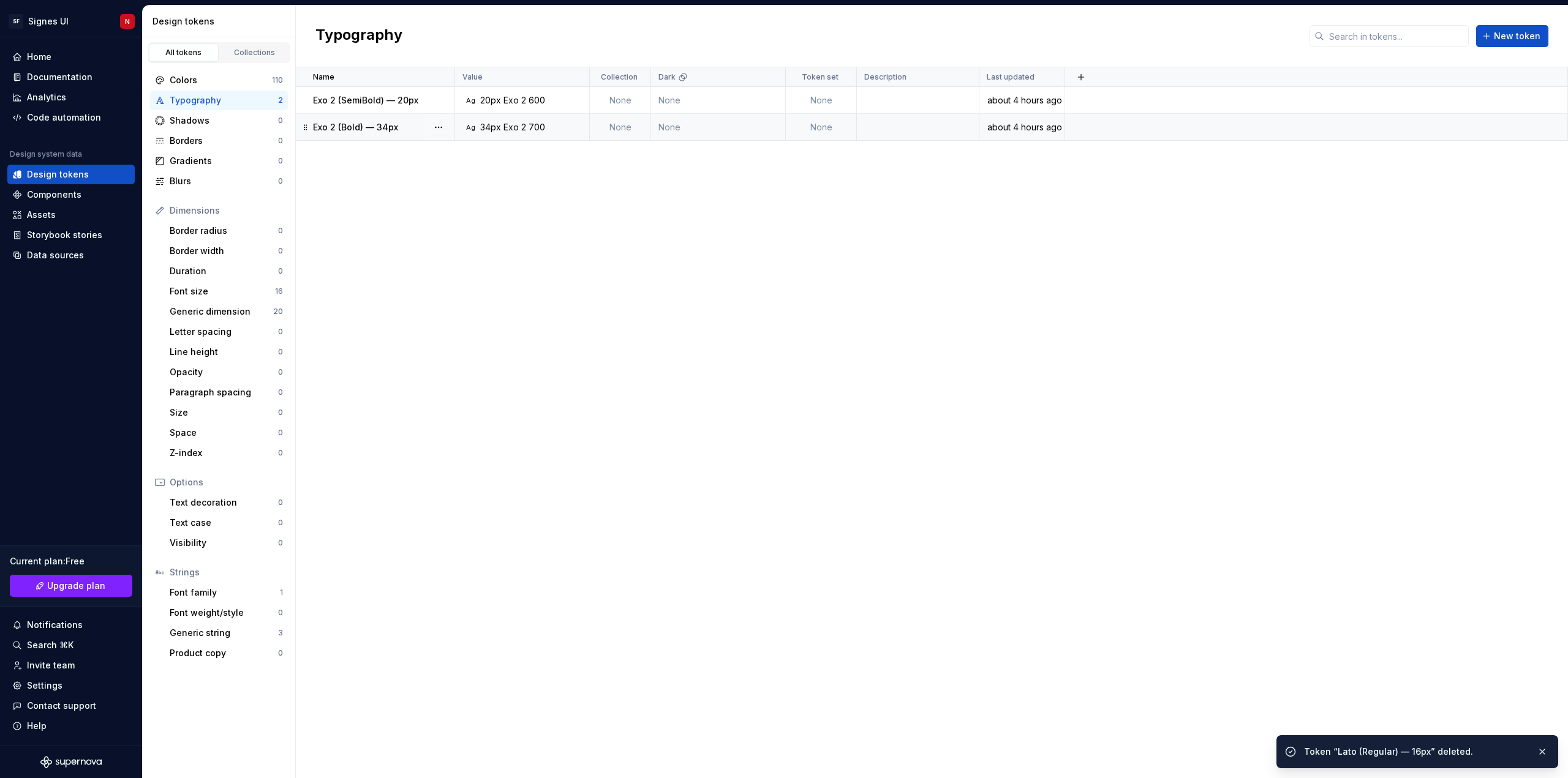
click at [439, 126] on button "button" at bounding box center [438, 128] width 17 height 17
click at [471, 197] on div "Delete token" at bounding box center [492, 196] width 80 height 13
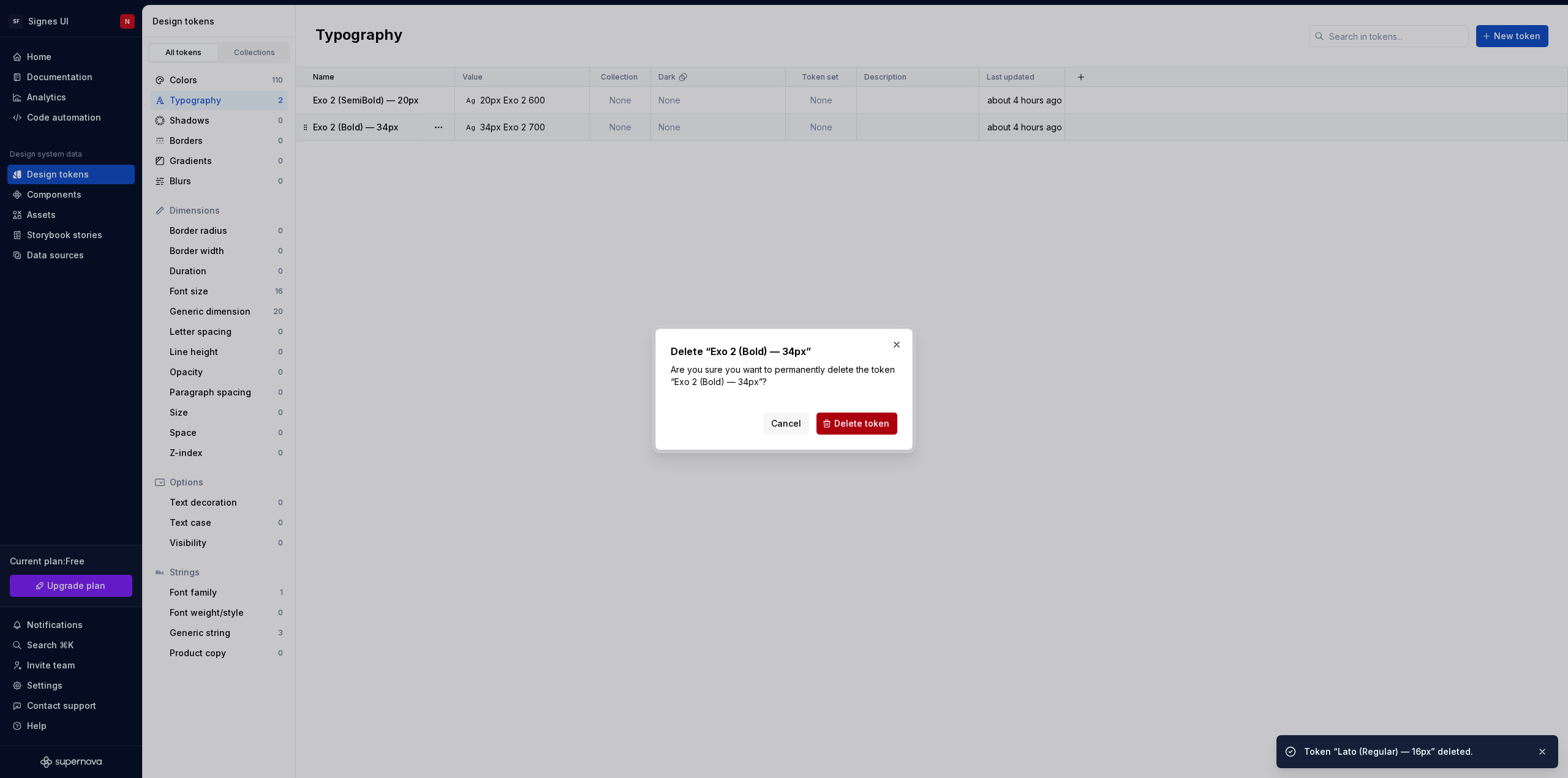
click at [869, 420] on span "Delete token" at bounding box center [862, 424] width 55 height 13
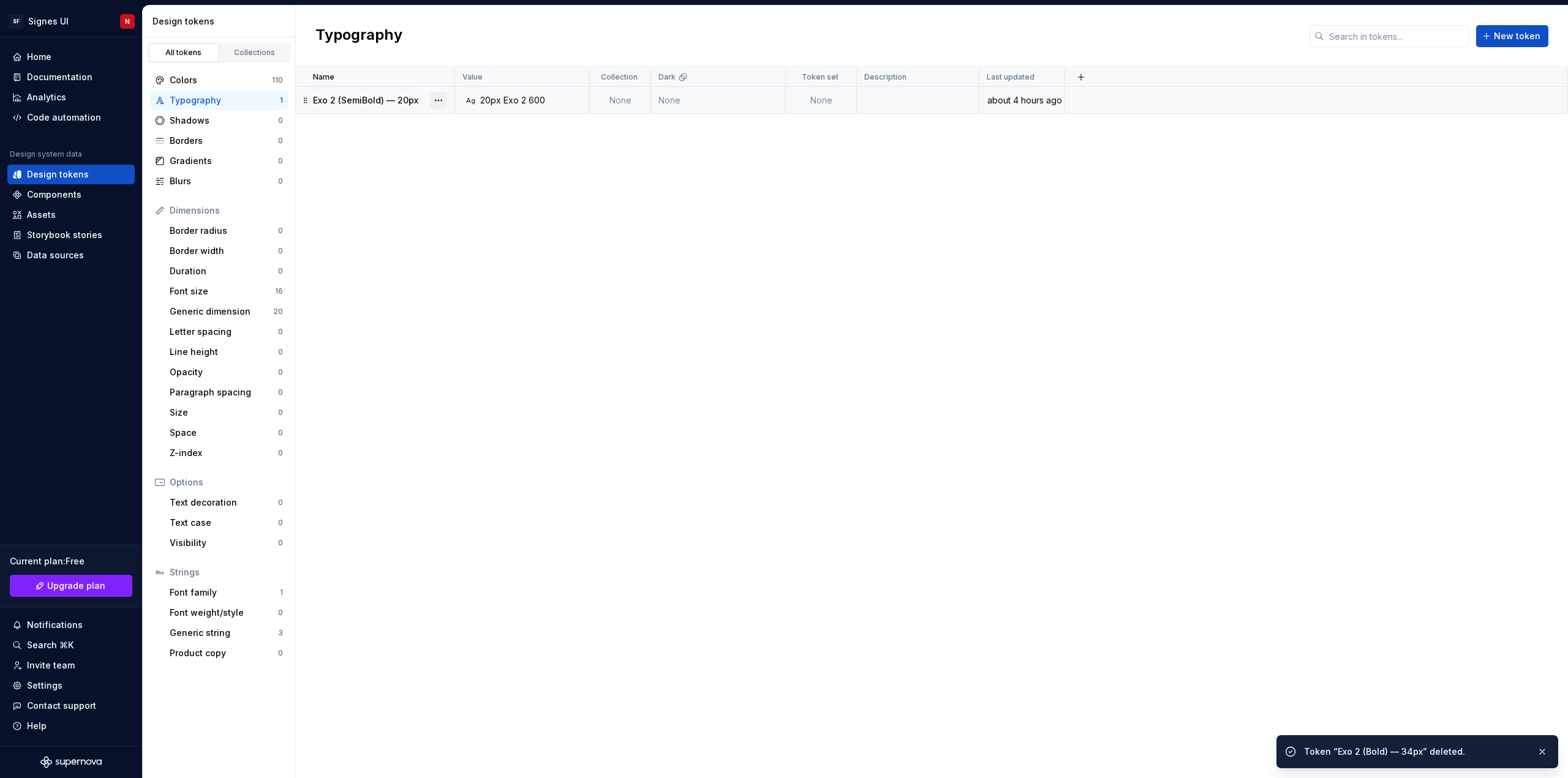
click at [438, 102] on button "button" at bounding box center [438, 101] width 17 height 17
click at [472, 170] on div "Delete token" at bounding box center [492, 169] width 80 height 13
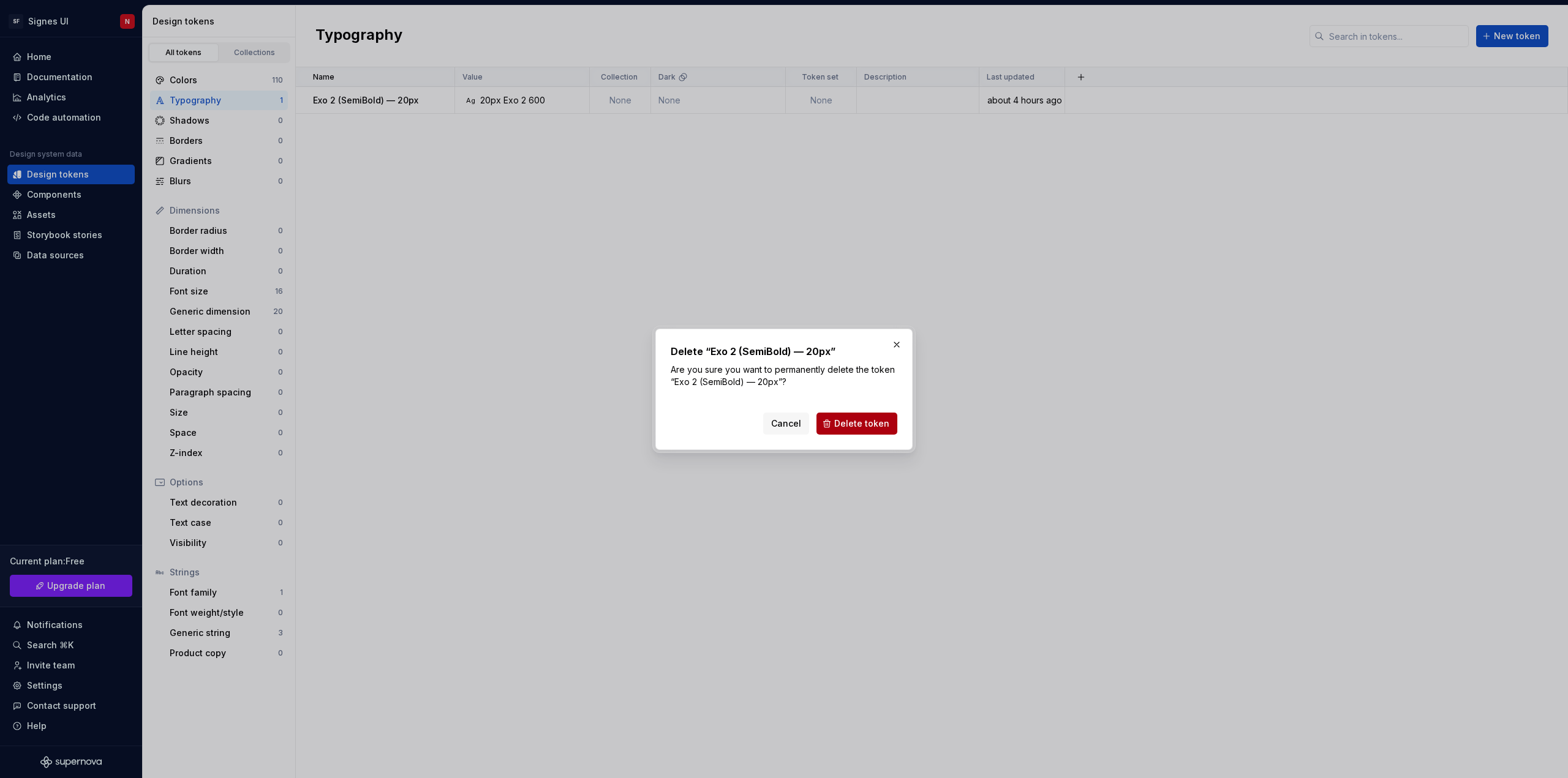
click at [851, 423] on span "Delete token" at bounding box center [862, 424] width 55 height 13
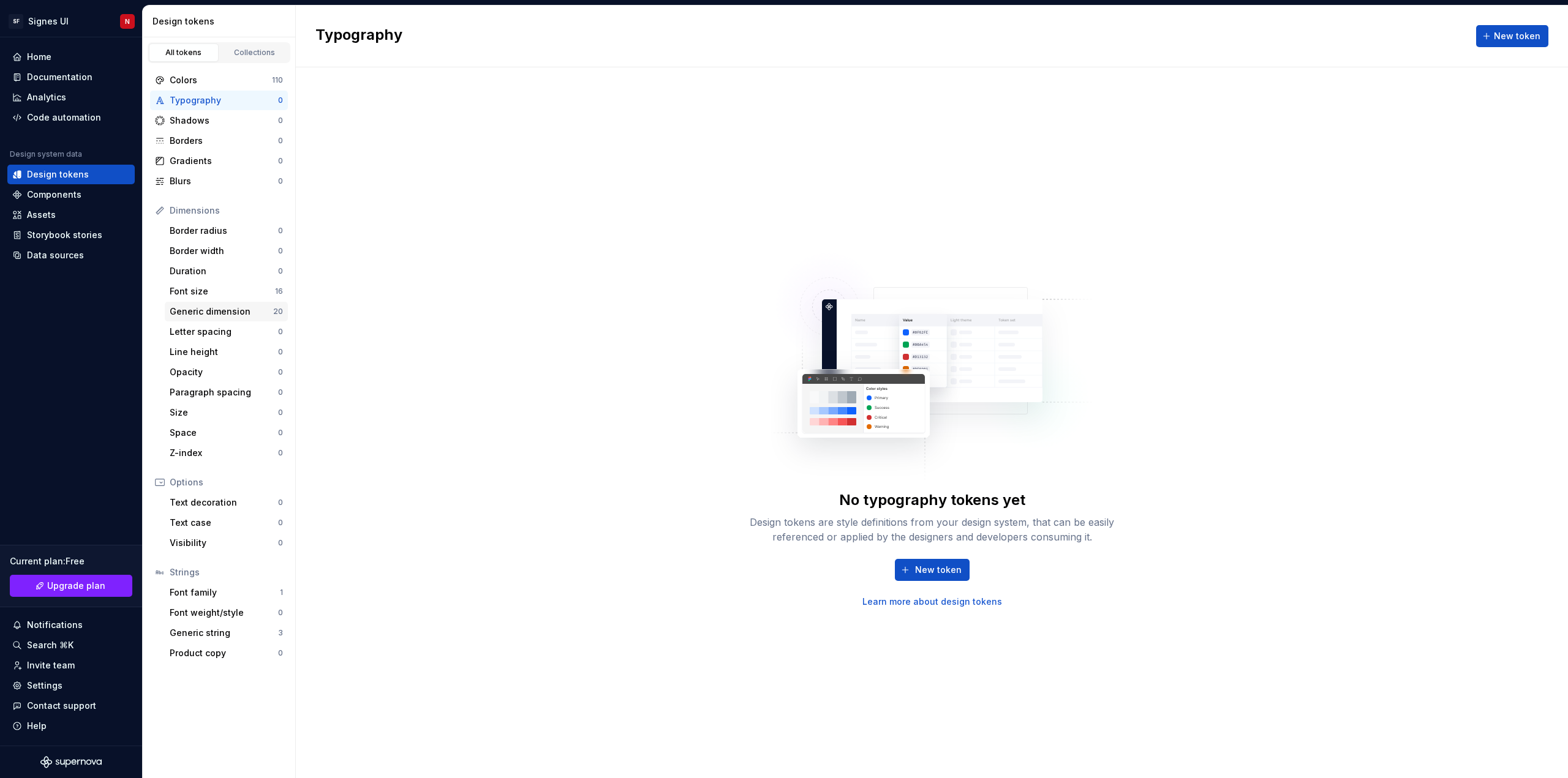
click at [232, 309] on div "Generic dimension" at bounding box center [221, 312] width 103 height 13
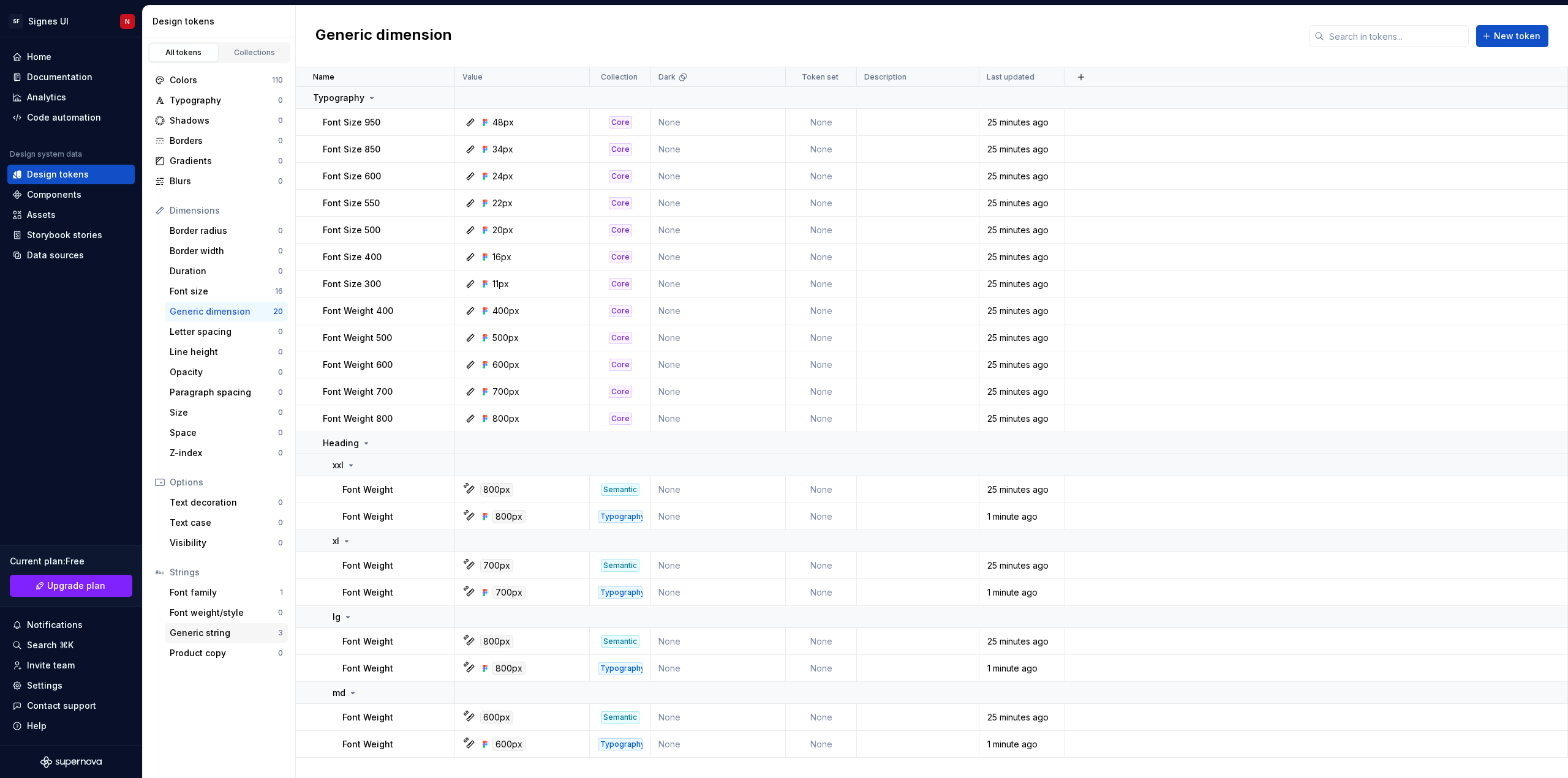
click at [214, 630] on div "Generic string" at bounding box center [223, 633] width 108 height 13
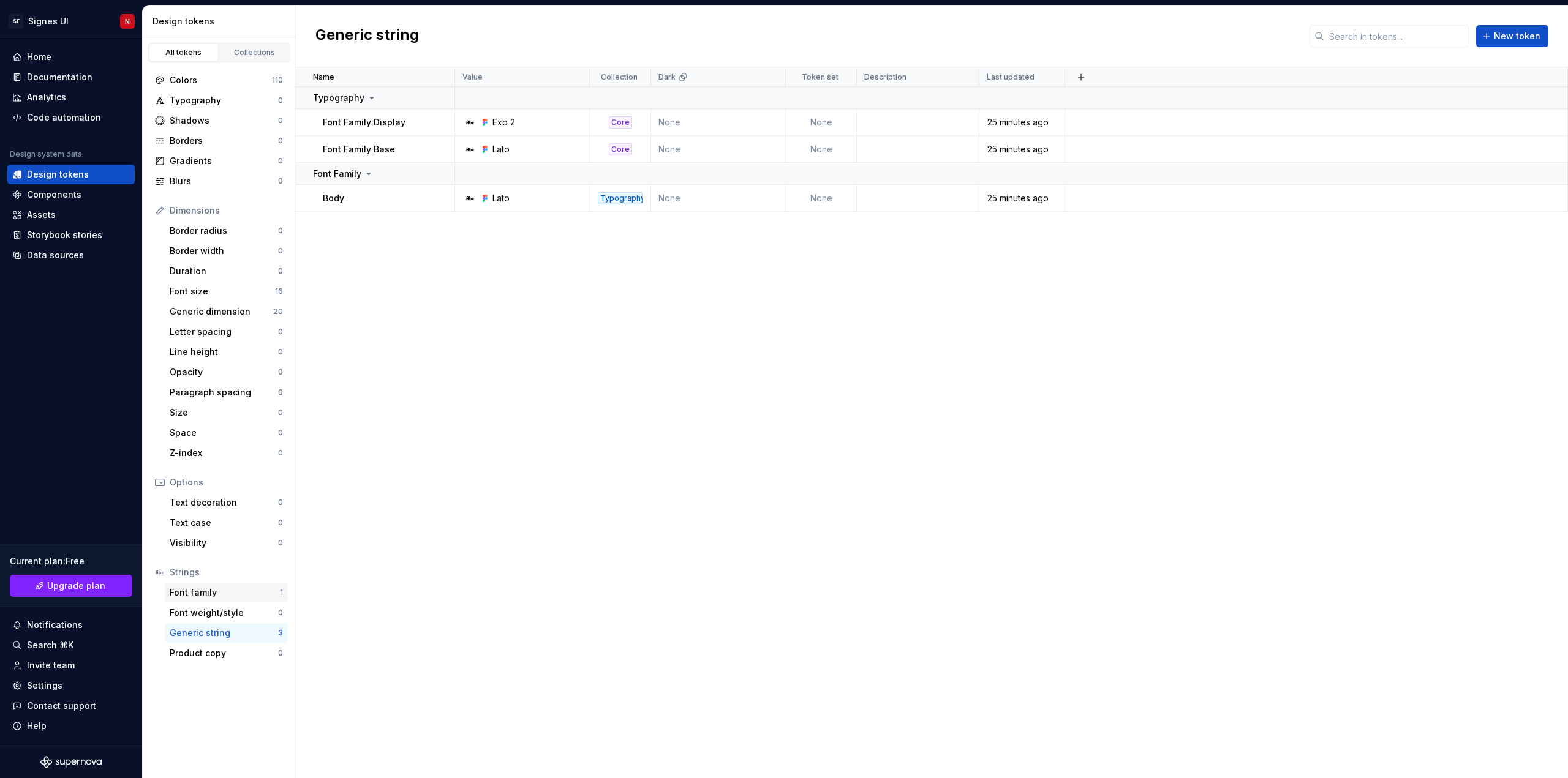
click at [226, 590] on div "Font family" at bounding box center [225, 593] width 110 height 13
